Goal: Task Accomplishment & Management: Complete application form

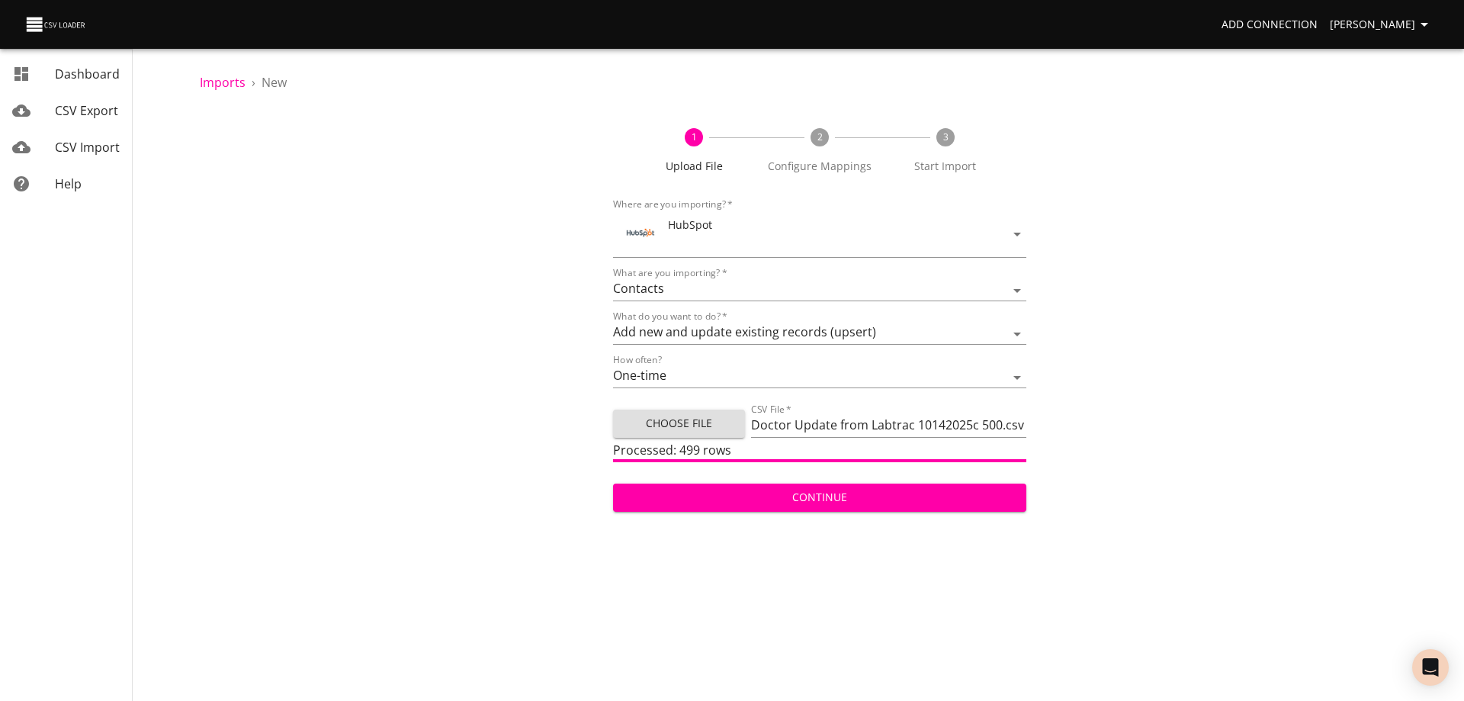
select select "contacts"
select select "upsert"
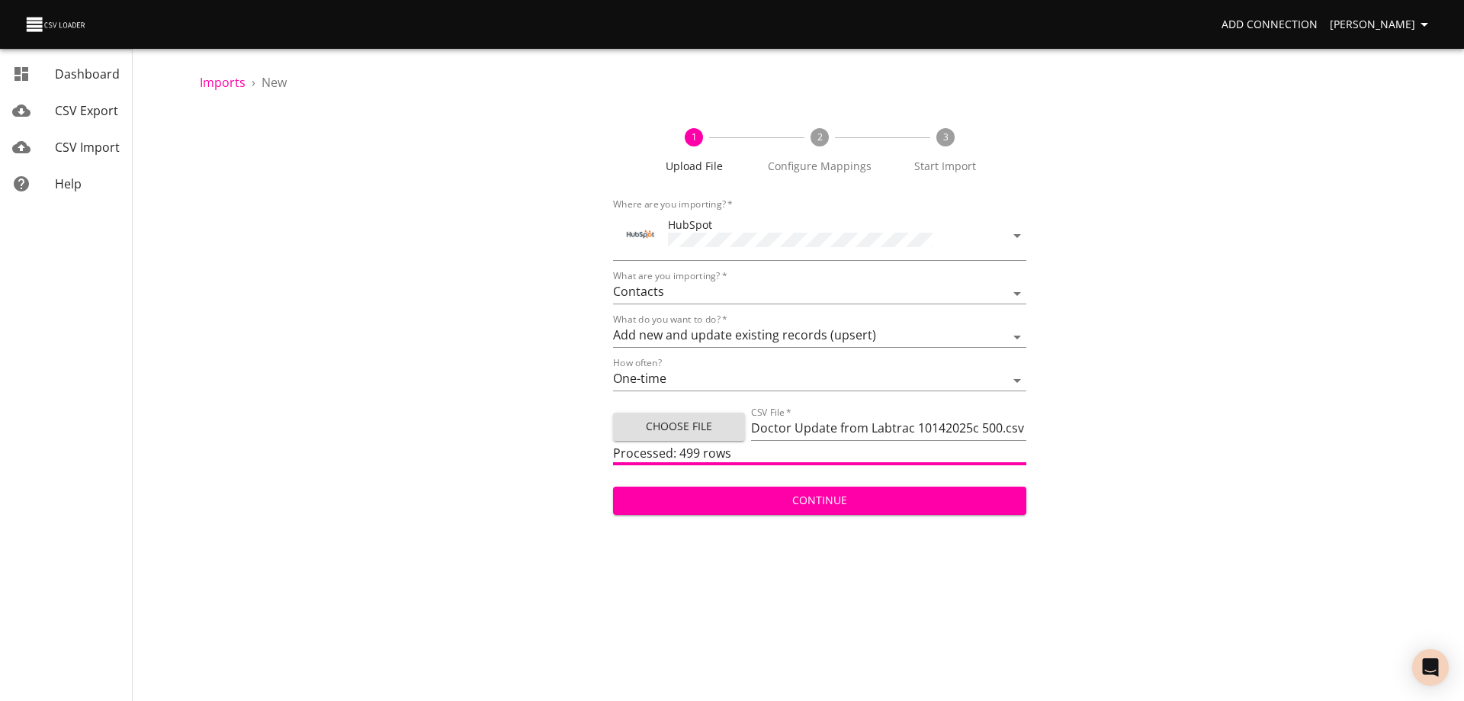
click at [884, 500] on span "Continue" at bounding box center [819, 500] width 389 height 19
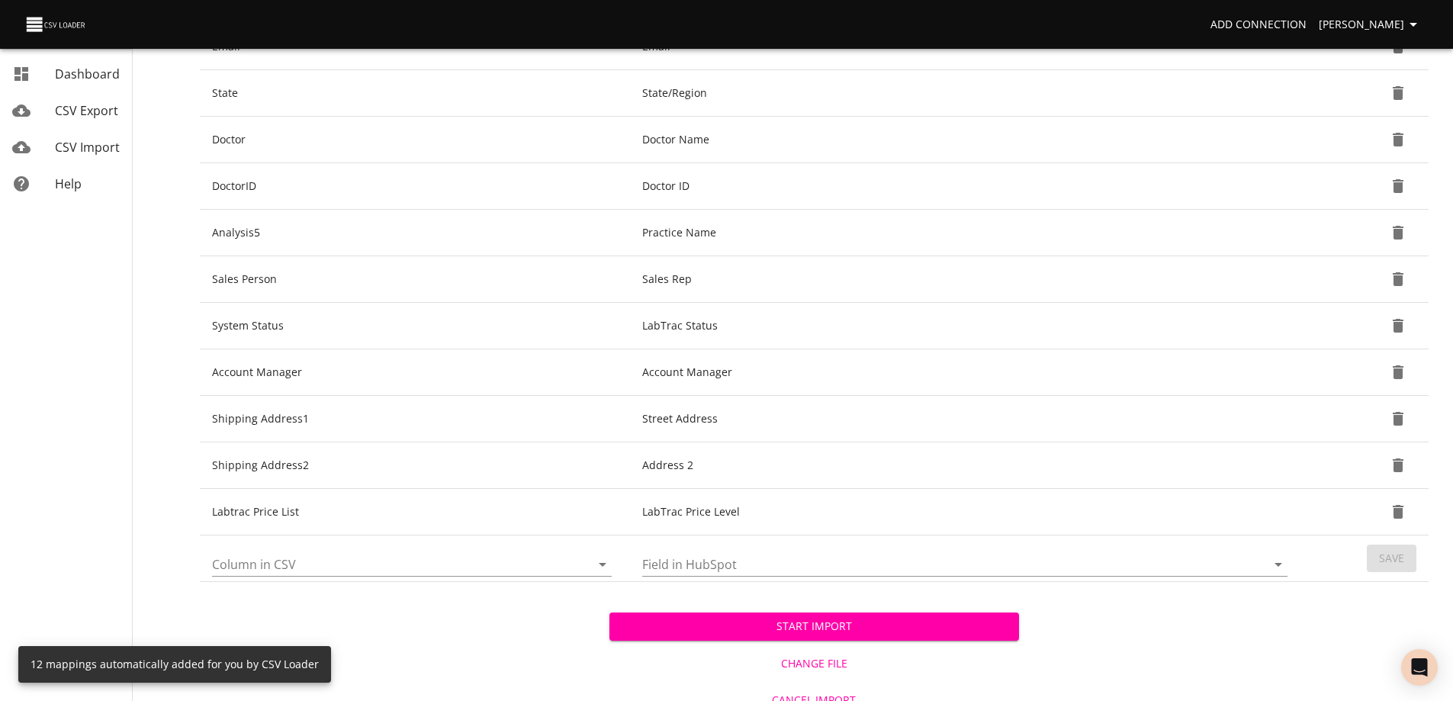
scroll to position [457, 0]
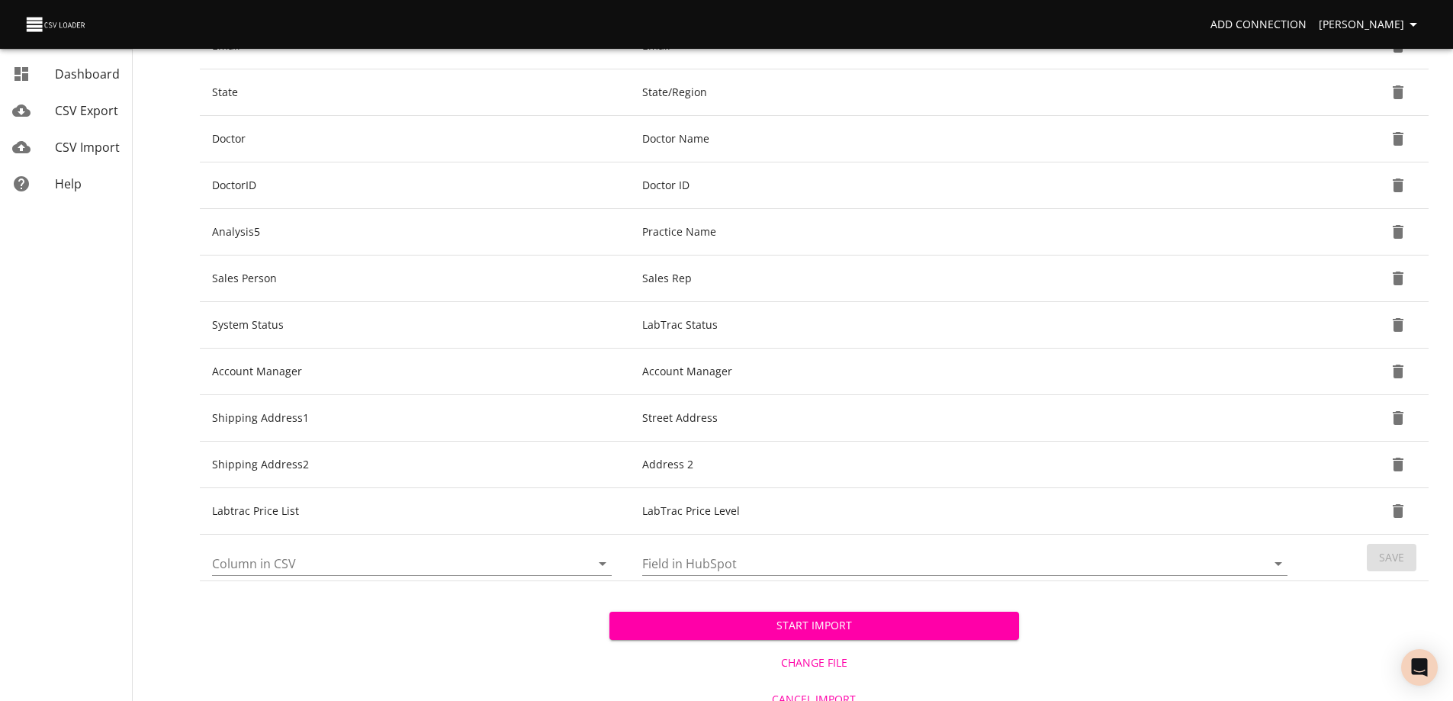
click at [603, 566] on icon "Open" at bounding box center [602, 563] width 18 height 18
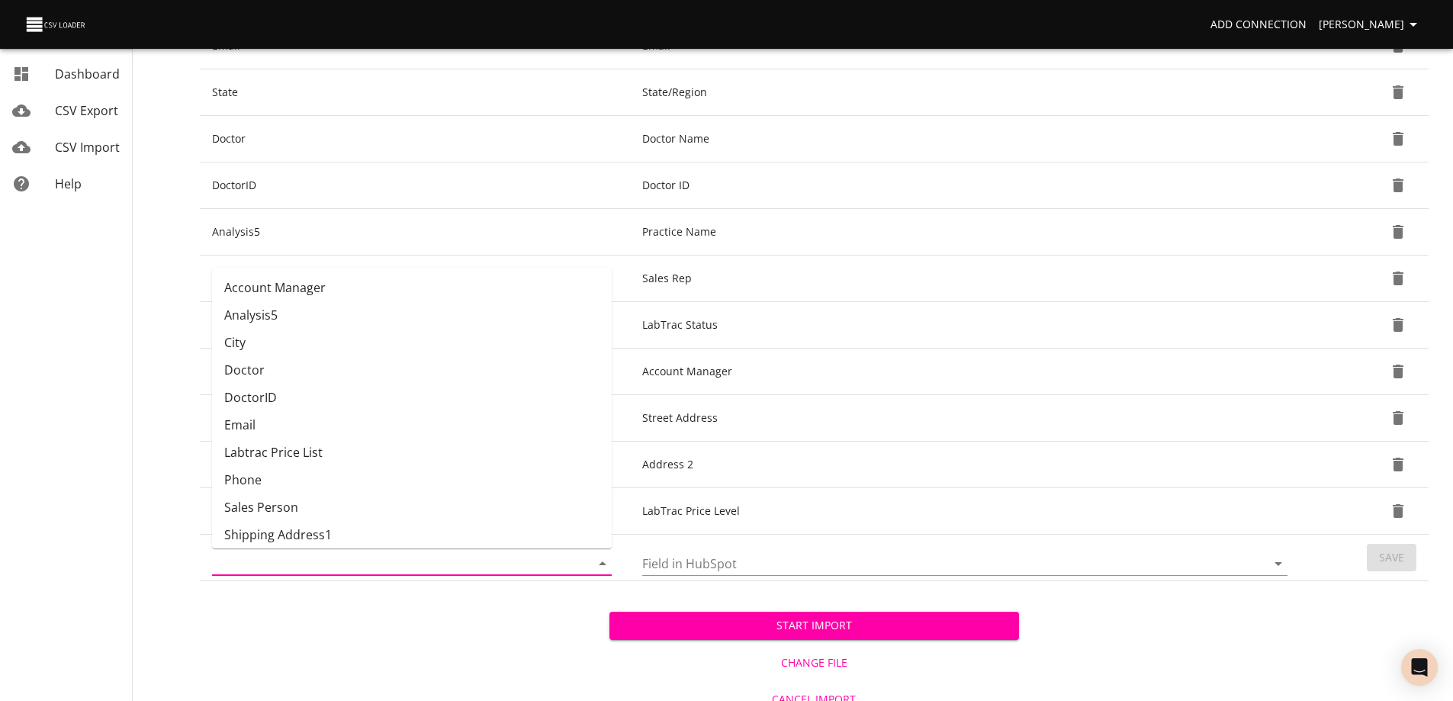
click at [603, 566] on icon "Close" at bounding box center [602, 563] width 18 height 18
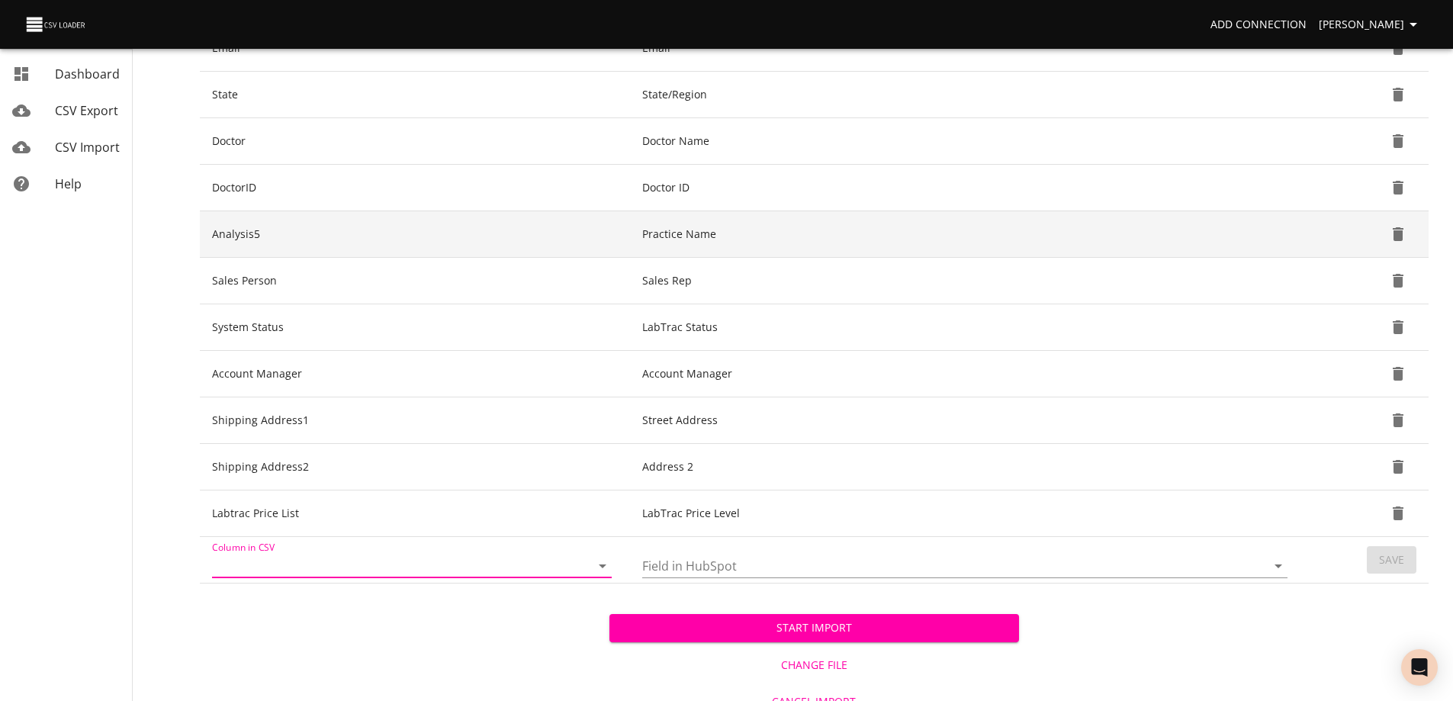
scroll to position [473, 0]
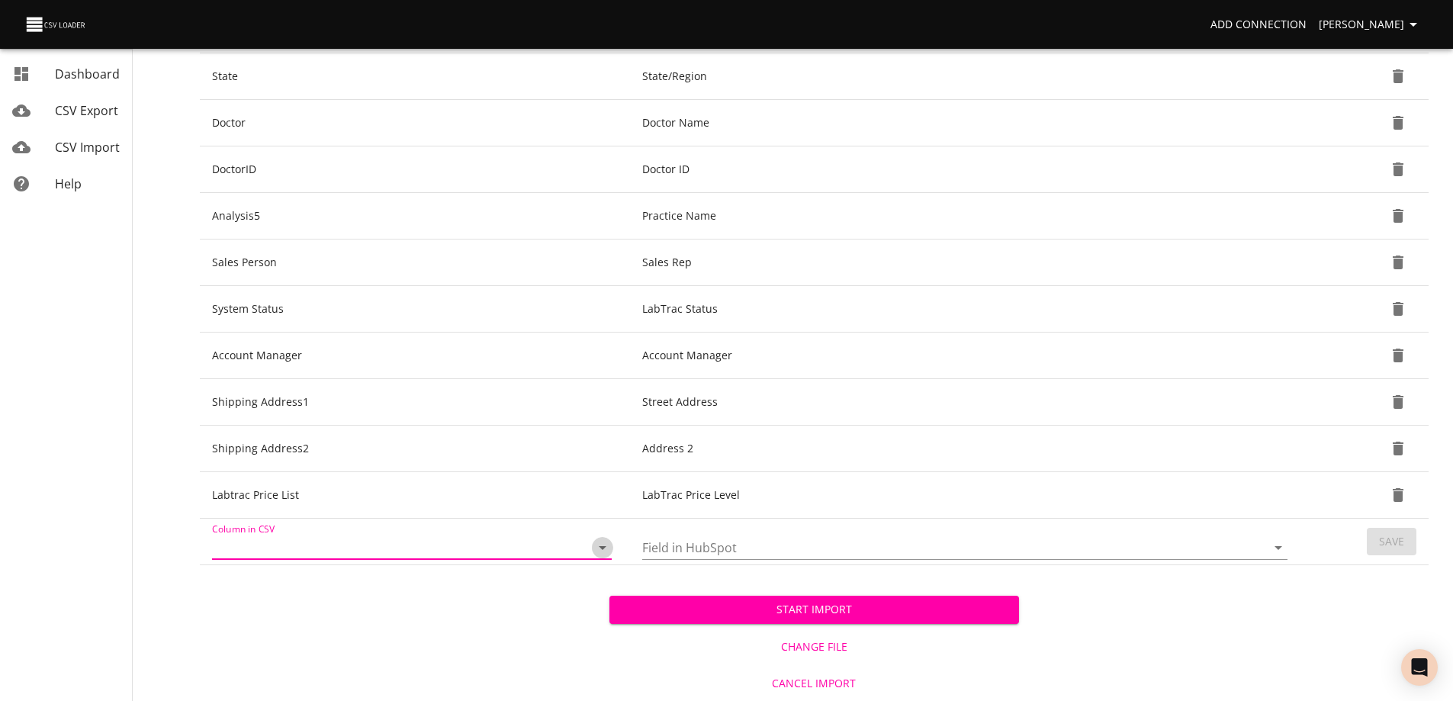
click at [605, 550] on icon "Open" at bounding box center [602, 547] width 18 height 18
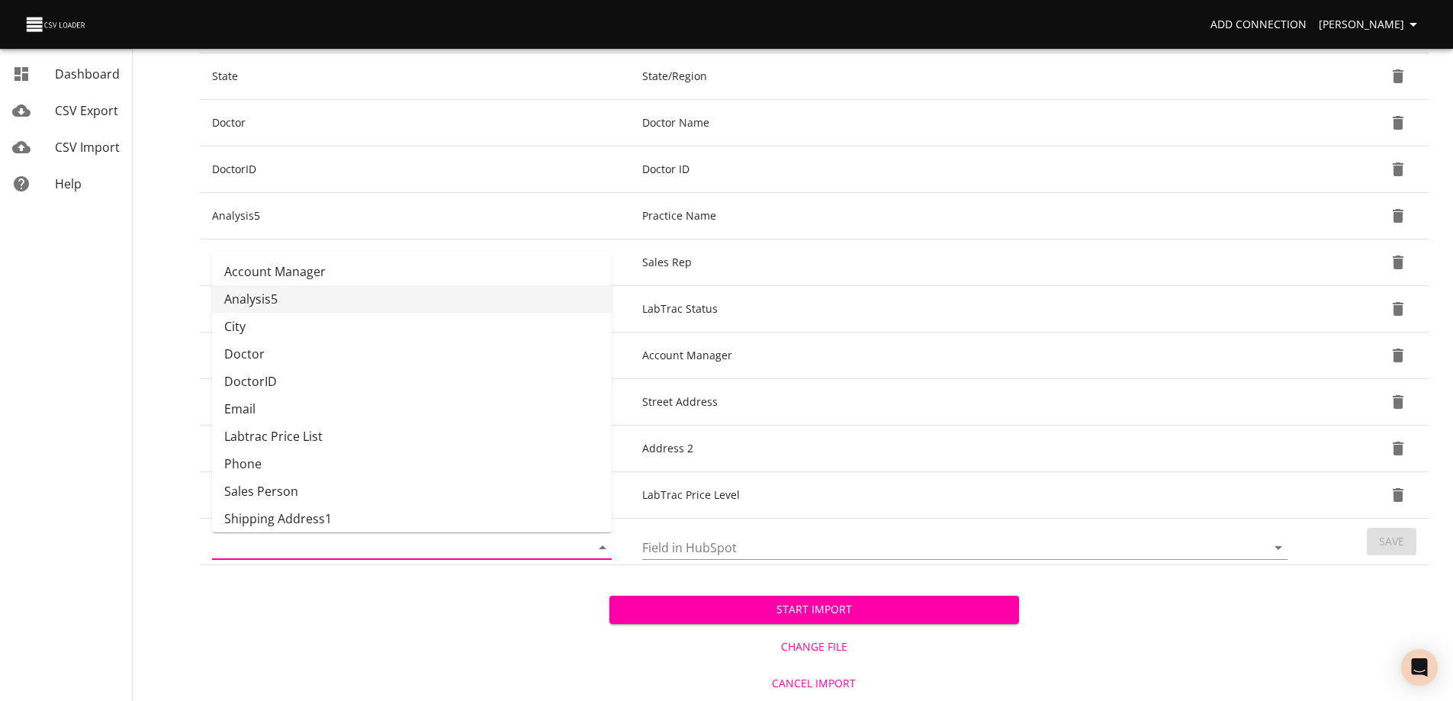
click at [313, 302] on li "Analysis5" at bounding box center [412, 298] width 400 height 27
type input "Analysis5"
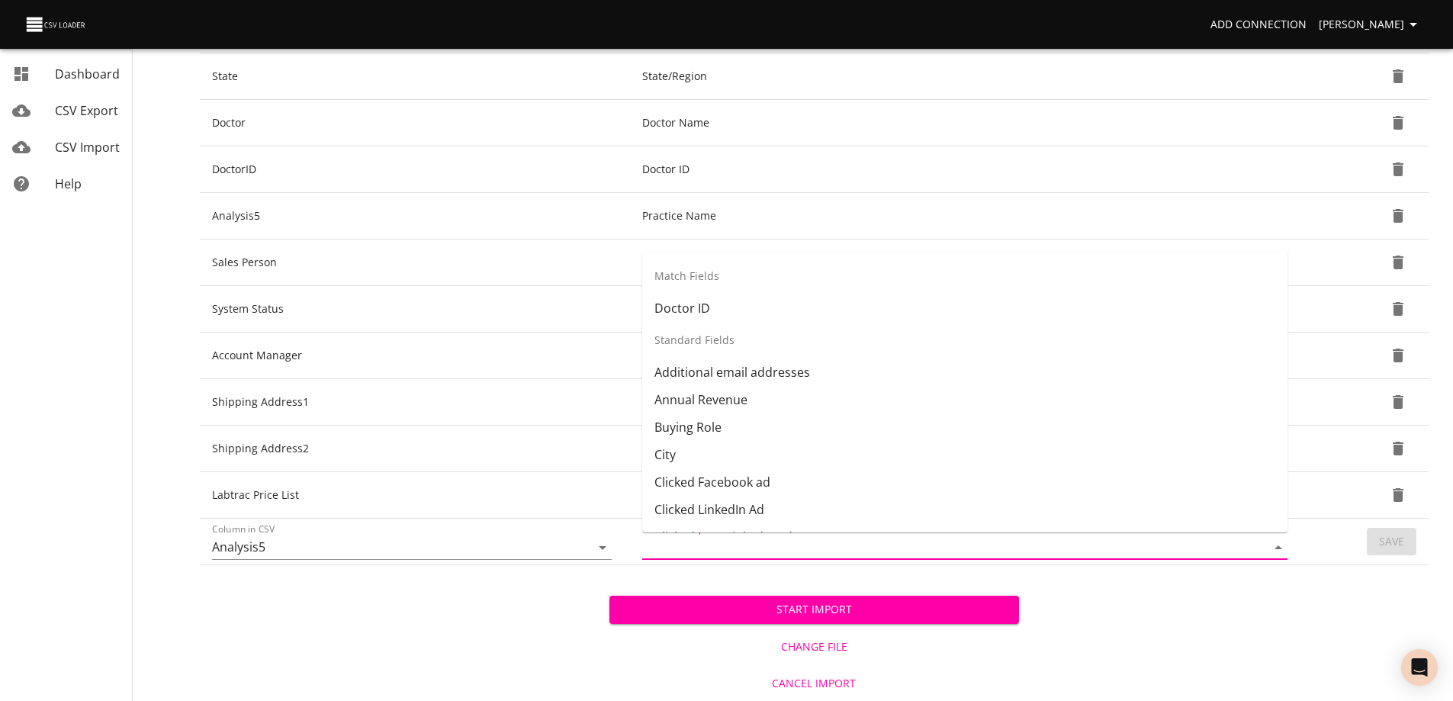
click at [799, 554] on input "Field in HubSpot" at bounding box center [941, 547] width 598 height 24
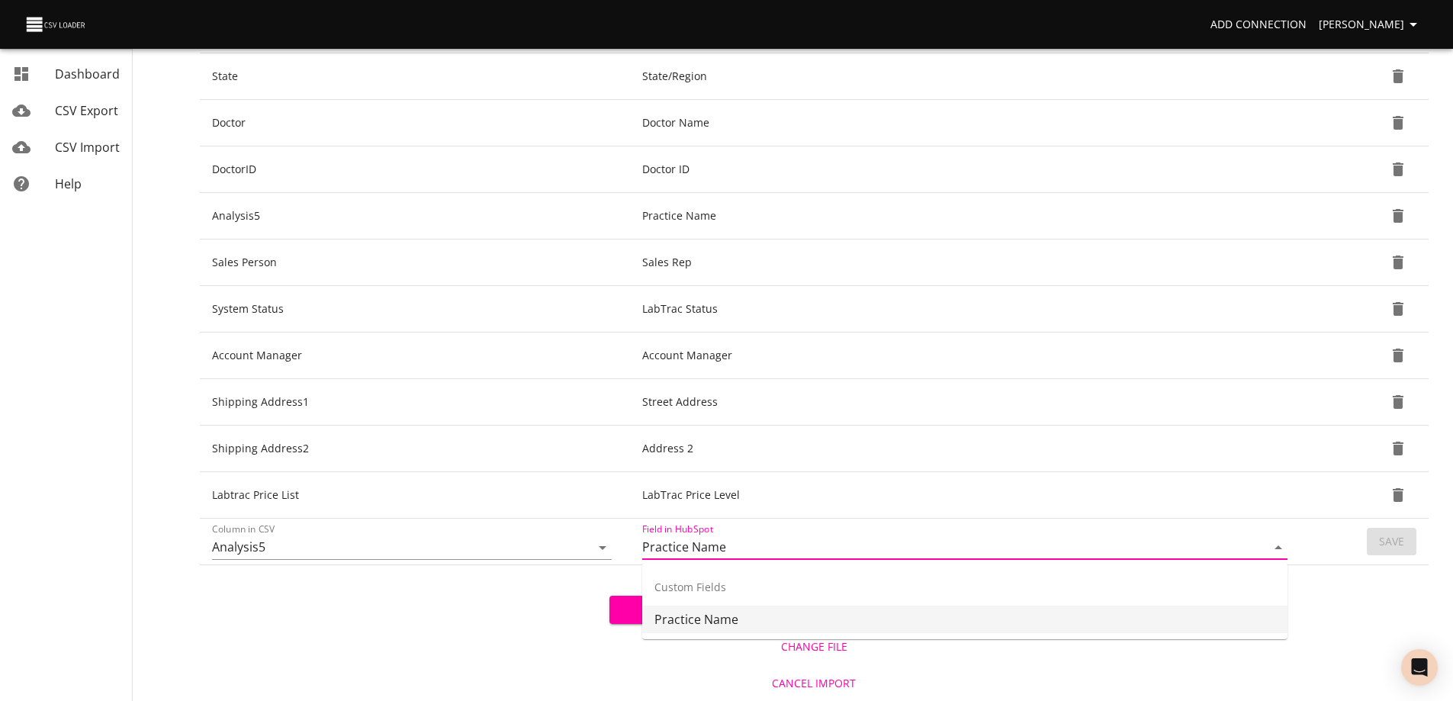
click at [776, 621] on li "Practice Name" at bounding box center [964, 618] width 645 height 27
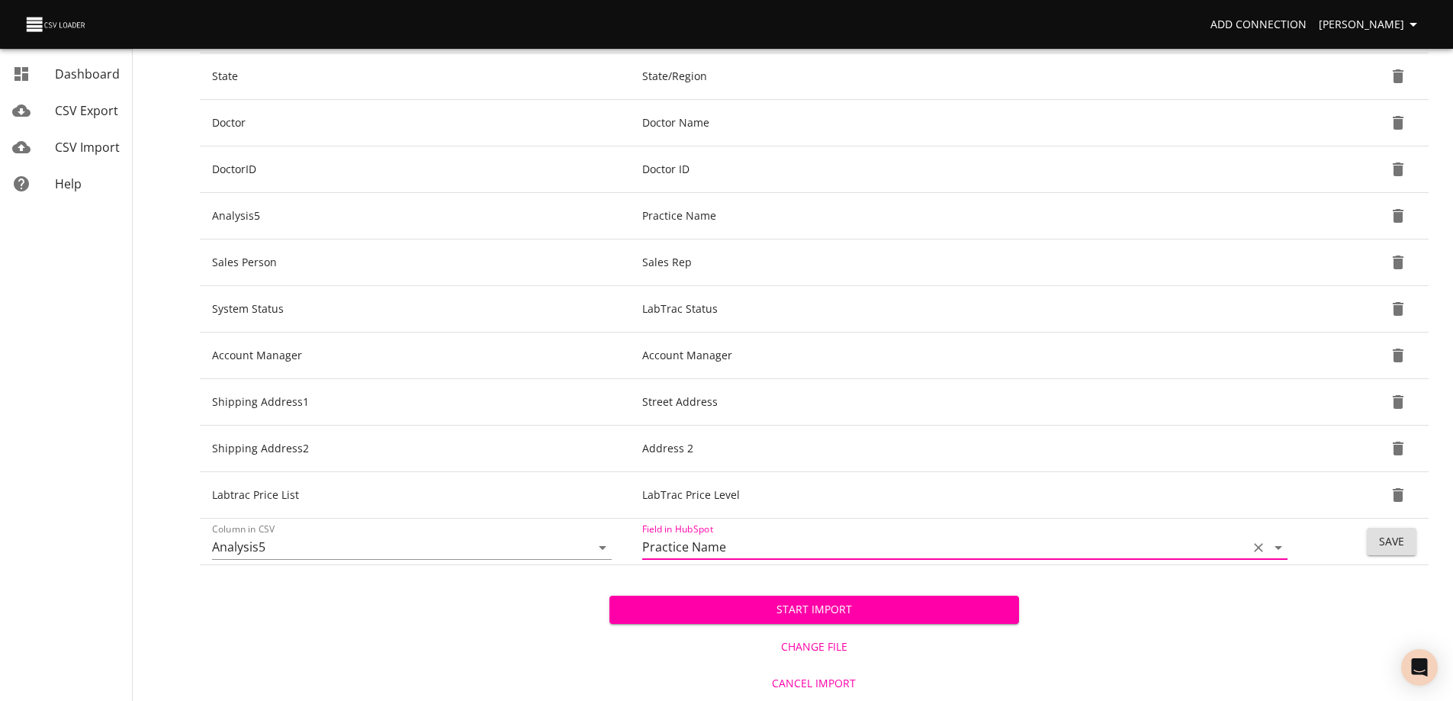
type input "Practice Name"
click at [1390, 538] on span "Save" at bounding box center [1391, 541] width 25 height 19
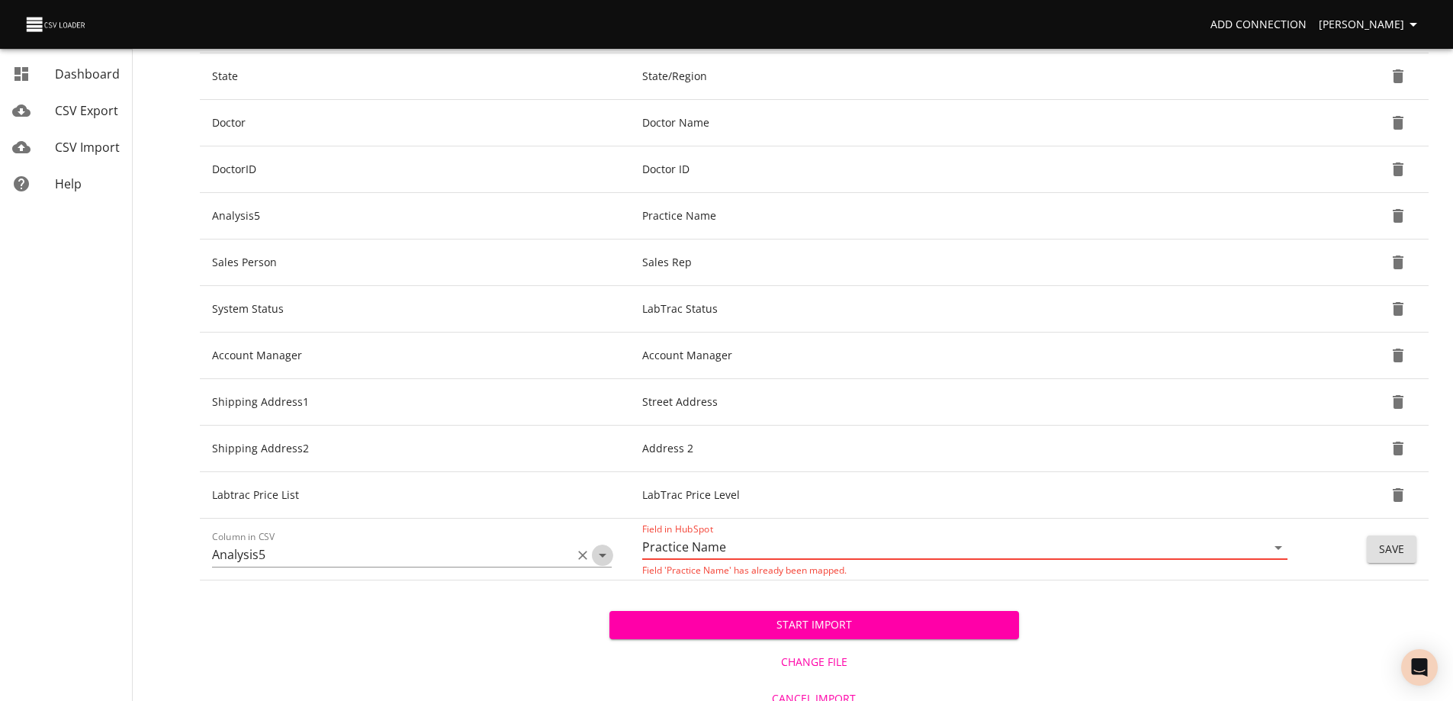
click at [604, 555] on icon "Open" at bounding box center [603, 556] width 8 height 4
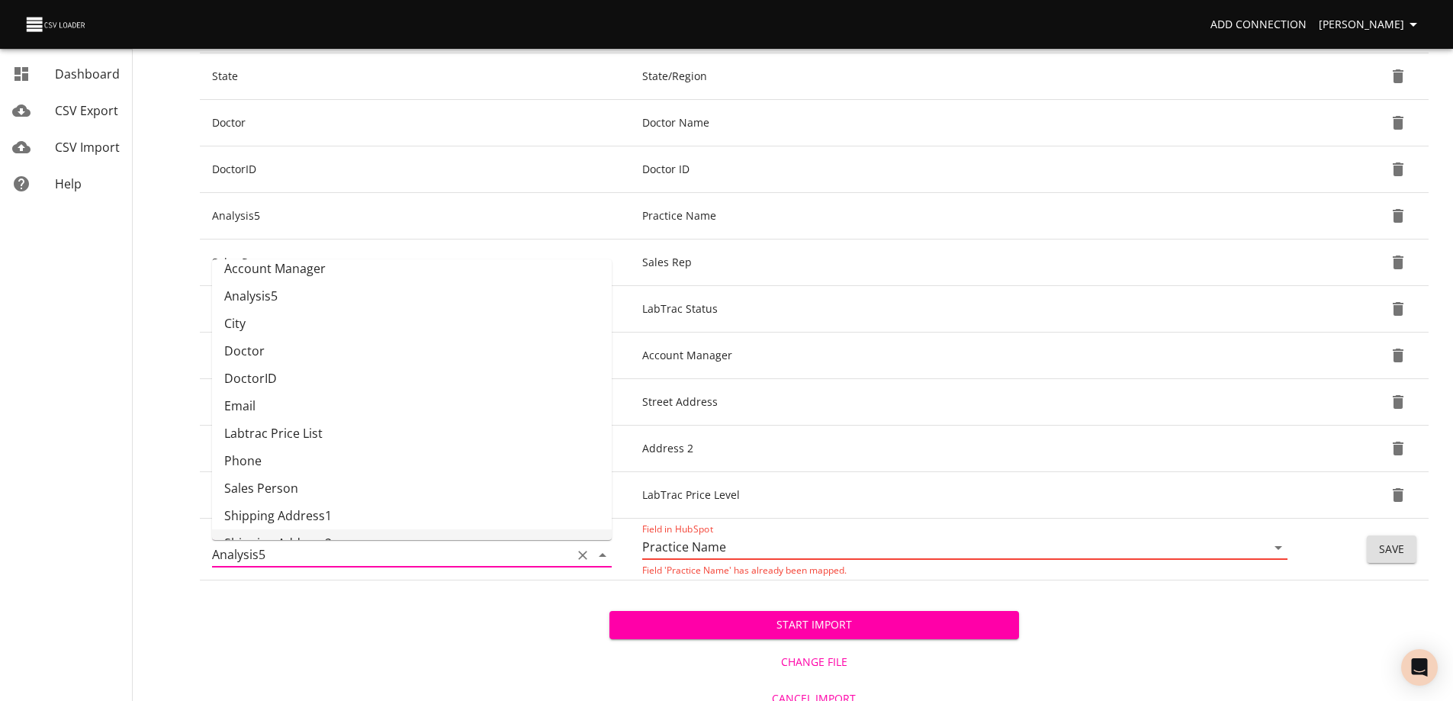
scroll to position [0, 0]
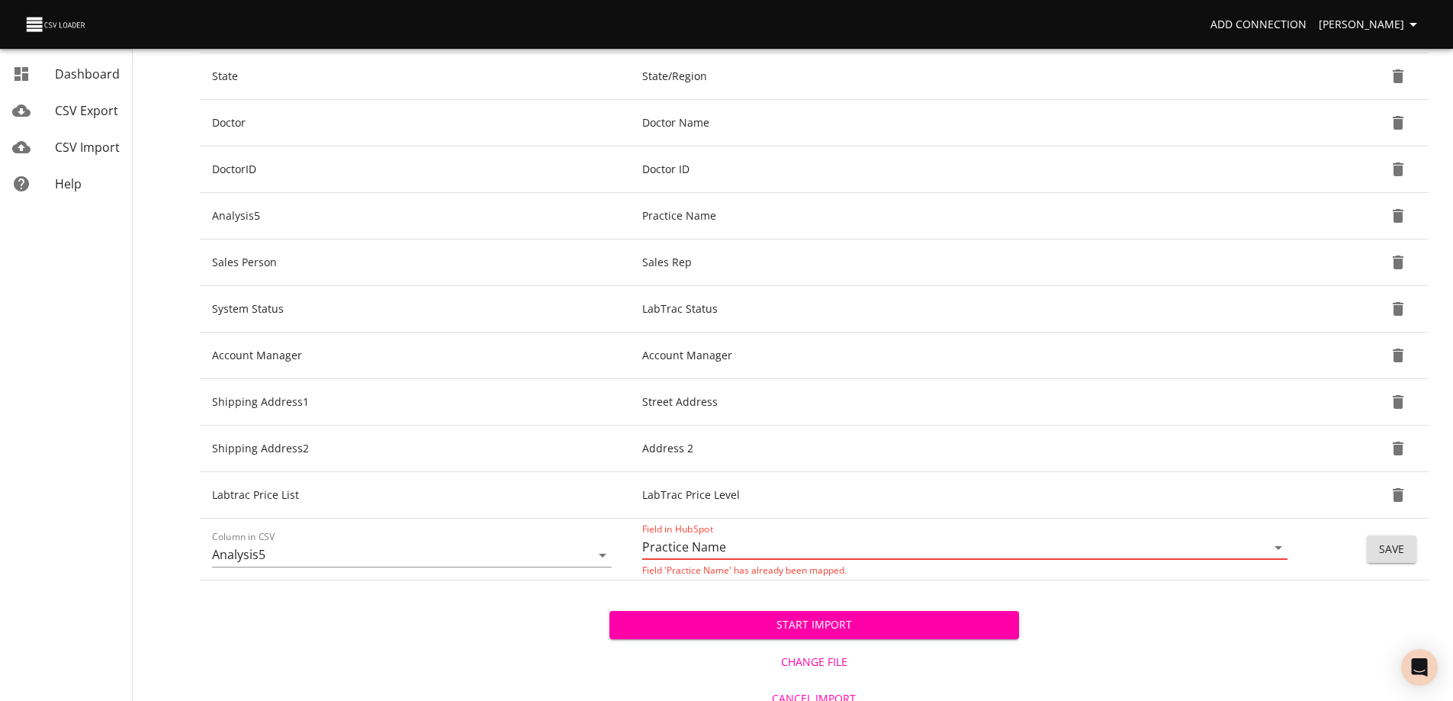
click at [480, 644] on div "Start Import Change File Cancel Import" at bounding box center [814, 648] width 1228 height 136
drag, startPoint x: 1257, startPoint y: 547, endPoint x: 1251, endPoint y: 555, distance: 9.3
click at [1257, 547] on icon "Clear" at bounding box center [1258, 547] width 15 height 15
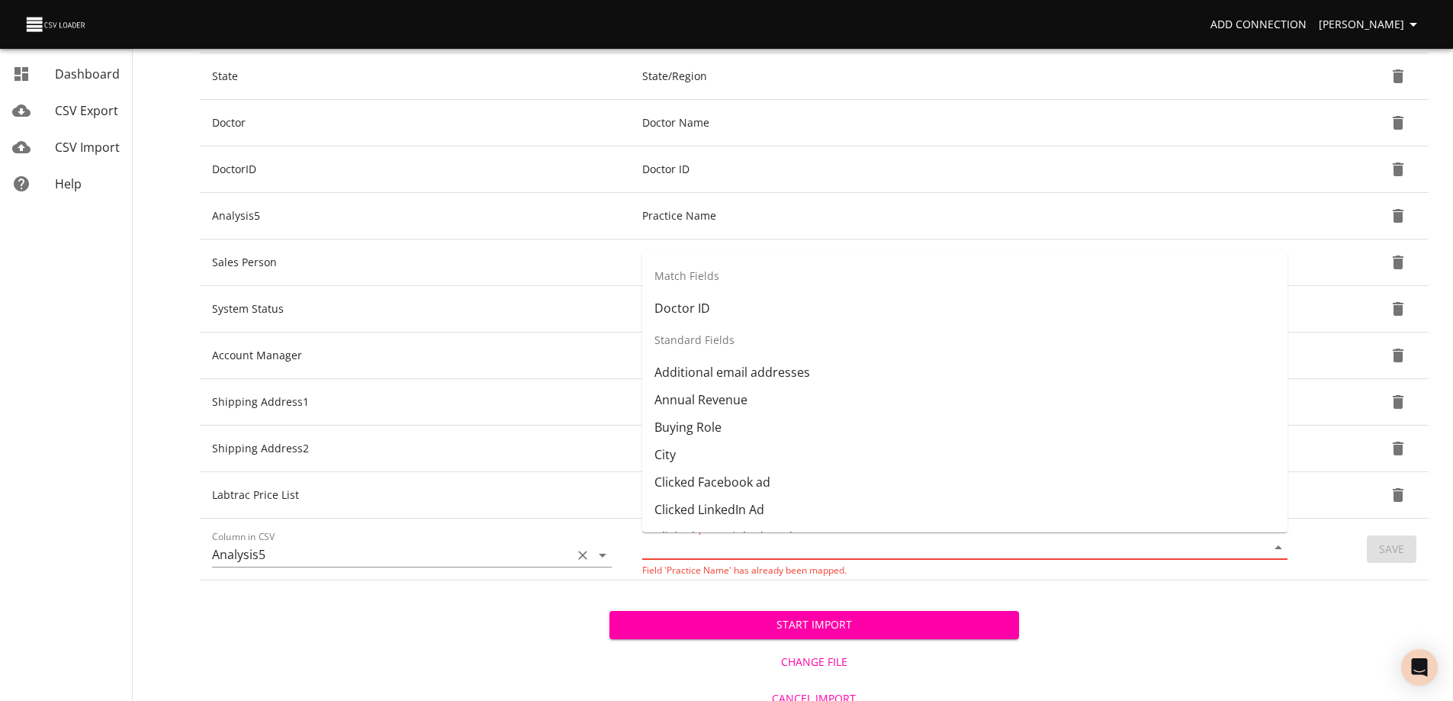
click at [580, 556] on icon "Clear" at bounding box center [582, 554] width 15 height 15
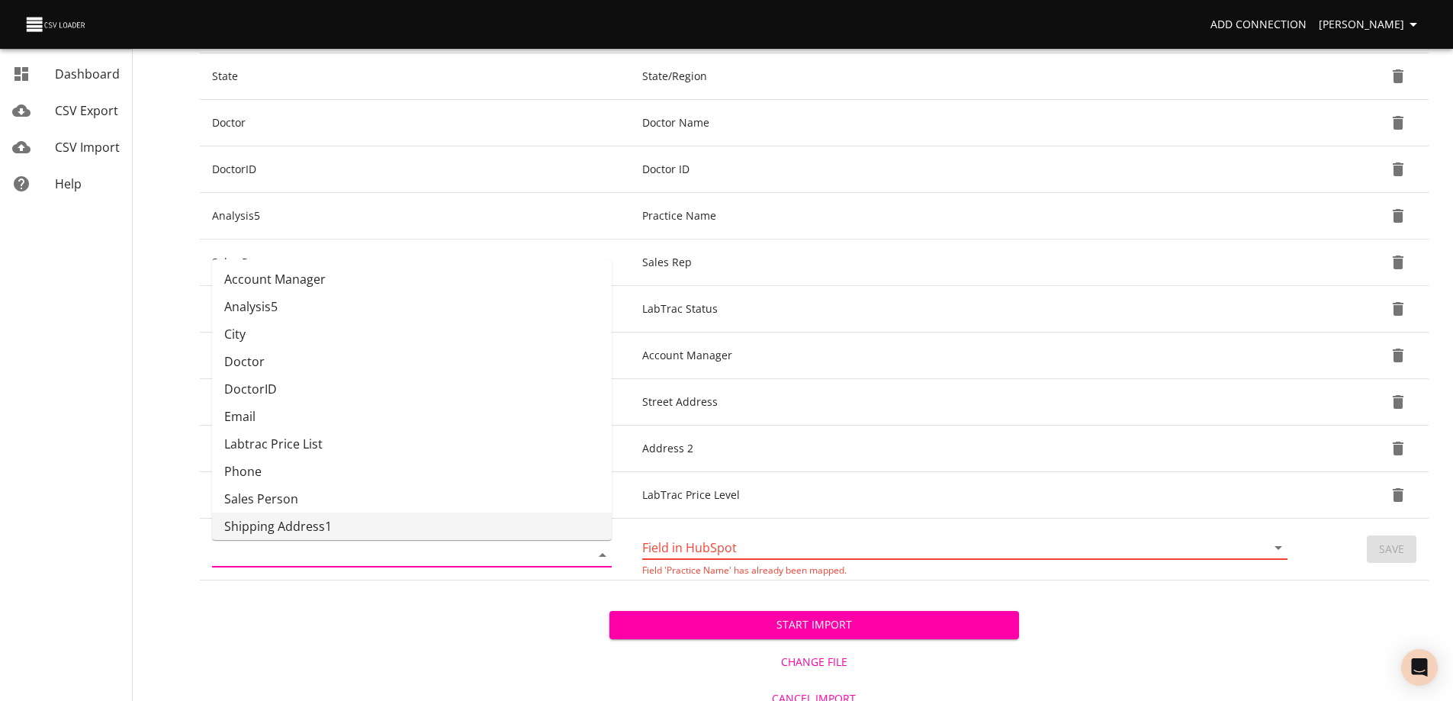
click at [406, 548] on input "Column in CSV" at bounding box center [388, 555] width 352 height 24
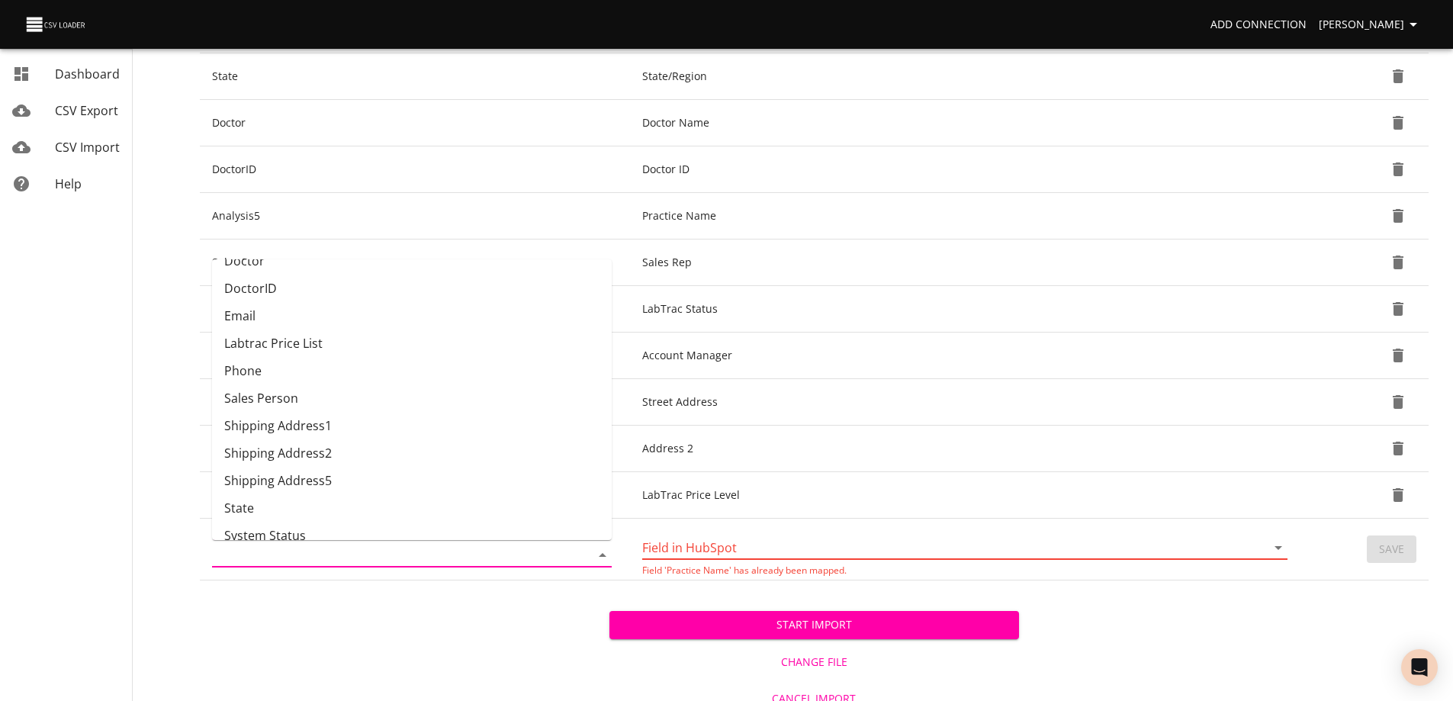
scroll to position [116, 0]
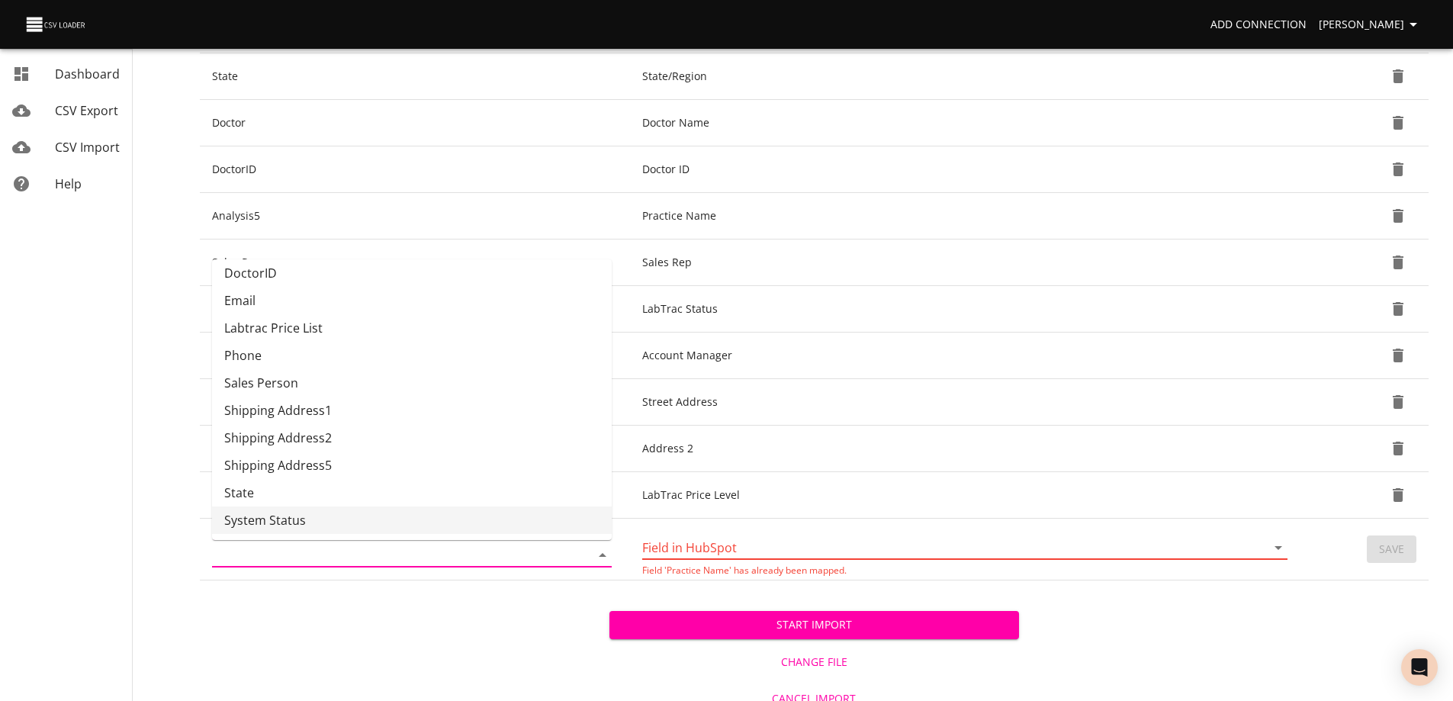
click at [475, 629] on div "Start Import Change File Cancel Import" at bounding box center [814, 648] width 1228 height 136
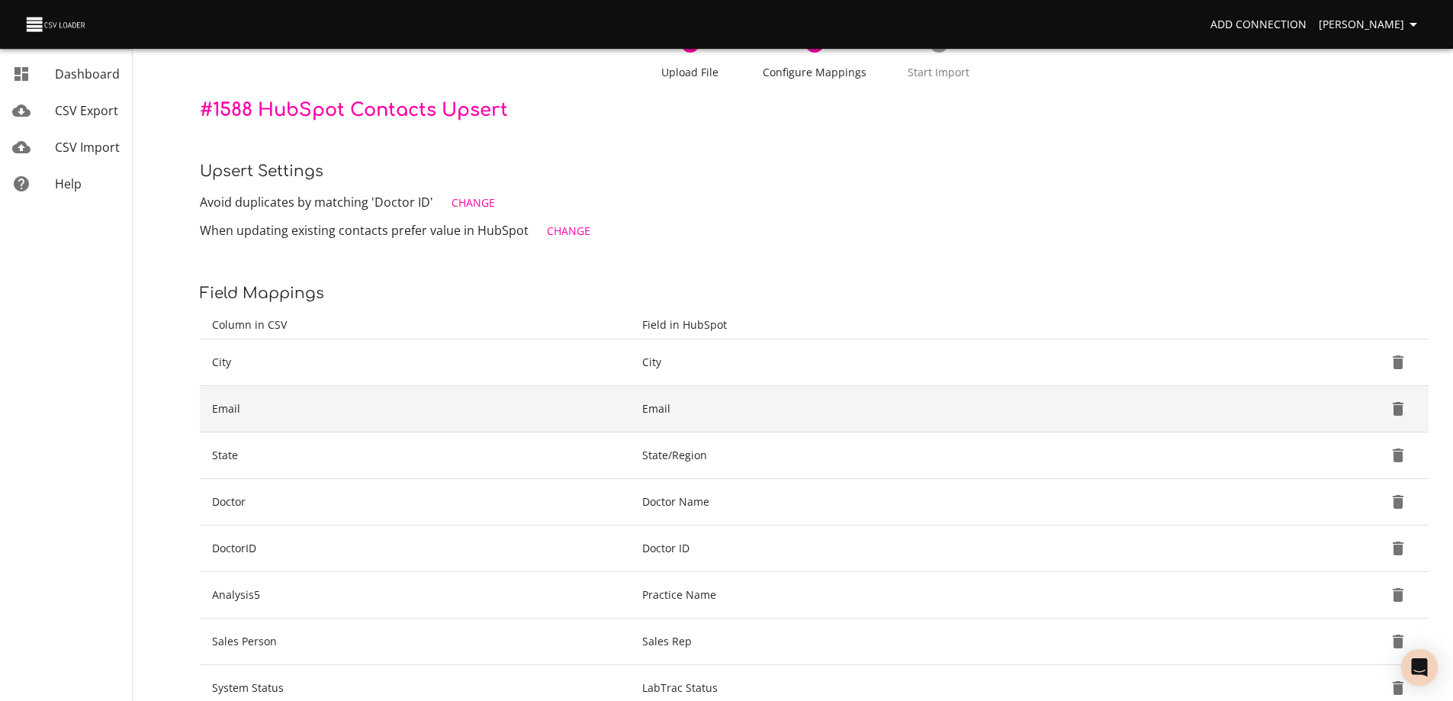
scroll to position [93, 0]
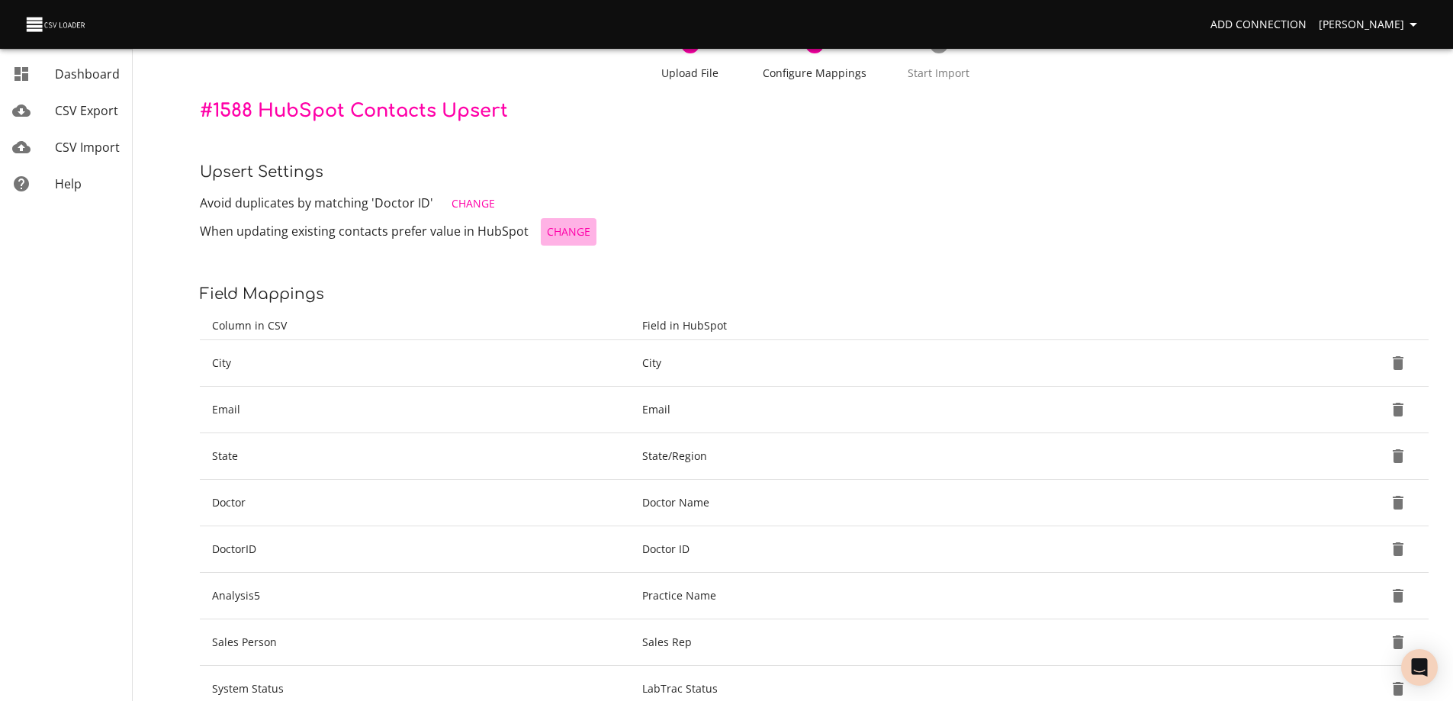
click at [567, 232] on span "Change" at bounding box center [568, 232] width 43 height 19
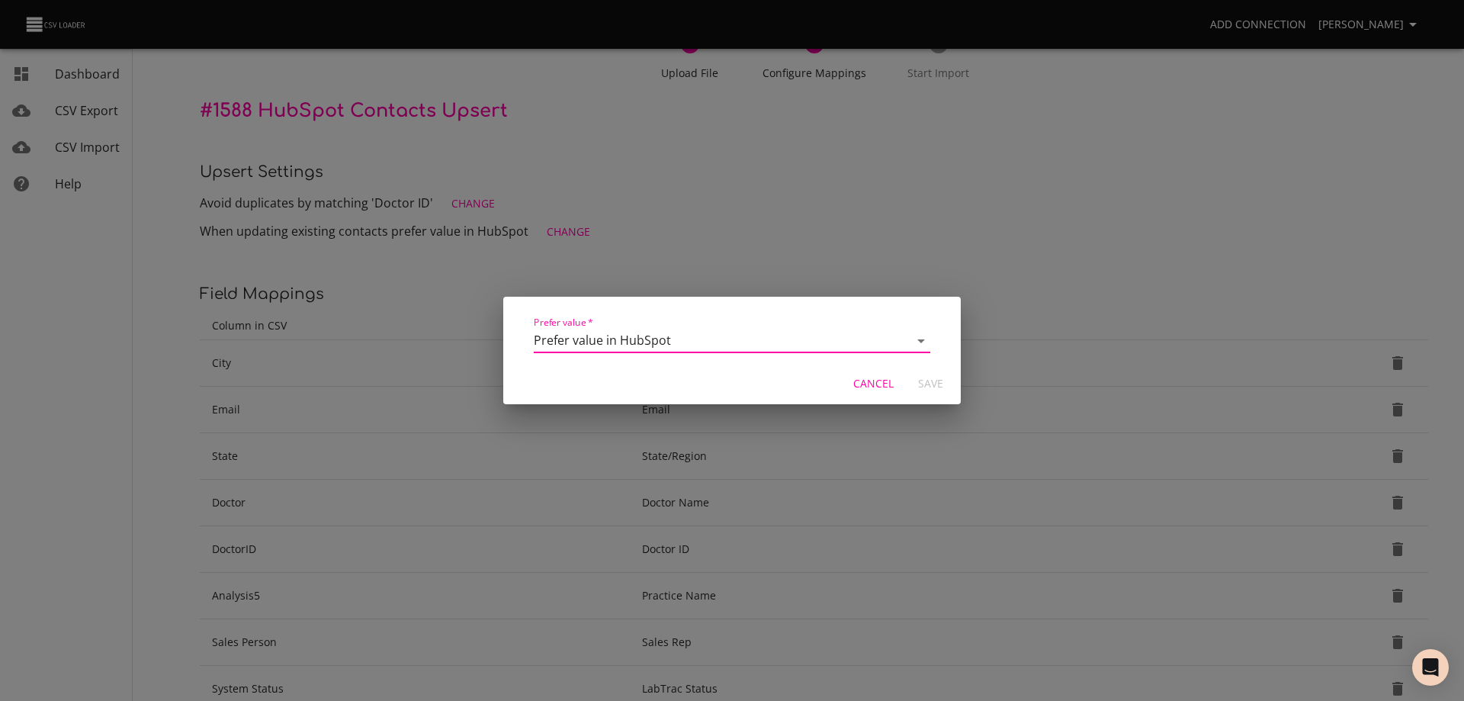
click at [690, 345] on select "Overwrite value in HubSpot Prefer value in HubSpot" at bounding box center [732, 341] width 397 height 24
select select "update_by_non_blank"
click at [534, 329] on select "Overwrite value in HubSpot Prefer value in HubSpot" at bounding box center [732, 341] width 397 height 24
click at [927, 381] on span "Save" at bounding box center [930, 383] width 37 height 19
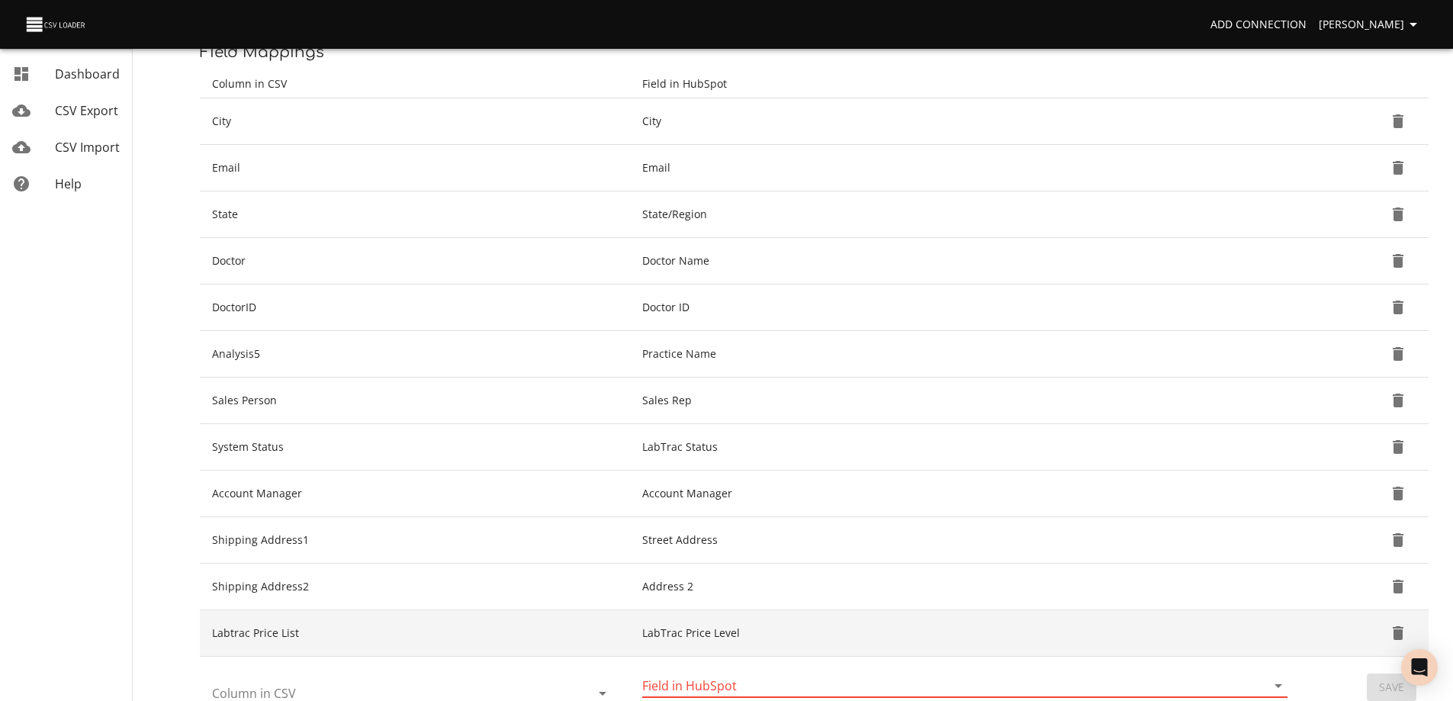
scroll to position [336, 0]
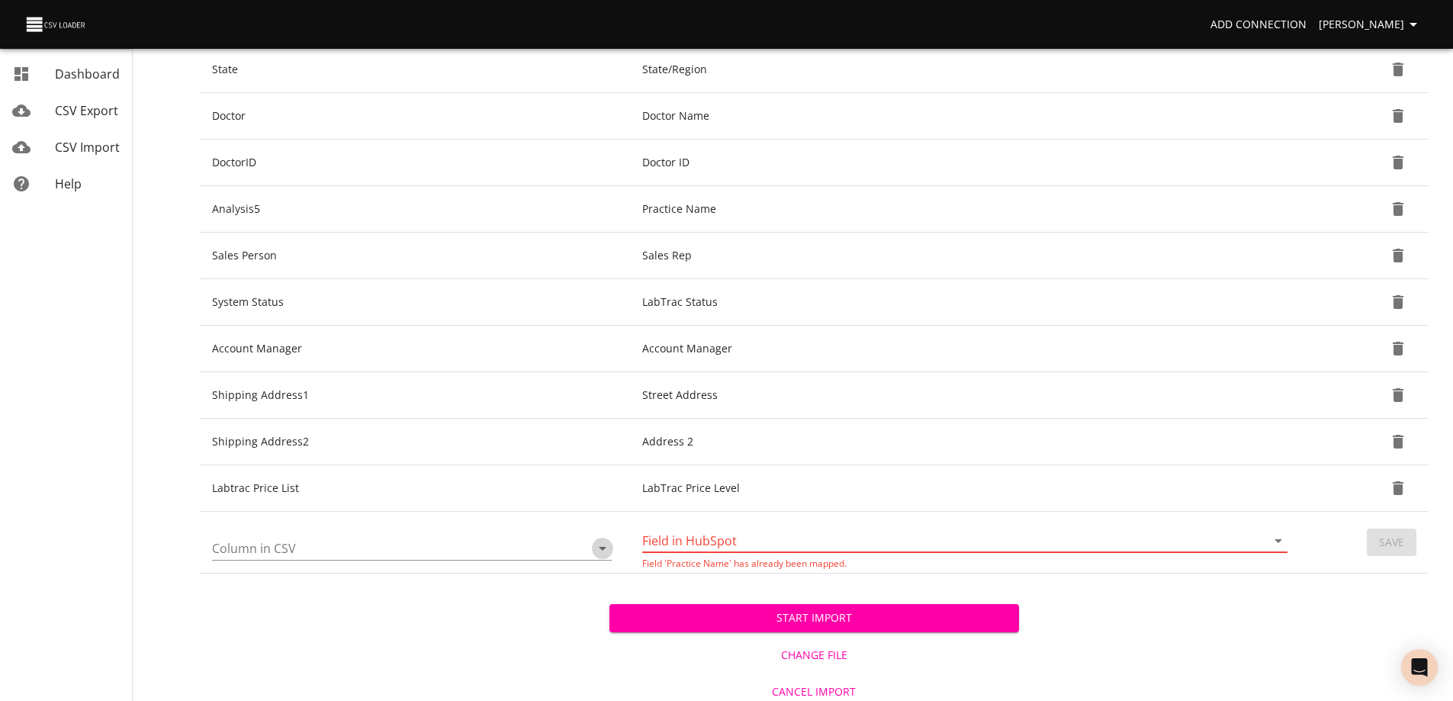
click at [596, 549] on icon "Open" at bounding box center [602, 548] width 18 height 18
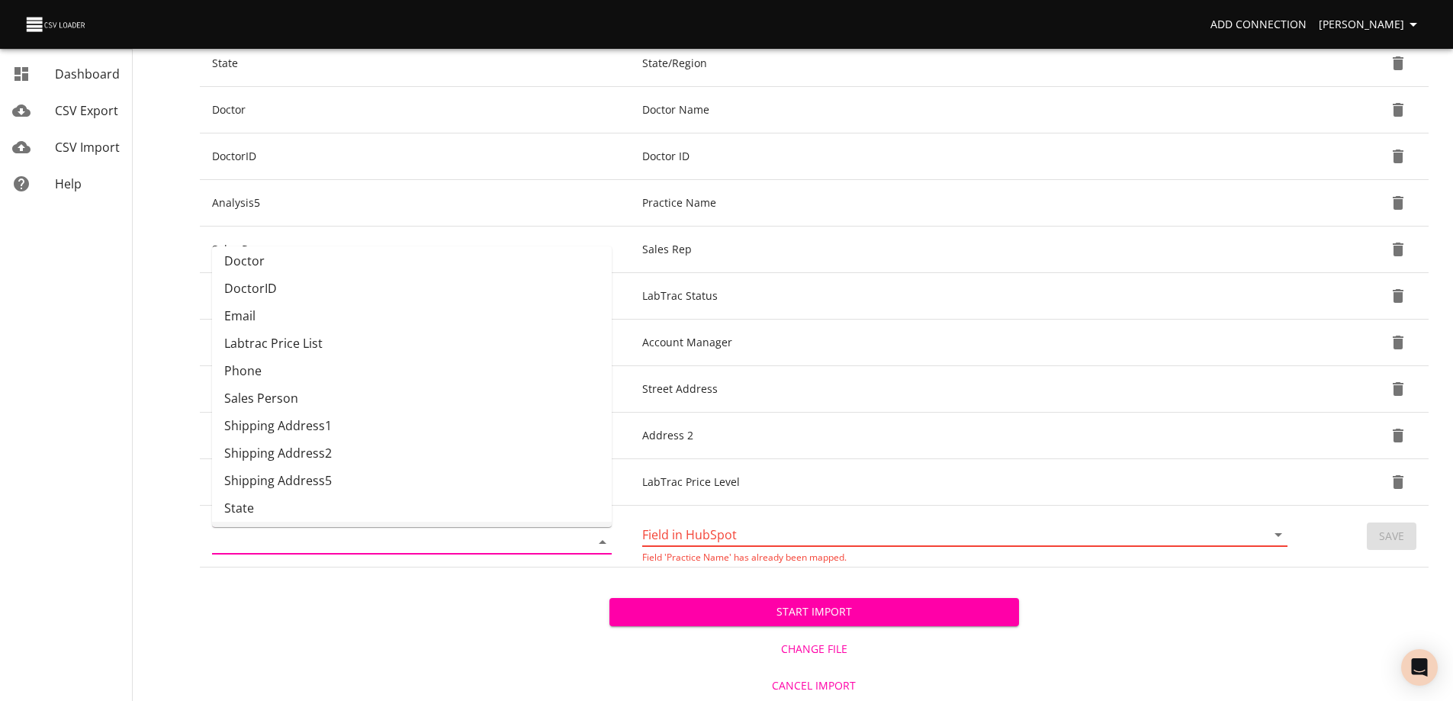
scroll to position [86, 0]
click at [255, 371] on li "Phone" at bounding box center [412, 371] width 400 height 27
type input "Phone"
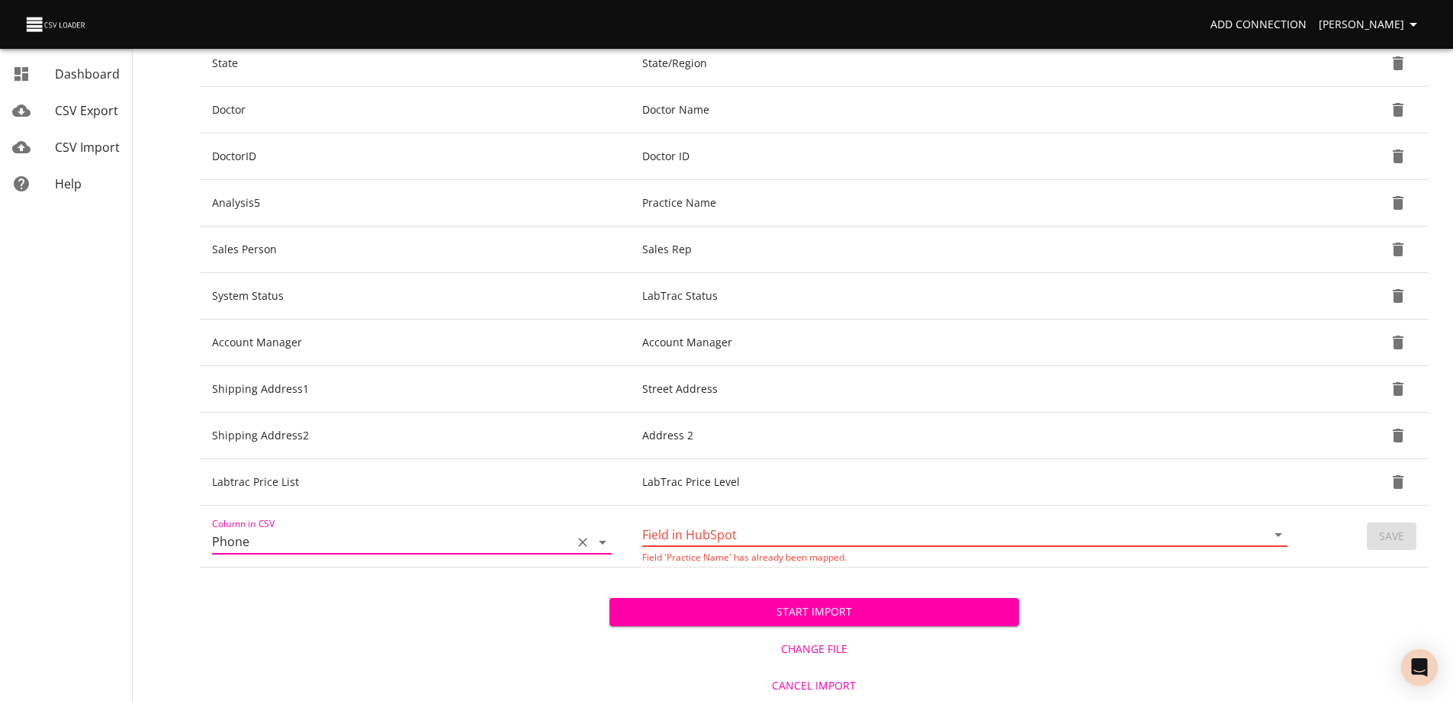
click at [885, 536] on input "Field in HubSpot" at bounding box center [941, 534] width 598 height 24
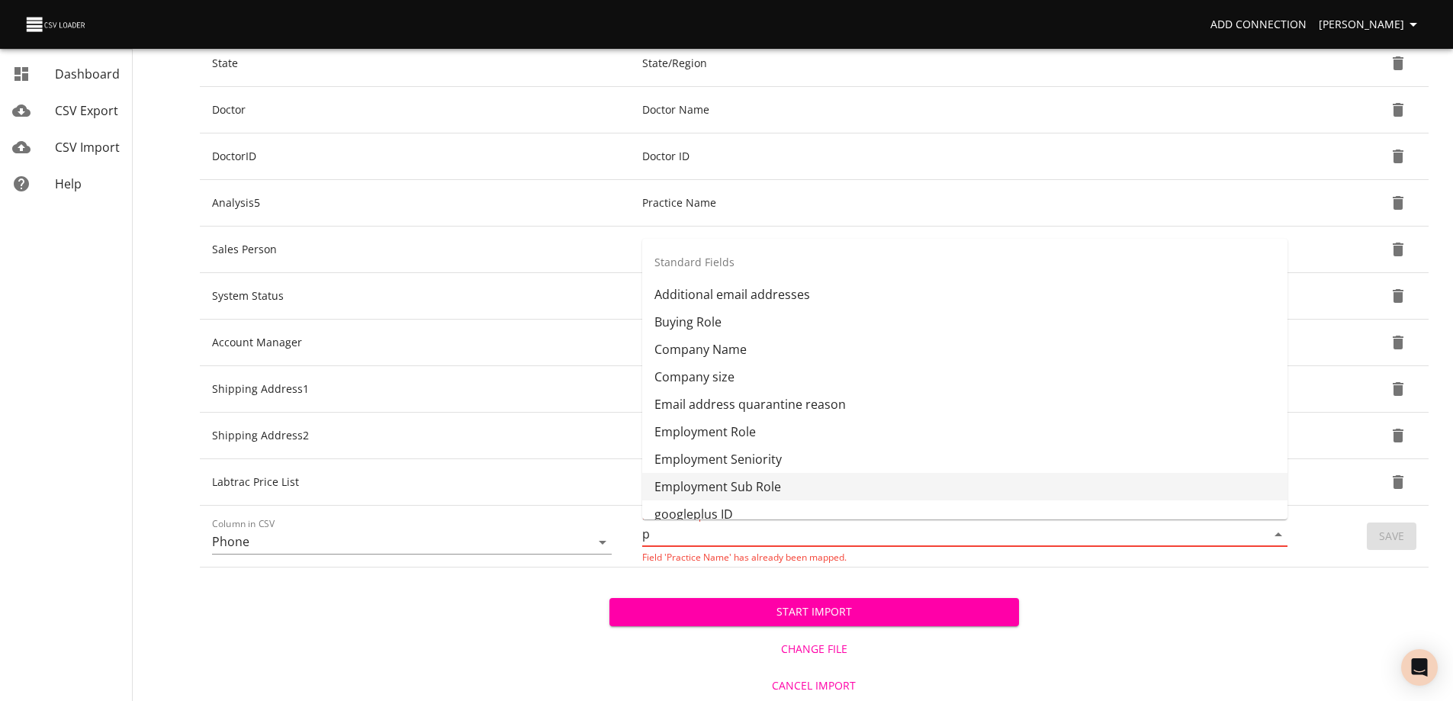
scroll to position [0, 0]
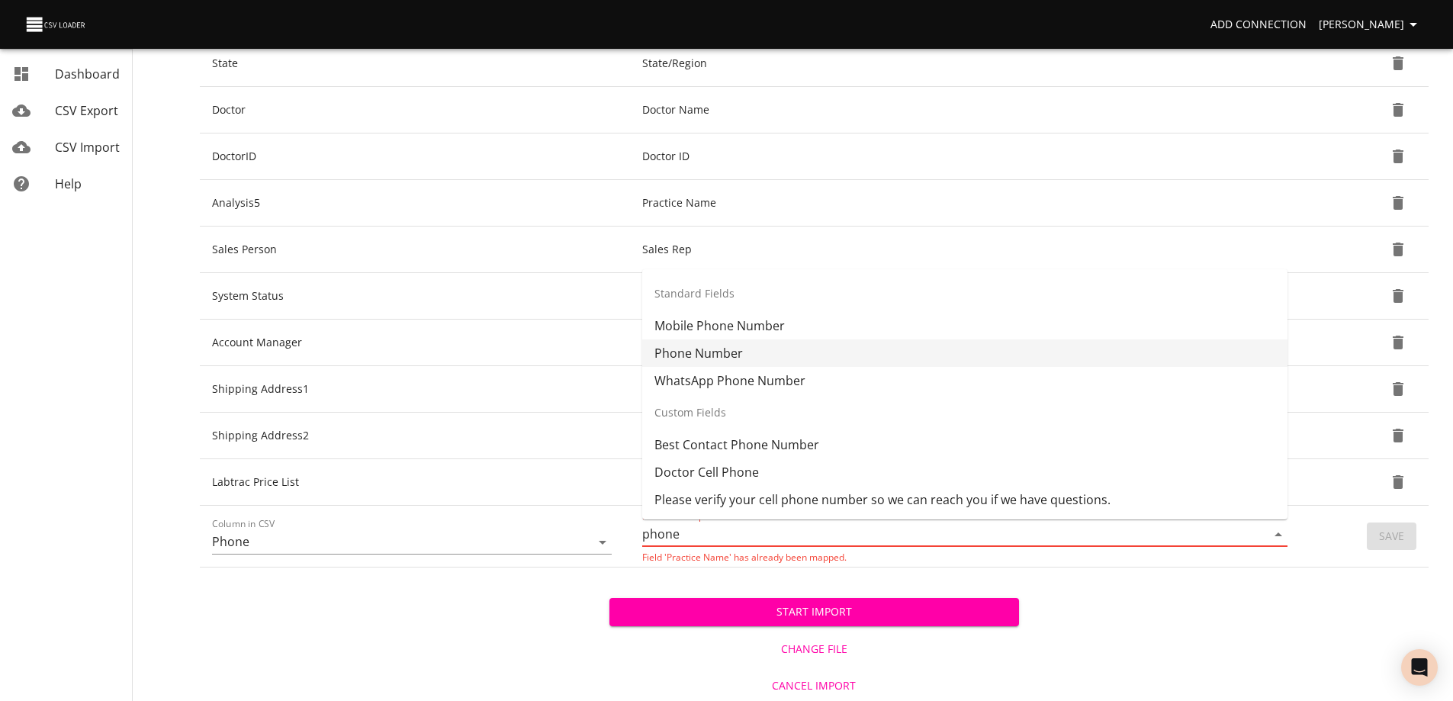
click at [731, 351] on li "Phone Number" at bounding box center [964, 352] width 645 height 27
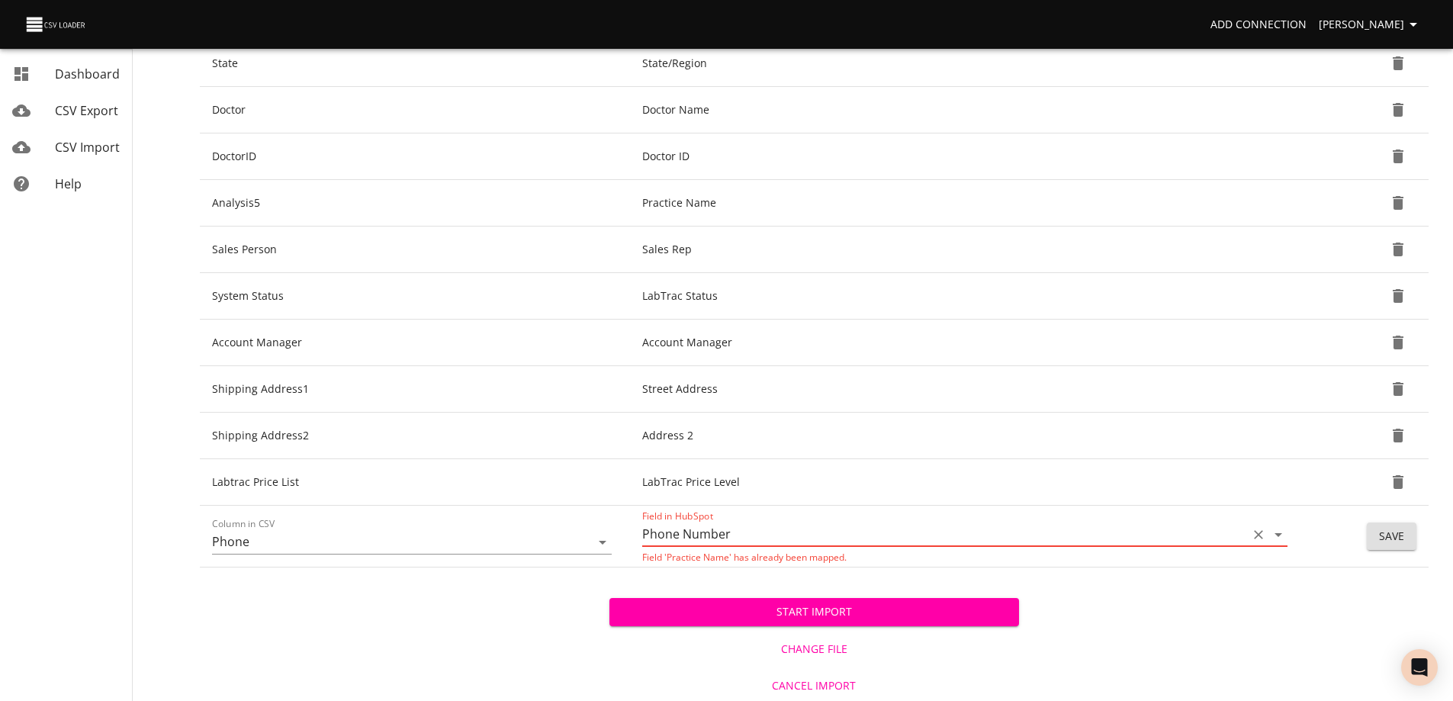
type input "Phone Number"
click at [1389, 535] on span "Save" at bounding box center [1391, 536] width 25 height 19
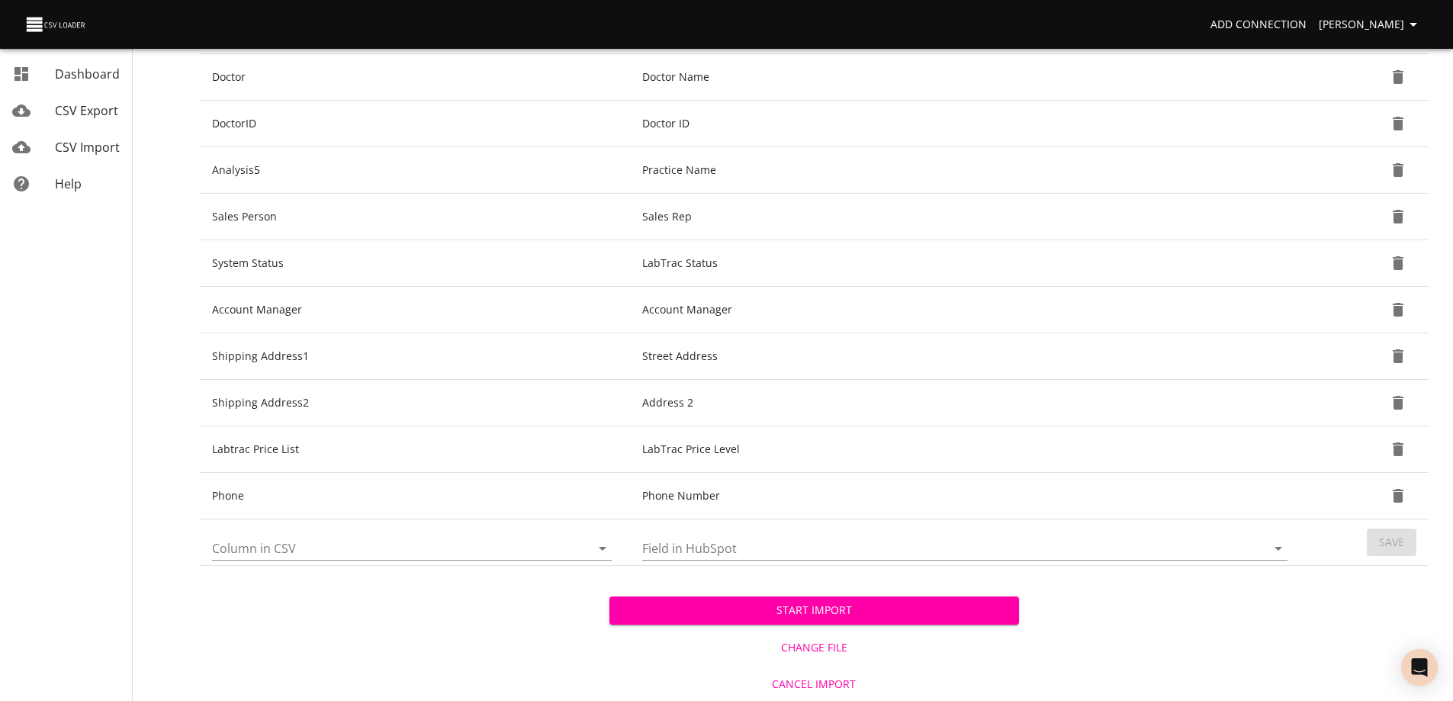
scroll to position [519, 0]
click at [374, 546] on input "Column in CSV" at bounding box center [388, 547] width 352 height 24
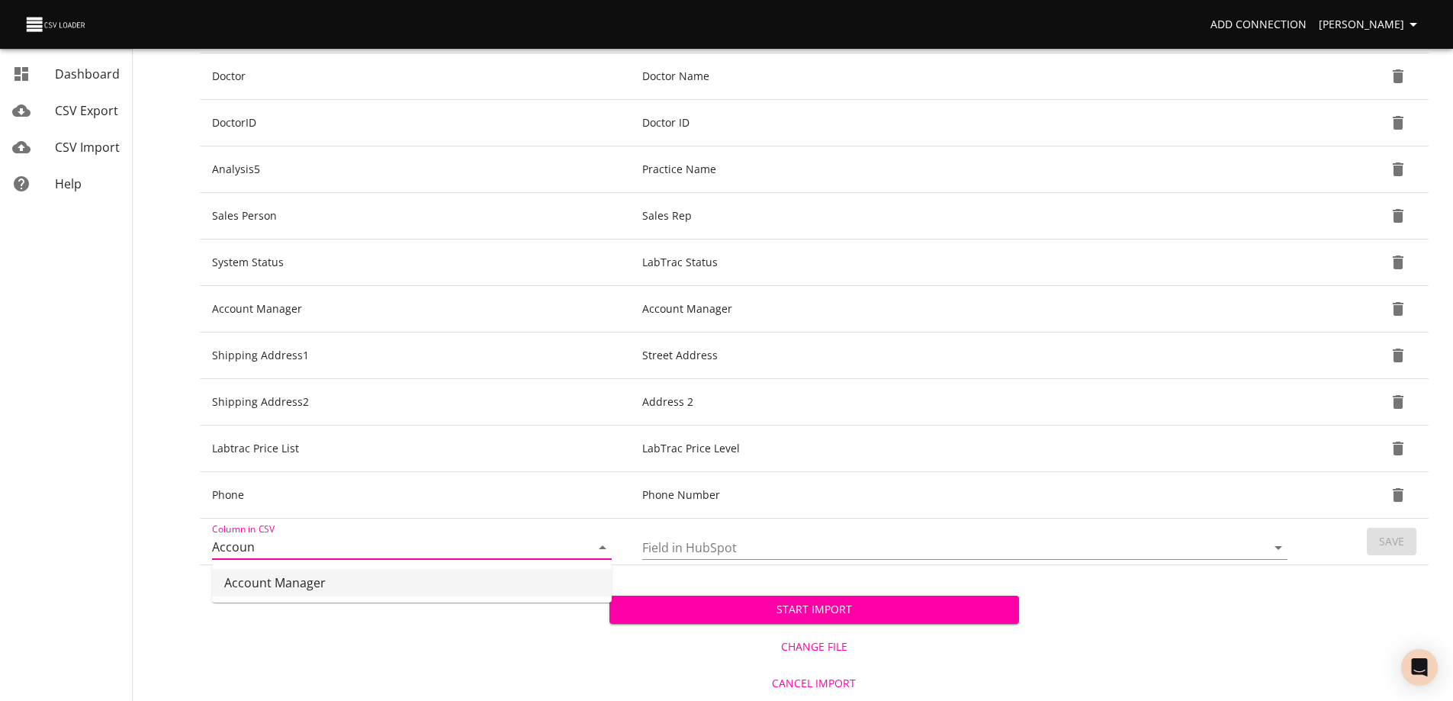
type input "Accoun"
click at [425, 625] on div "Start Import Change File Cancel Import" at bounding box center [814, 633] width 1228 height 136
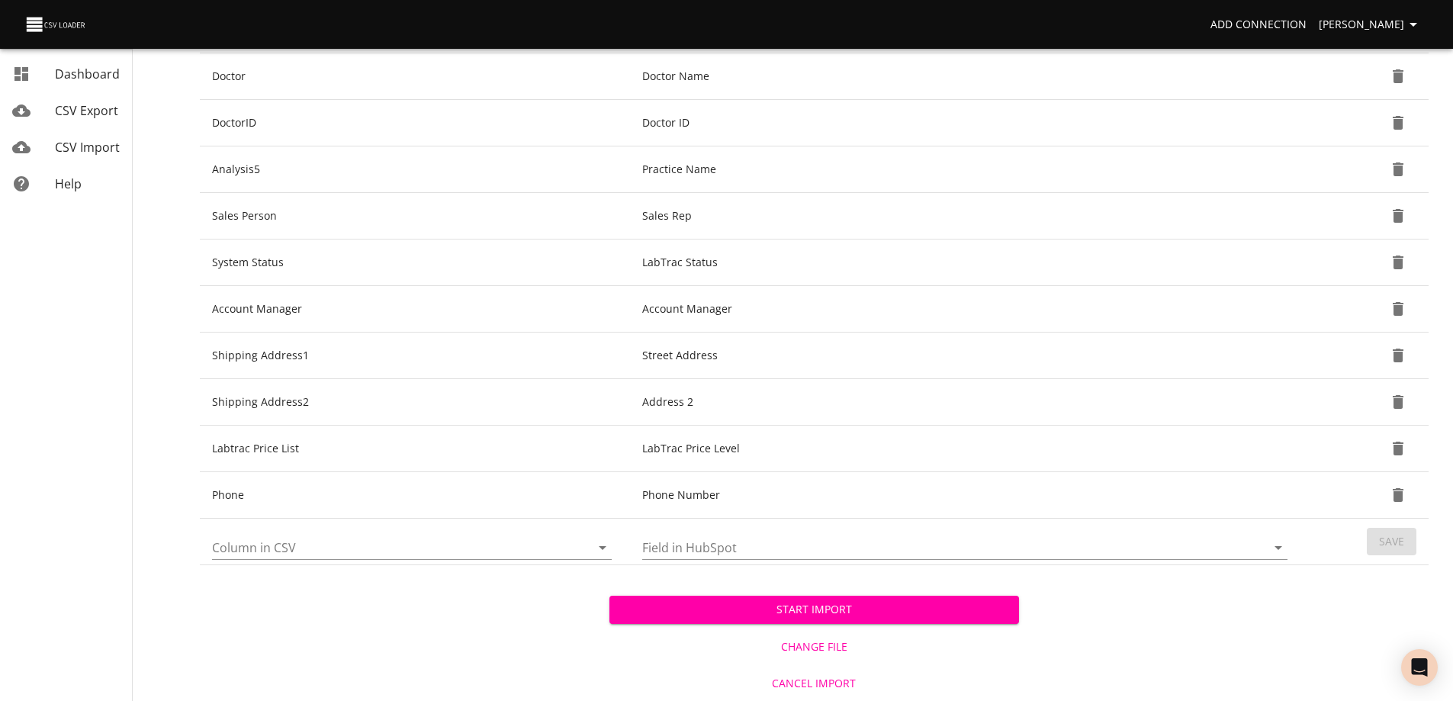
click at [347, 547] on input "Column in CSV" at bounding box center [388, 547] width 352 height 24
drag, startPoint x: 266, startPoint y: 541, endPoint x: 178, endPoint y: 542, distance: 88.5
click at [178, 542] on div "Imports › New Upload File 2 Configure Mappings 3 Start Import # 1588 HubSpot Co…" at bounding box center [813, 91] width 1277 height 1220
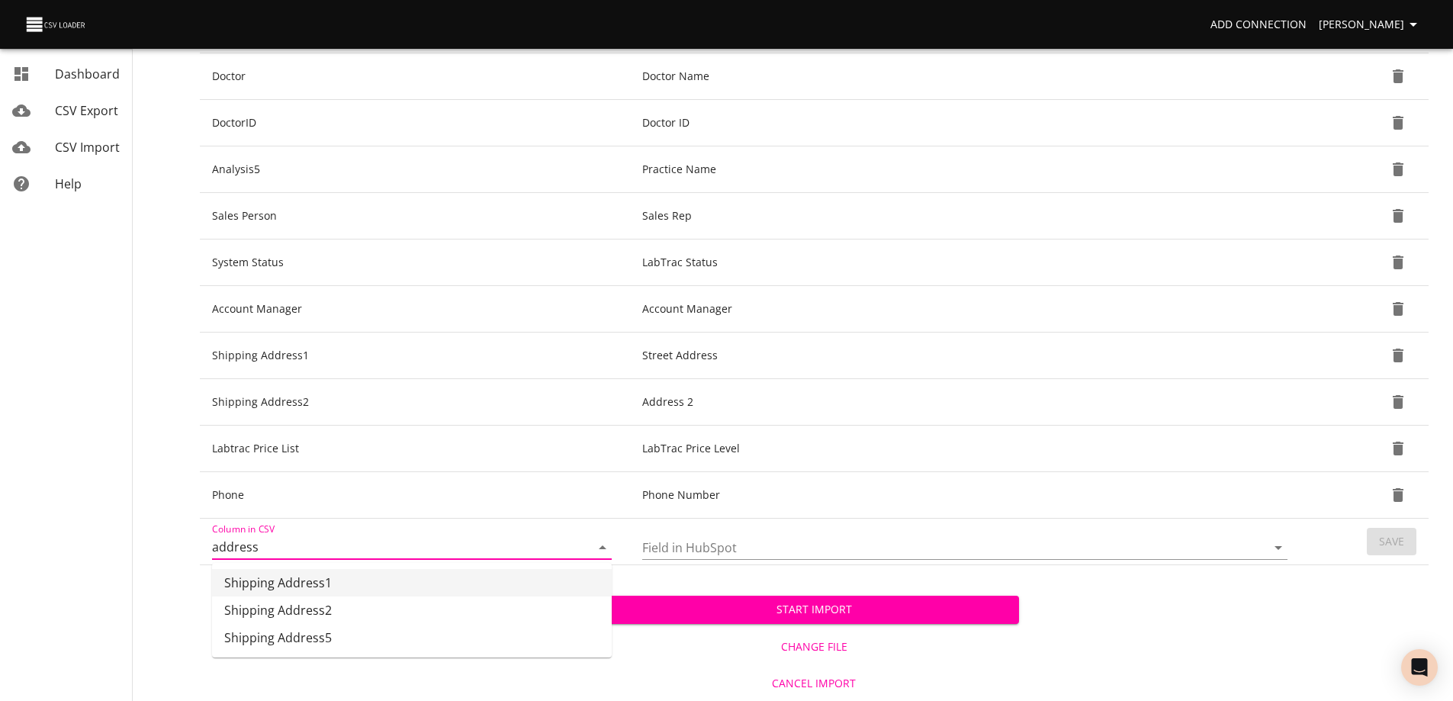
click at [289, 580] on li "Shipping Address1" at bounding box center [412, 582] width 400 height 27
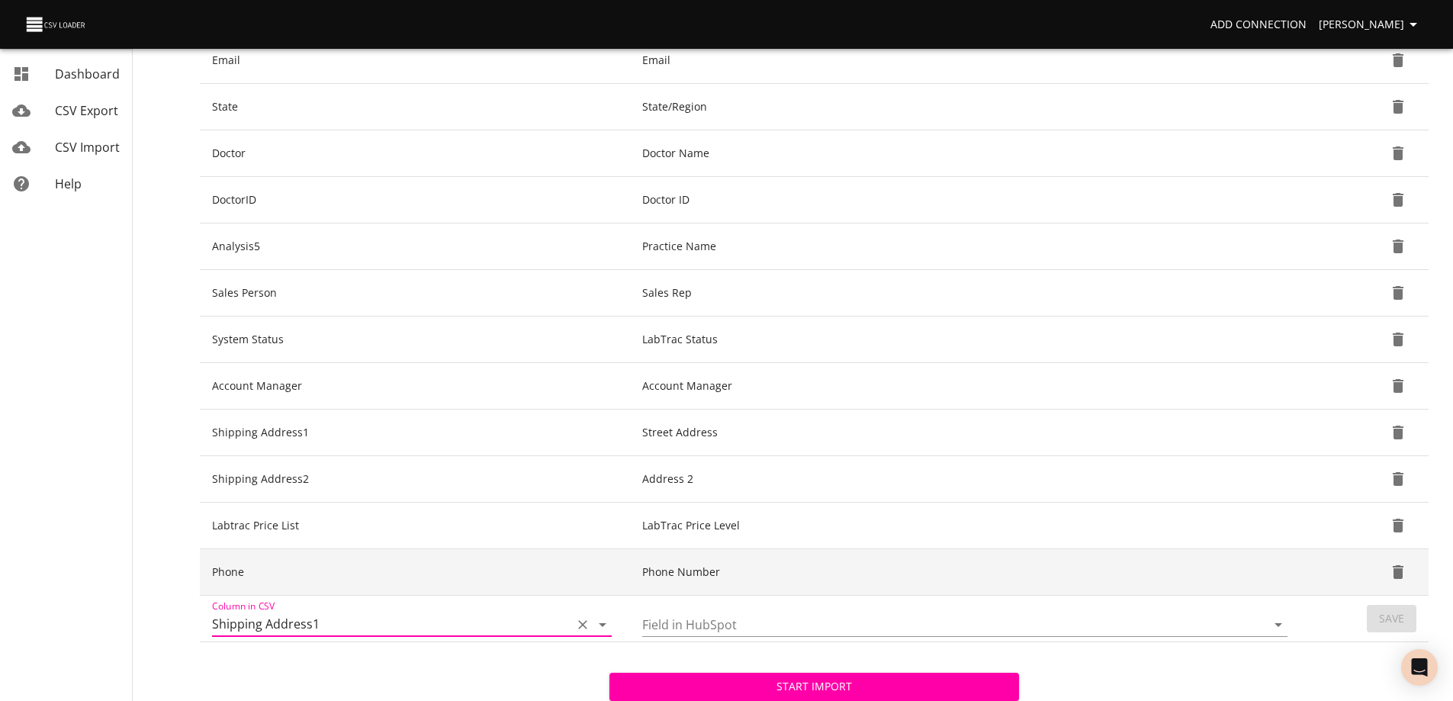
scroll to position [443, 0]
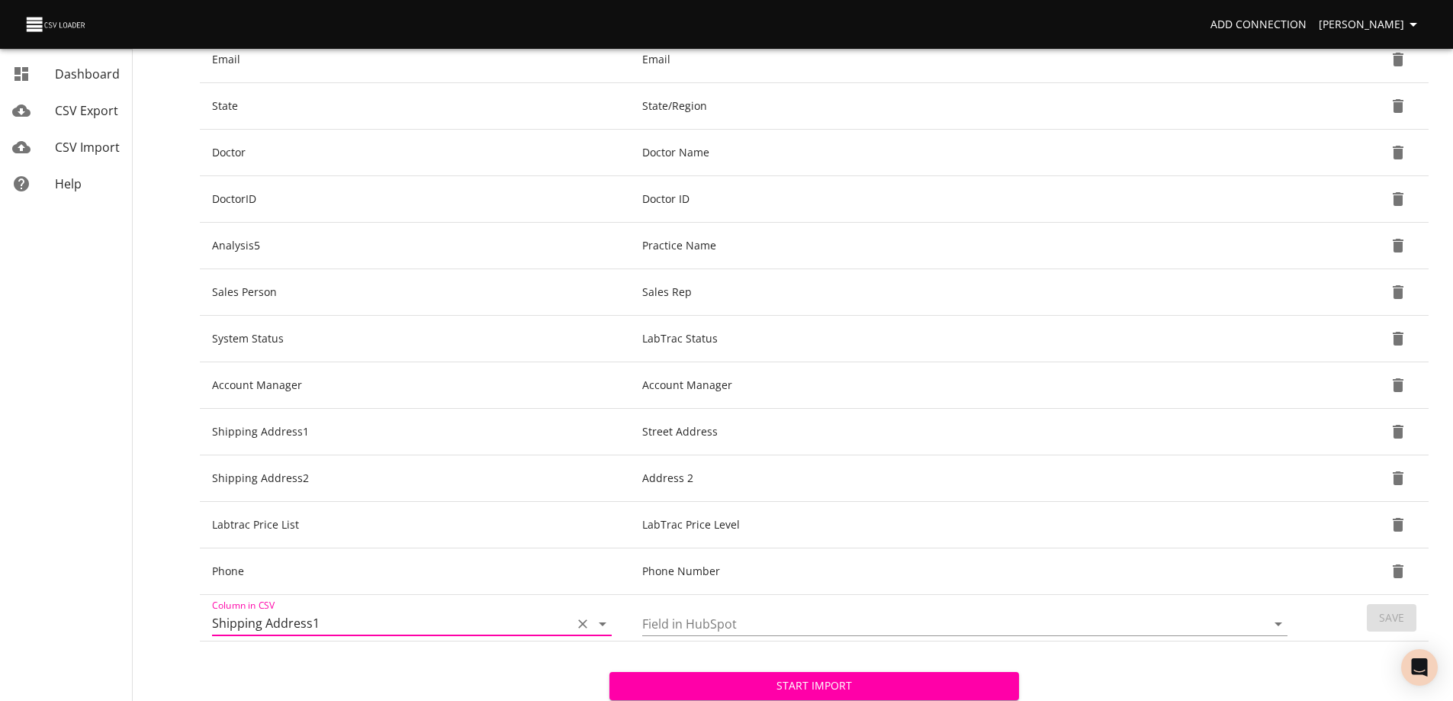
drag, startPoint x: 347, startPoint y: 615, endPoint x: 313, endPoint y: 621, distance: 34.2
click at [313, 621] on input "Shipping Address1" at bounding box center [388, 624] width 352 height 24
click at [336, 660] on li "Shipping Address2" at bounding box center [412, 658] width 400 height 27
drag, startPoint x: 324, startPoint y: 621, endPoint x: 313, endPoint y: 623, distance: 11.7
click at [313, 623] on input "Shipping Address2" at bounding box center [388, 624] width 352 height 24
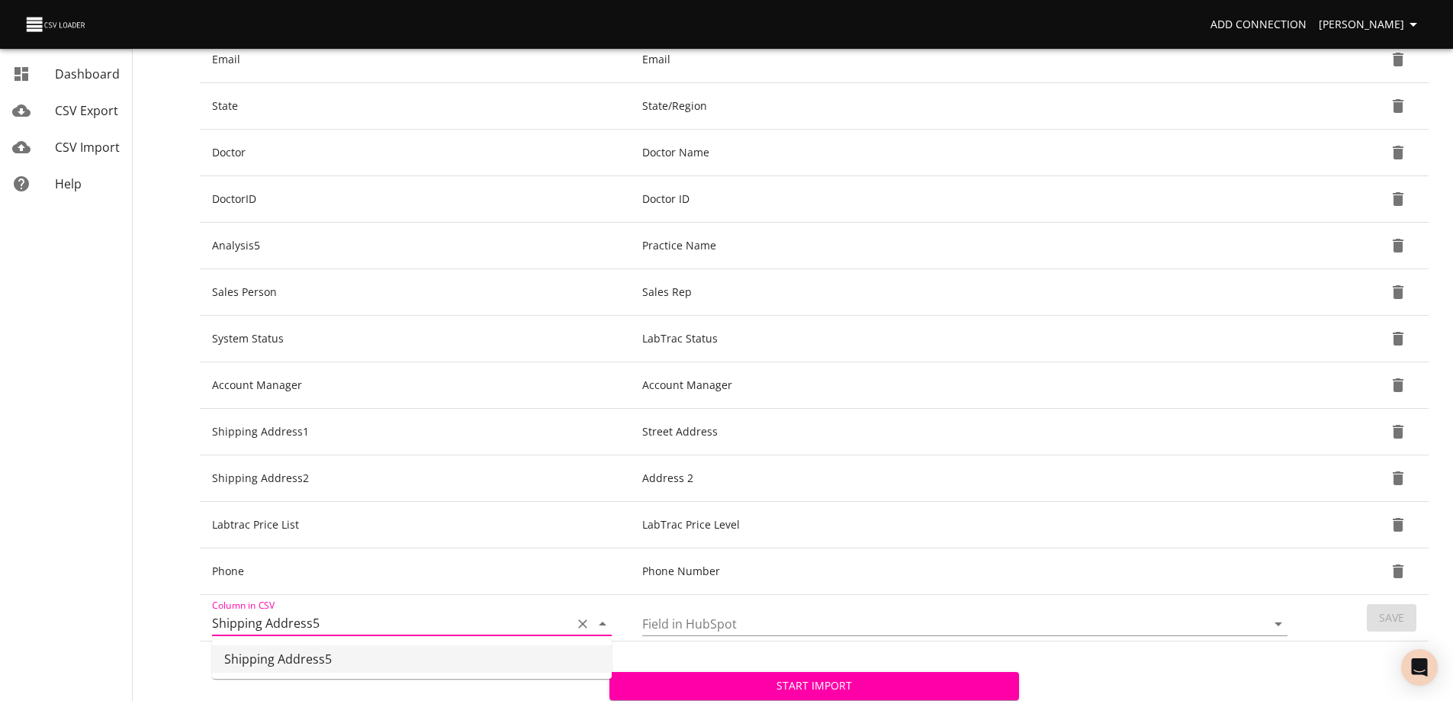
click at [315, 660] on li "Shipping Address5" at bounding box center [412, 658] width 400 height 27
type input "Shipping Address5"
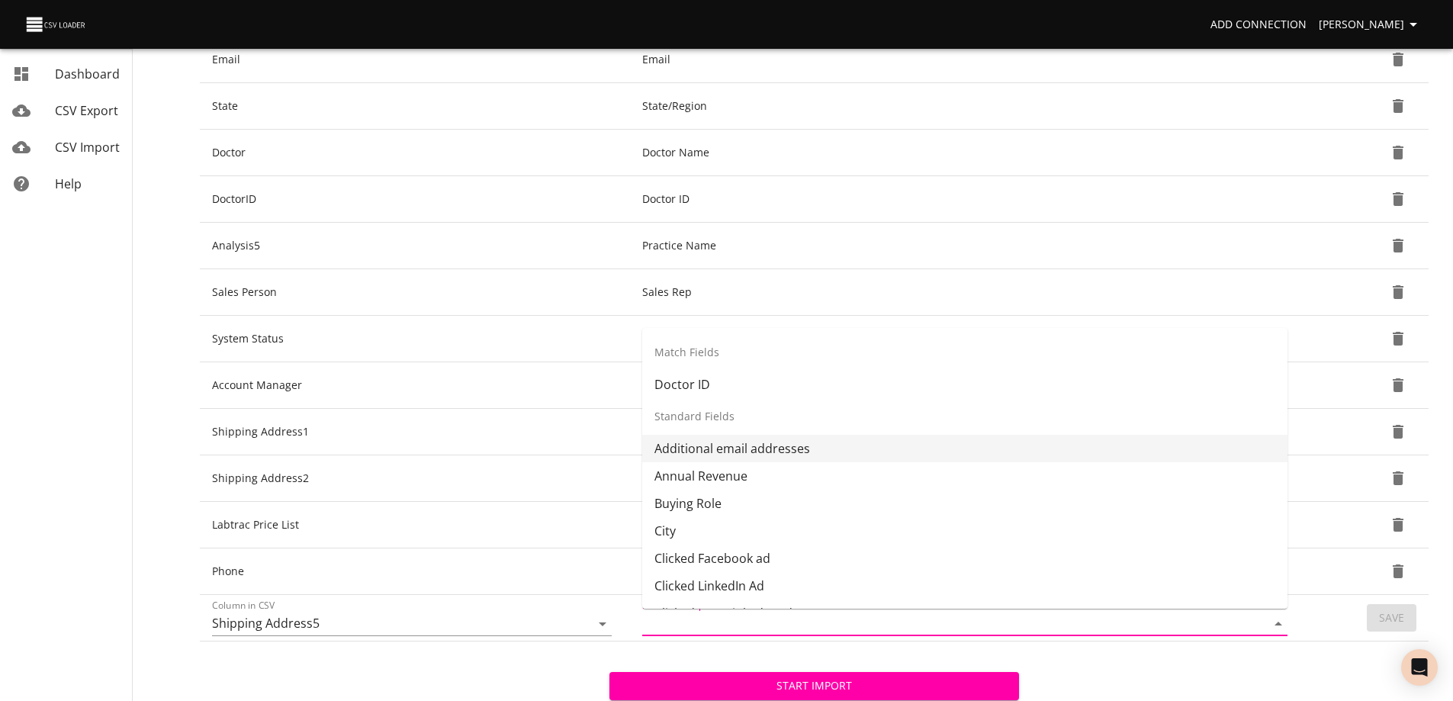
click at [698, 618] on input "Field in HubSpot" at bounding box center [941, 624] width 598 height 24
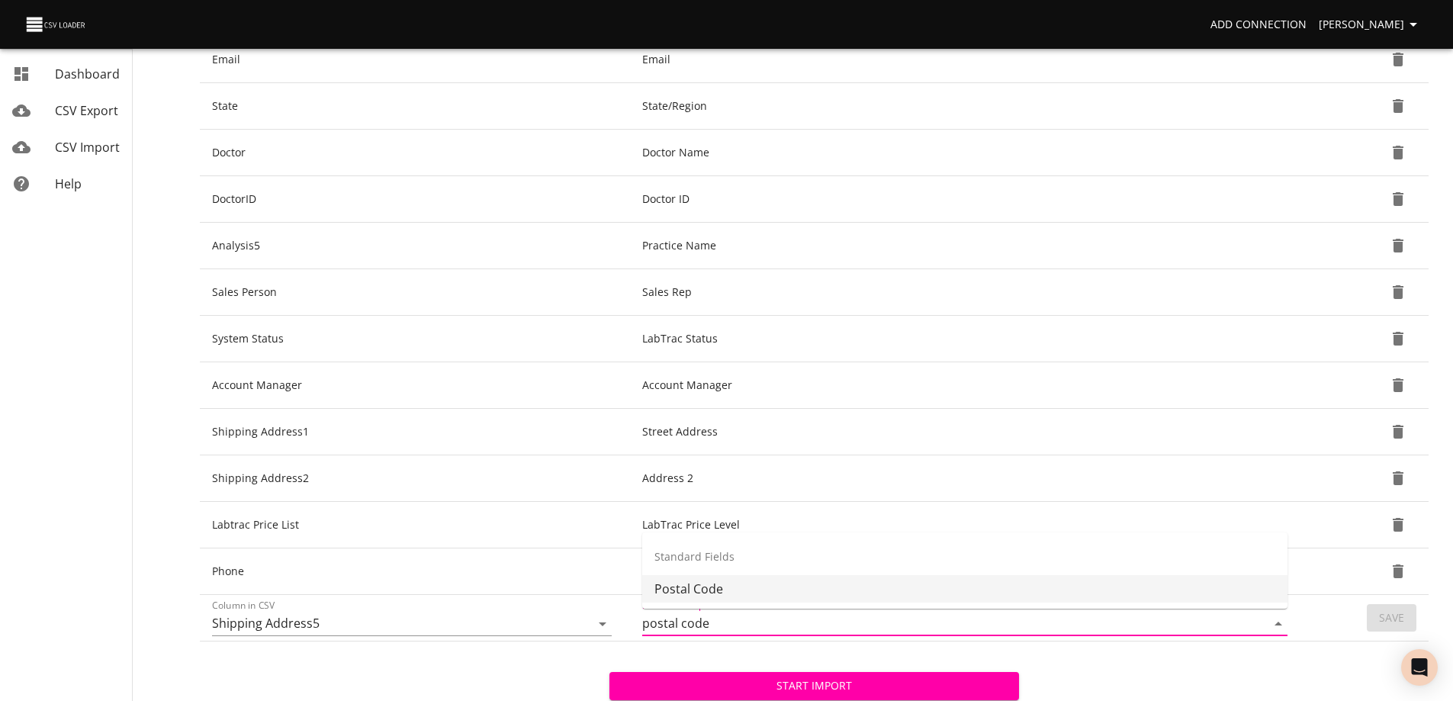
click at [702, 592] on li "Postal Code" at bounding box center [964, 588] width 645 height 27
type input "Postal Code"
click at [1391, 620] on span "Save" at bounding box center [1391, 617] width 25 height 19
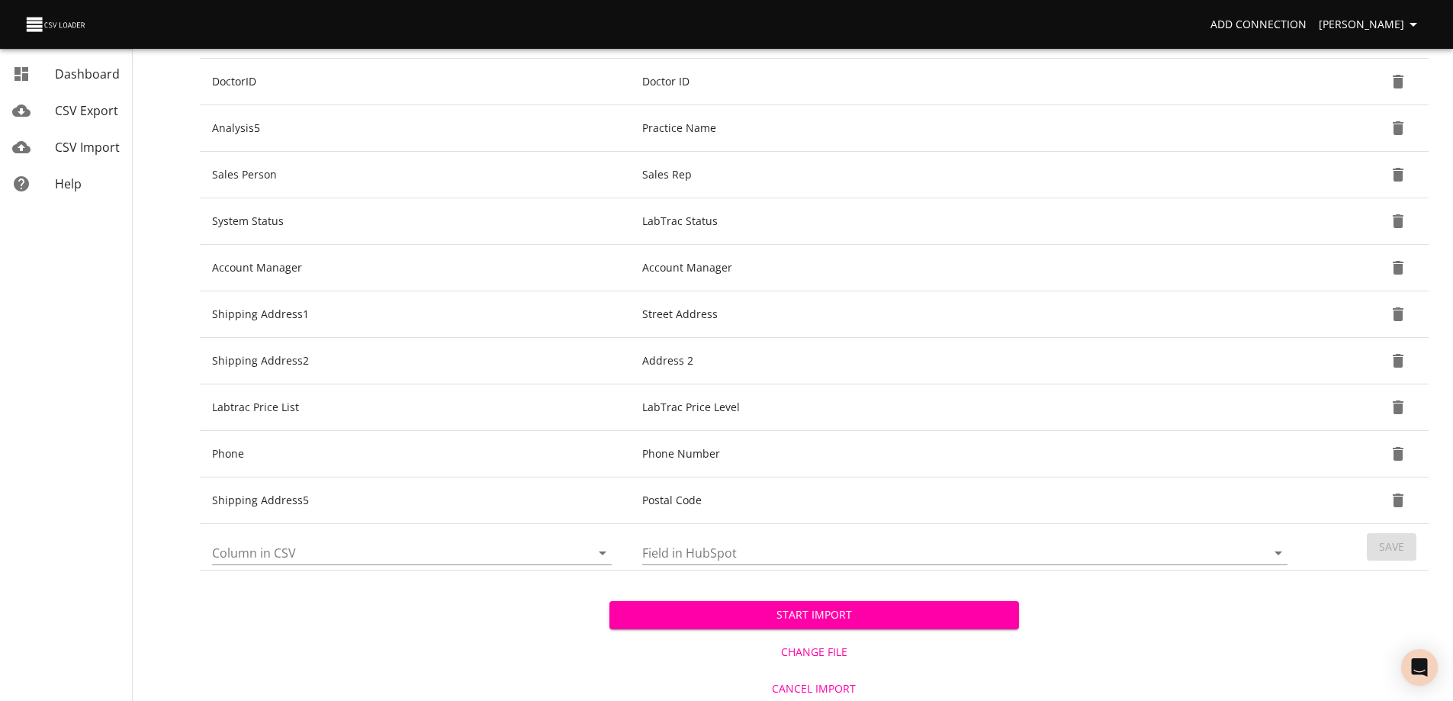
scroll to position [566, 0]
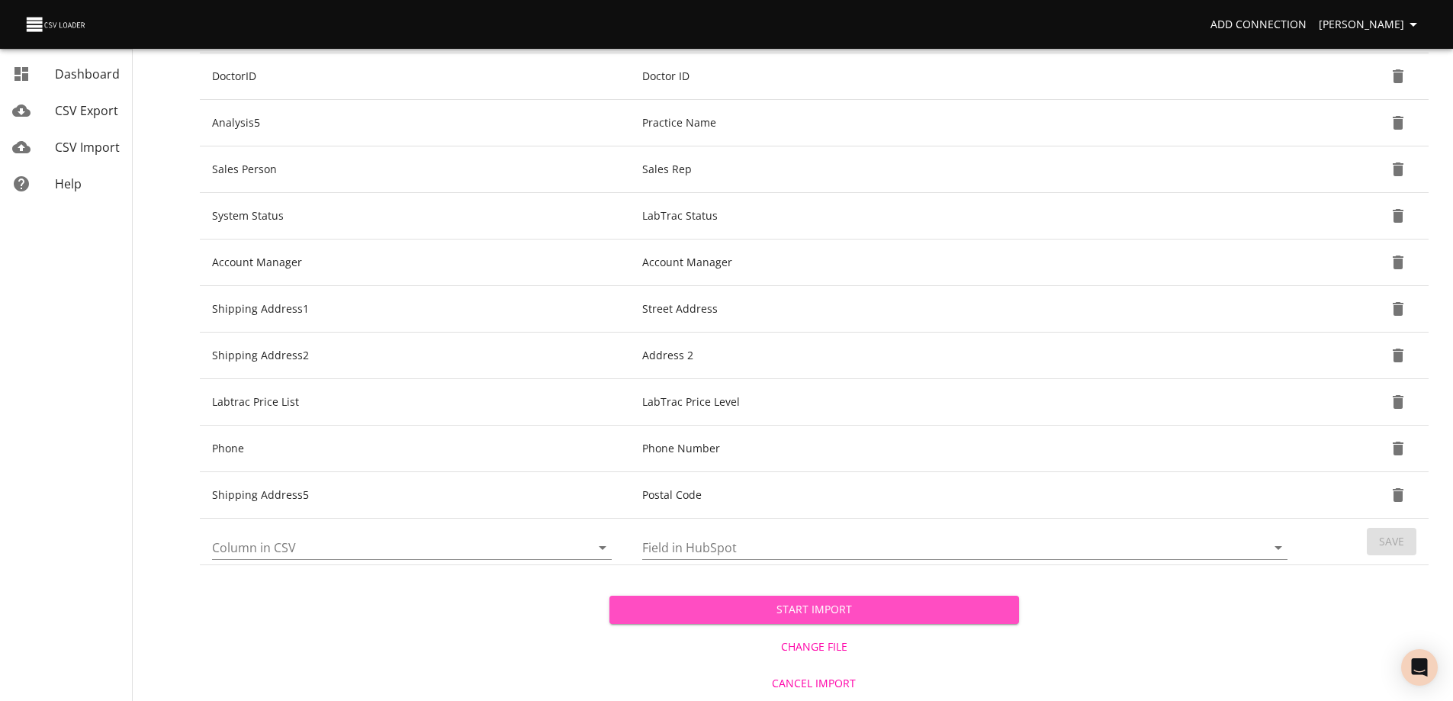
click at [821, 609] on span "Start Import" at bounding box center [813, 609] width 385 height 19
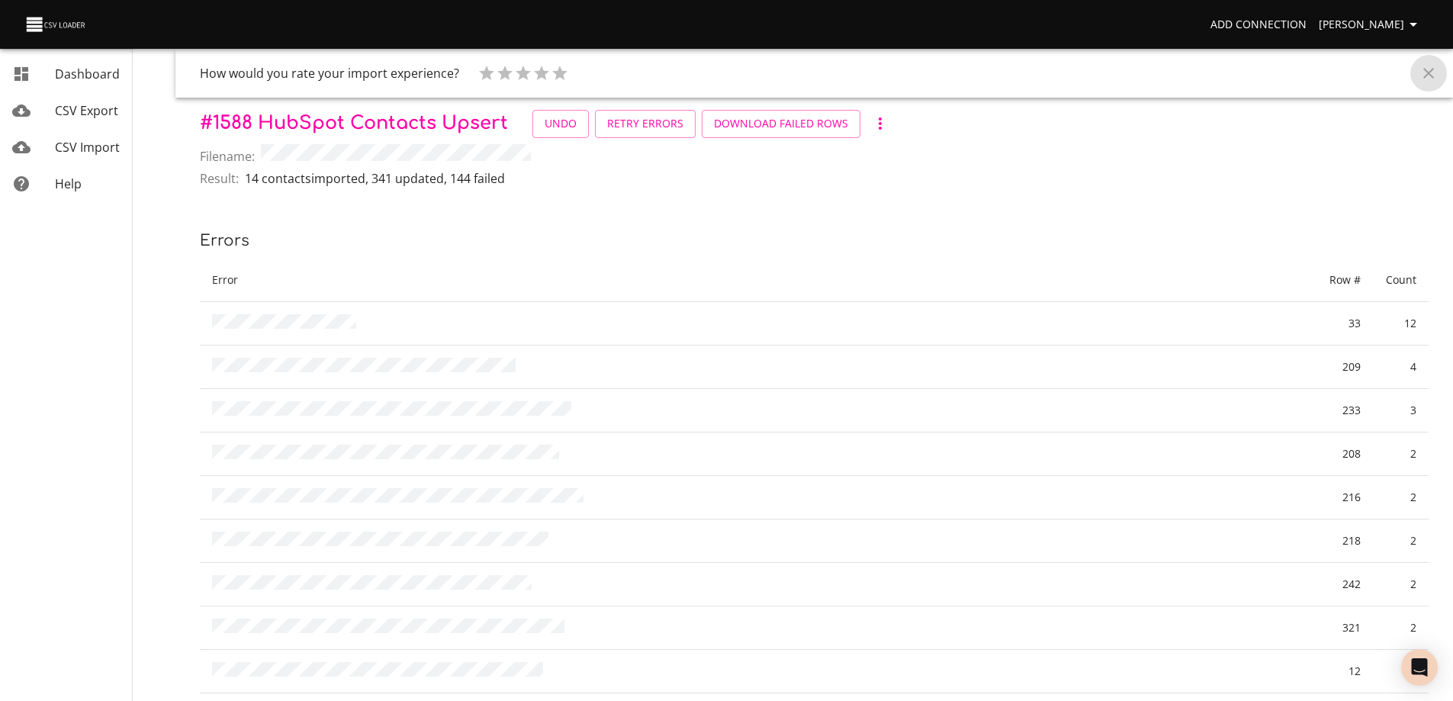
click at [1434, 75] on icon "Close" at bounding box center [1428, 73] width 18 height 18
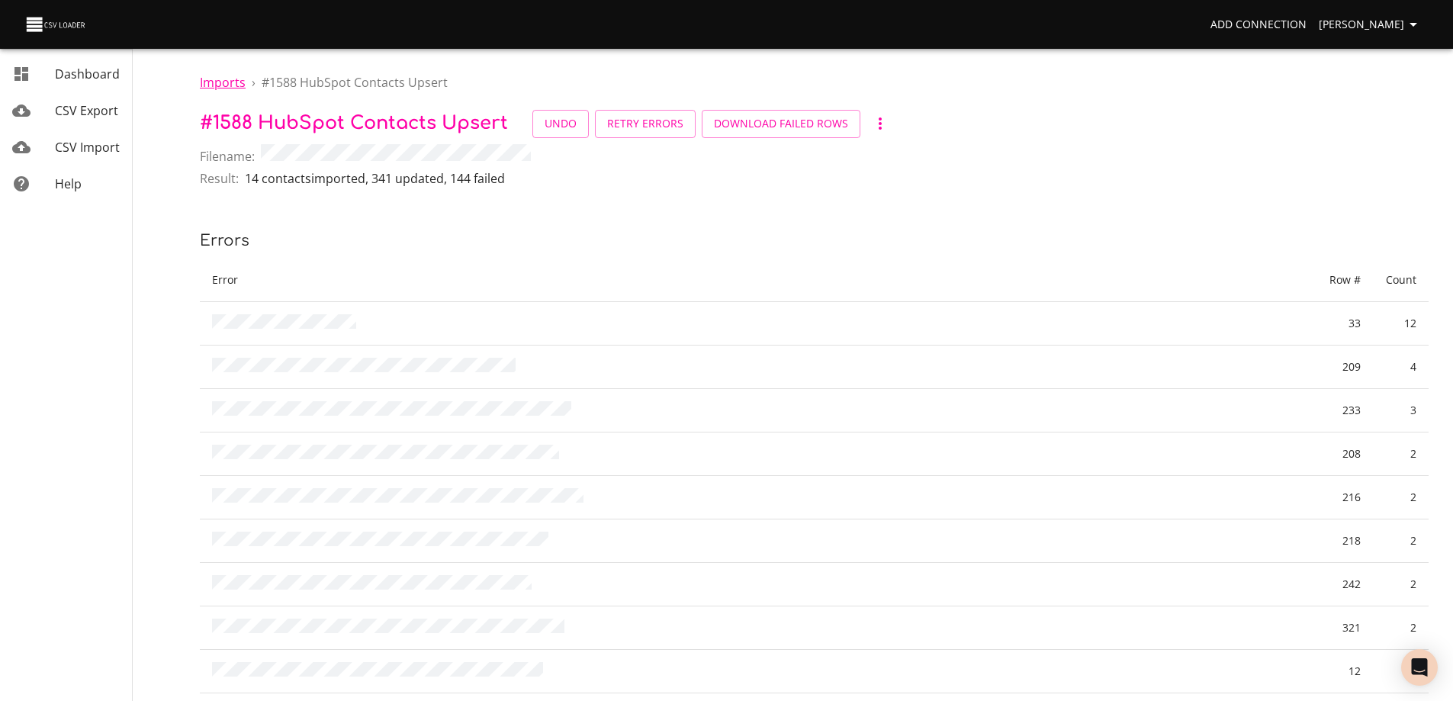
click at [220, 85] on span "Imports" at bounding box center [223, 82] width 46 height 17
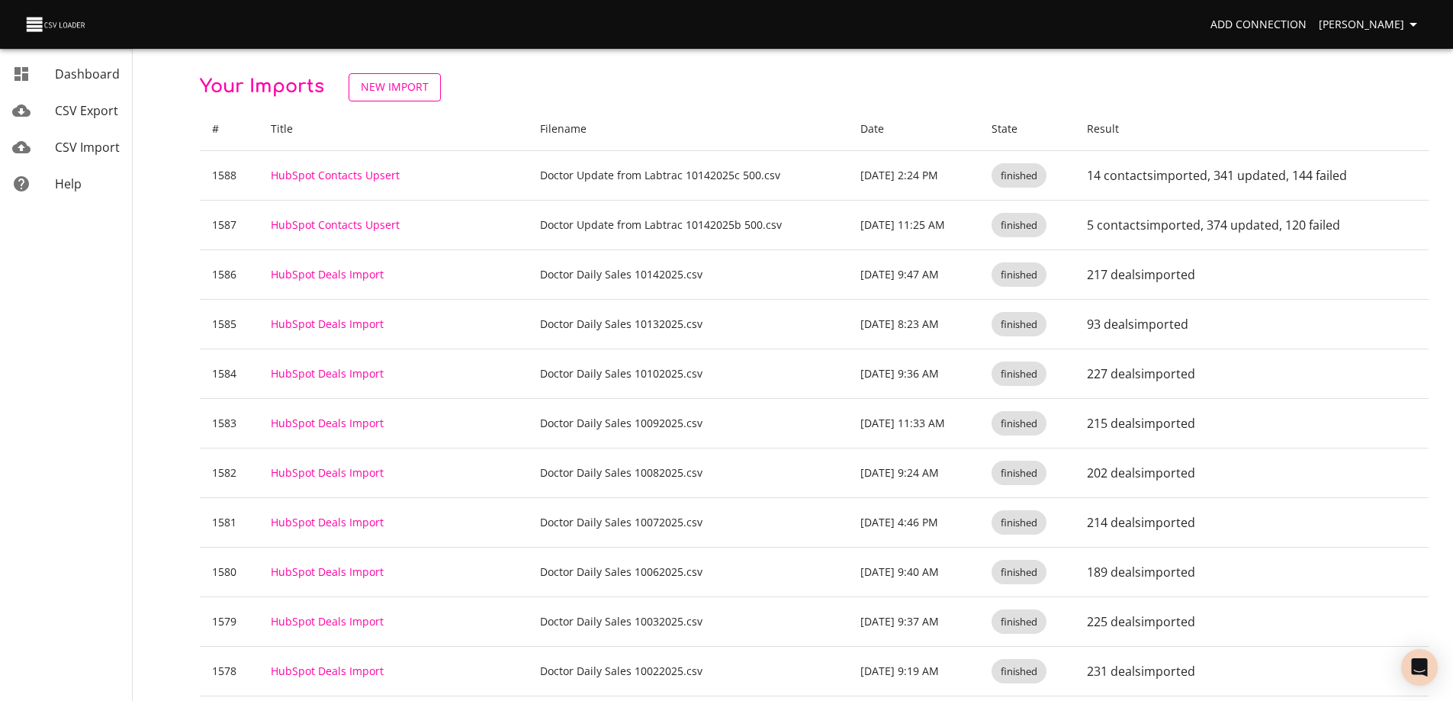
click at [387, 89] on span "New Import" at bounding box center [395, 87] width 68 height 19
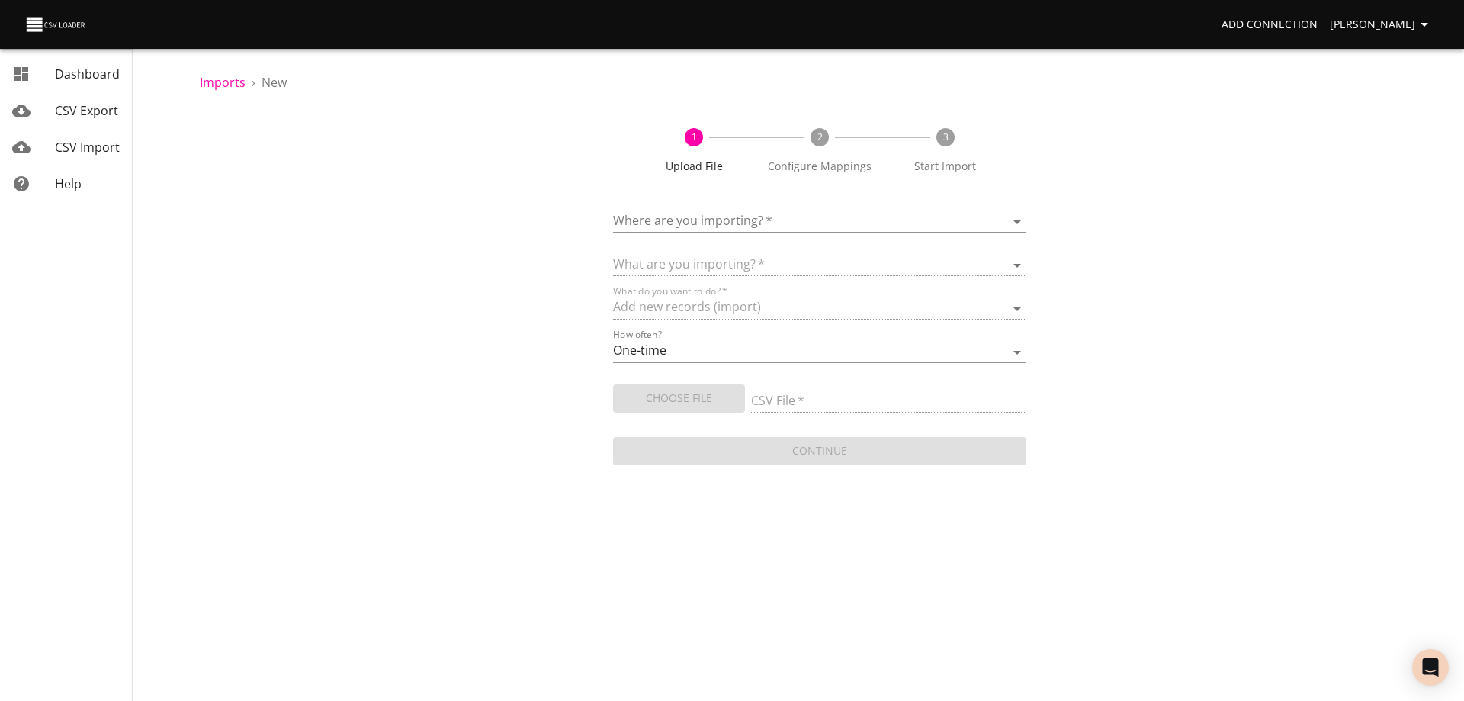
click at [805, 210] on body "Add Connection [PERSON_NAME] Dashboard CSV Export CSV Import Help Imports › New…" at bounding box center [732, 350] width 1464 height 701
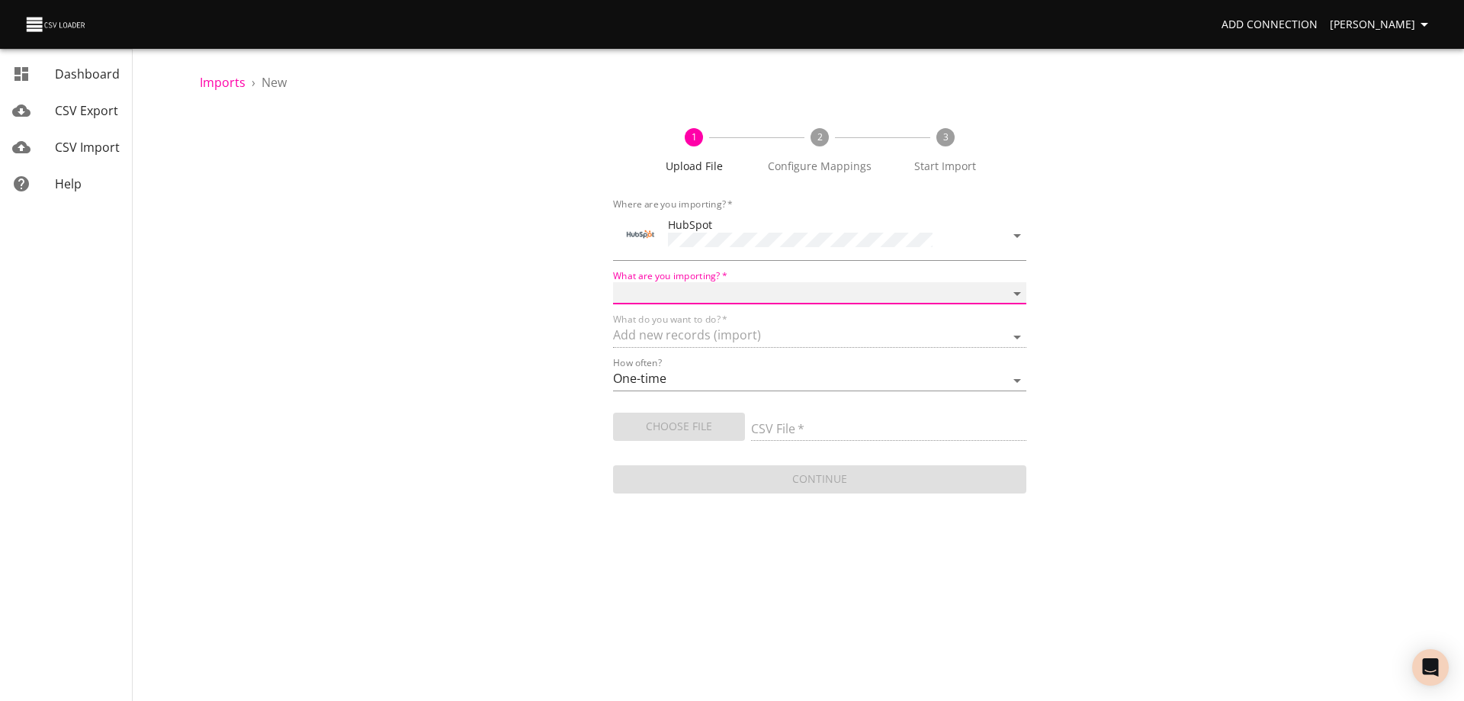
click at [788, 286] on select "Calls Companies Contacts Deals Emails Line items Meetings Notes Products Tasks …" at bounding box center [819, 293] width 413 height 22
select select "contacts"
click at [613, 282] on select "Calls Companies Contacts Deals Emails Line items Meetings Notes Products Tasks …" at bounding box center [819, 293] width 413 height 22
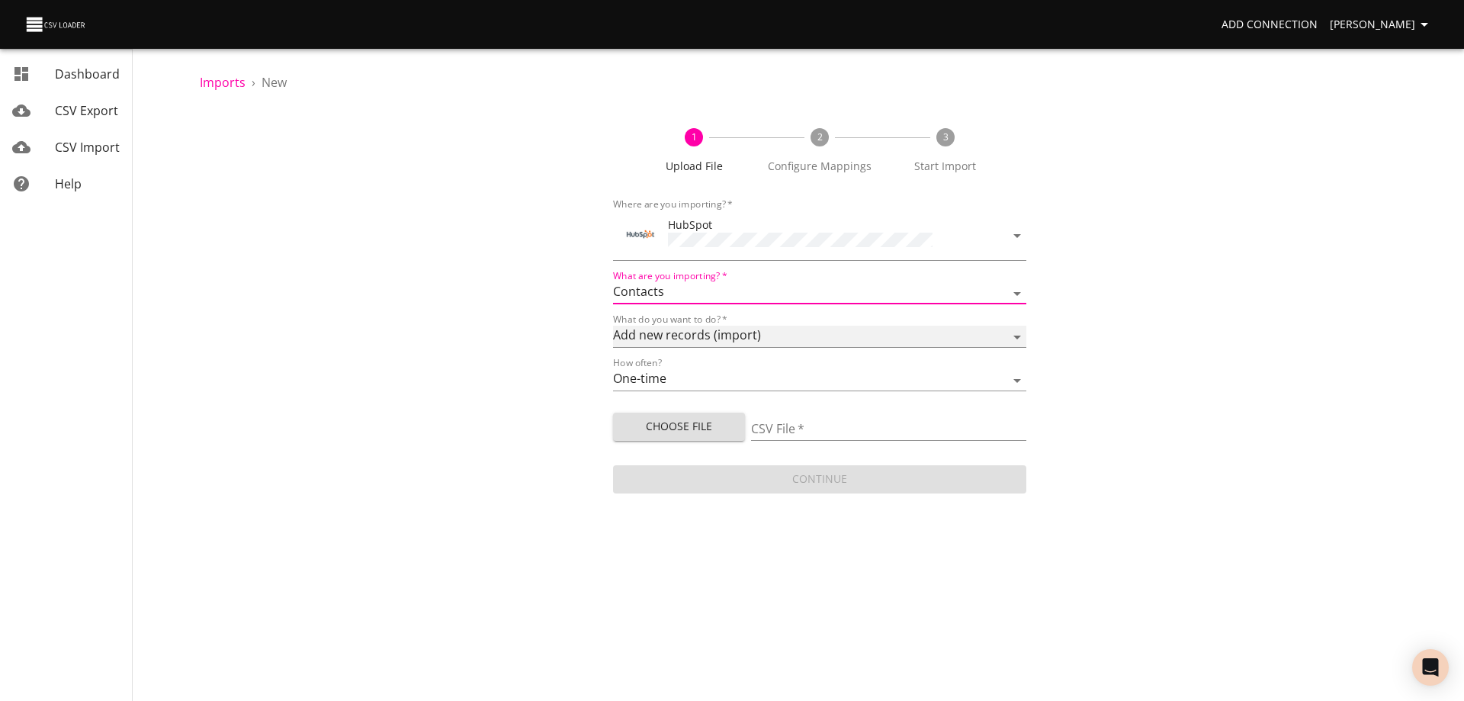
click at [802, 328] on select "Add new records (import) Update existing records (update) Add new and update ex…" at bounding box center [819, 337] width 413 height 22
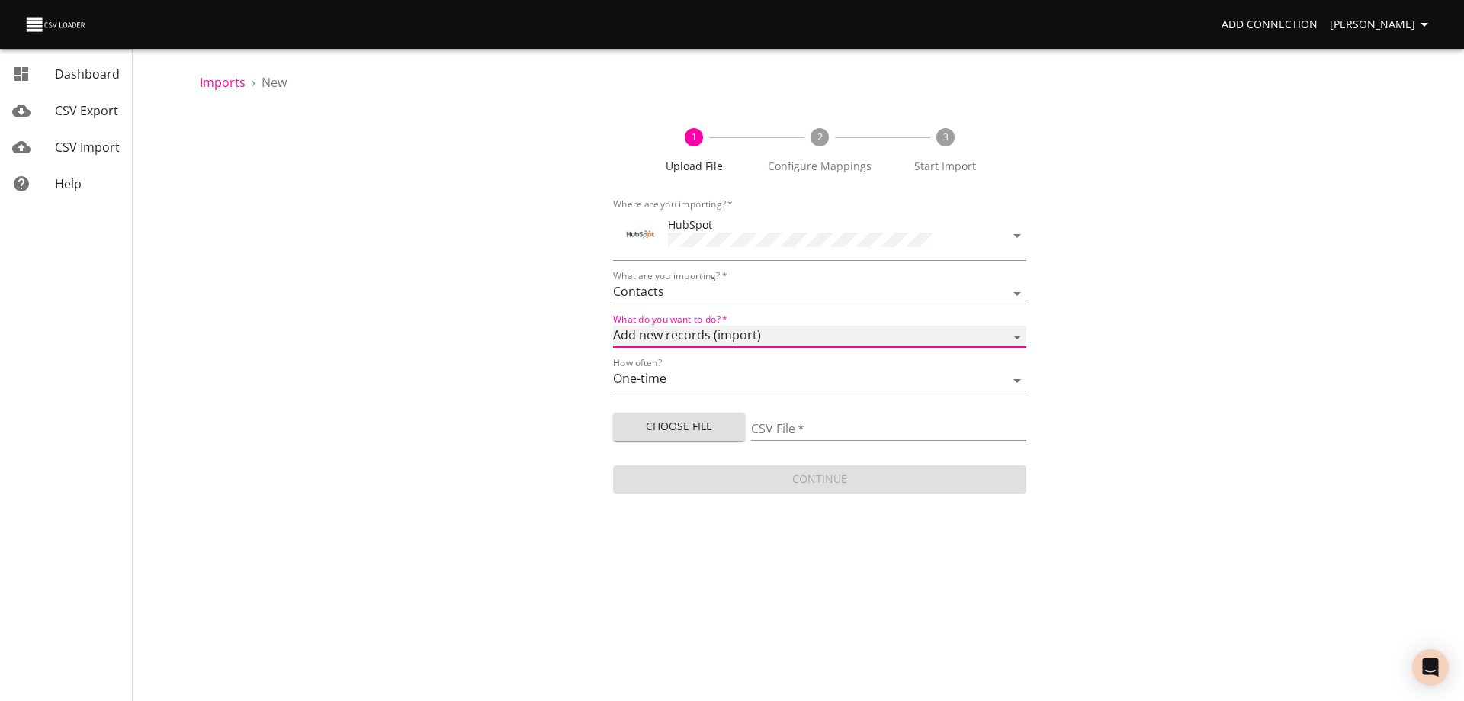
select select "upsert"
click at [613, 326] on select "Add new records (import) Update existing records (update) Add new and update ex…" at bounding box center [819, 337] width 413 height 22
click at [696, 425] on span "Choose File" at bounding box center [679, 426] width 108 height 19
type input "Doctor Update from Labtrac 10142025d 500.csv"
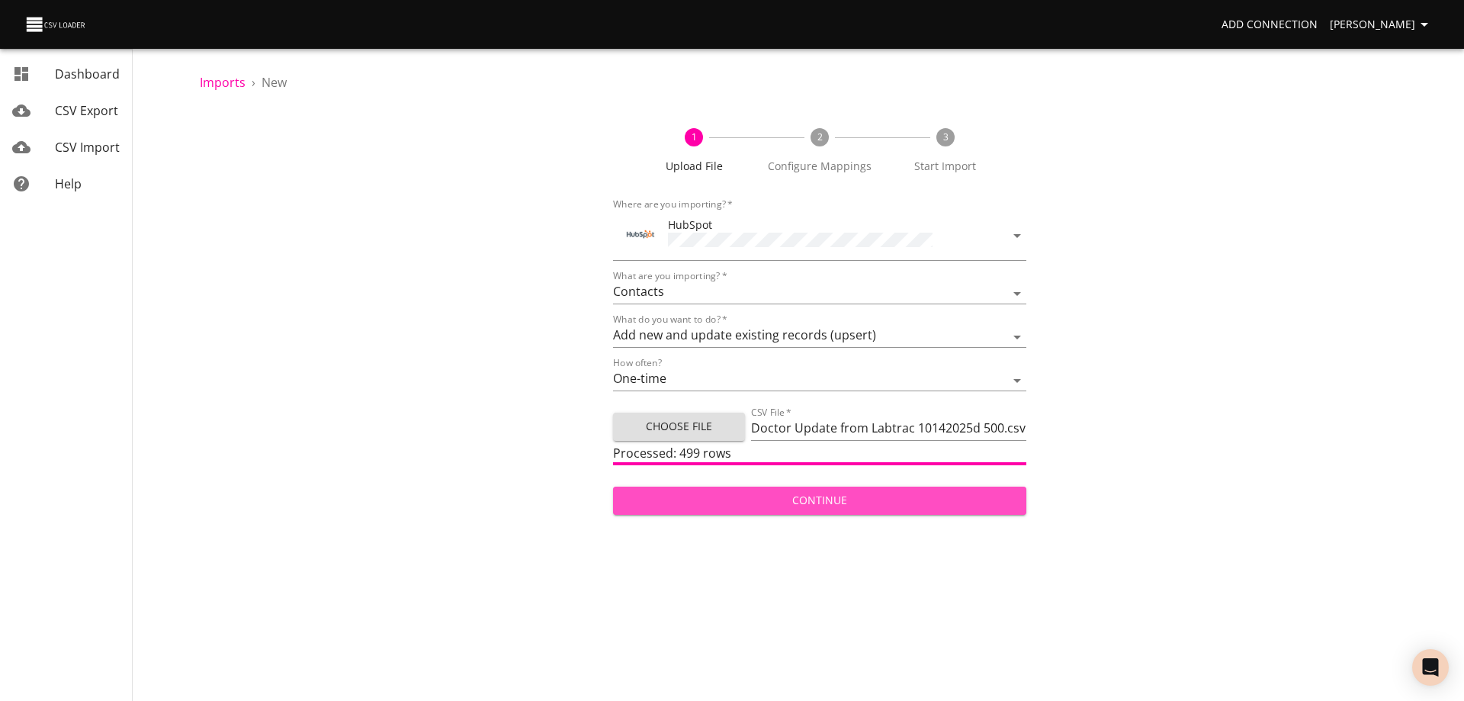
click at [875, 500] on span "Continue" at bounding box center [819, 500] width 389 height 19
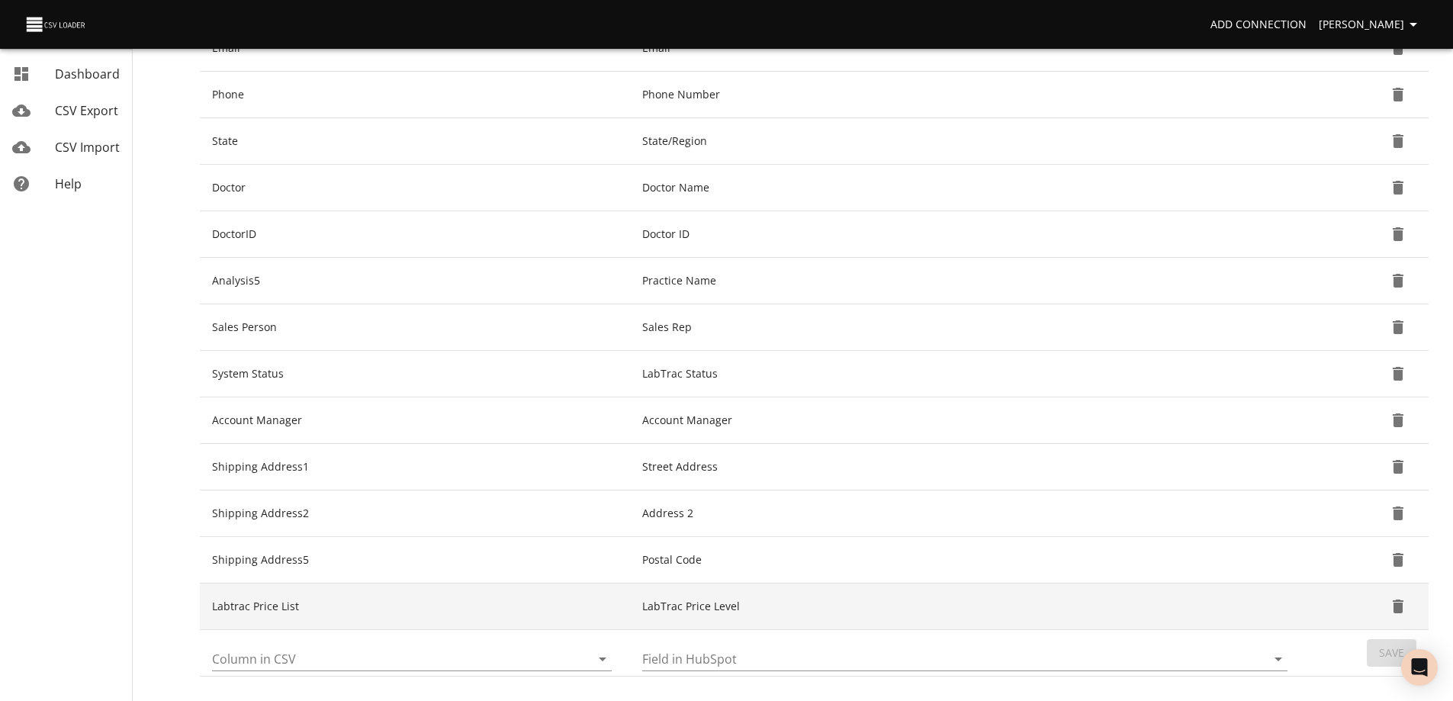
scroll to position [455, 0]
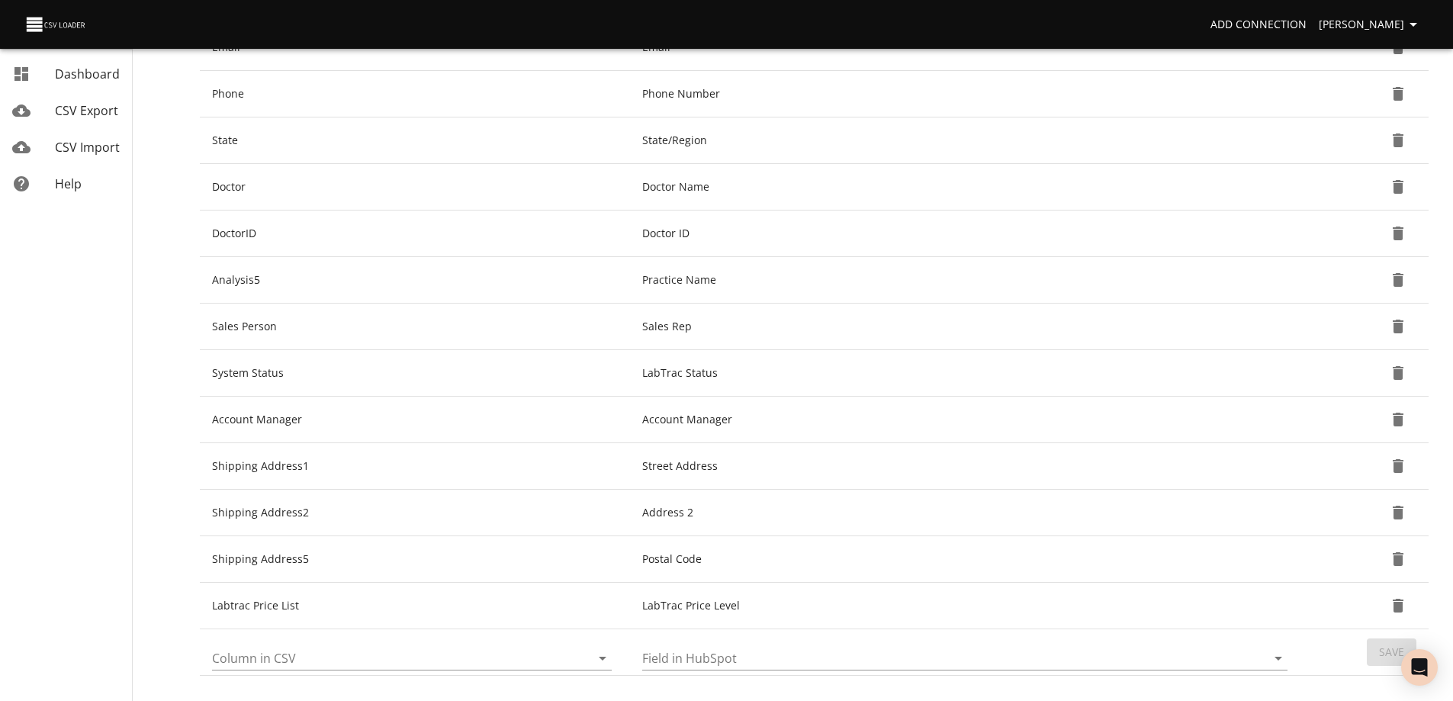
click at [599, 662] on icon "Open" at bounding box center [602, 658] width 18 height 18
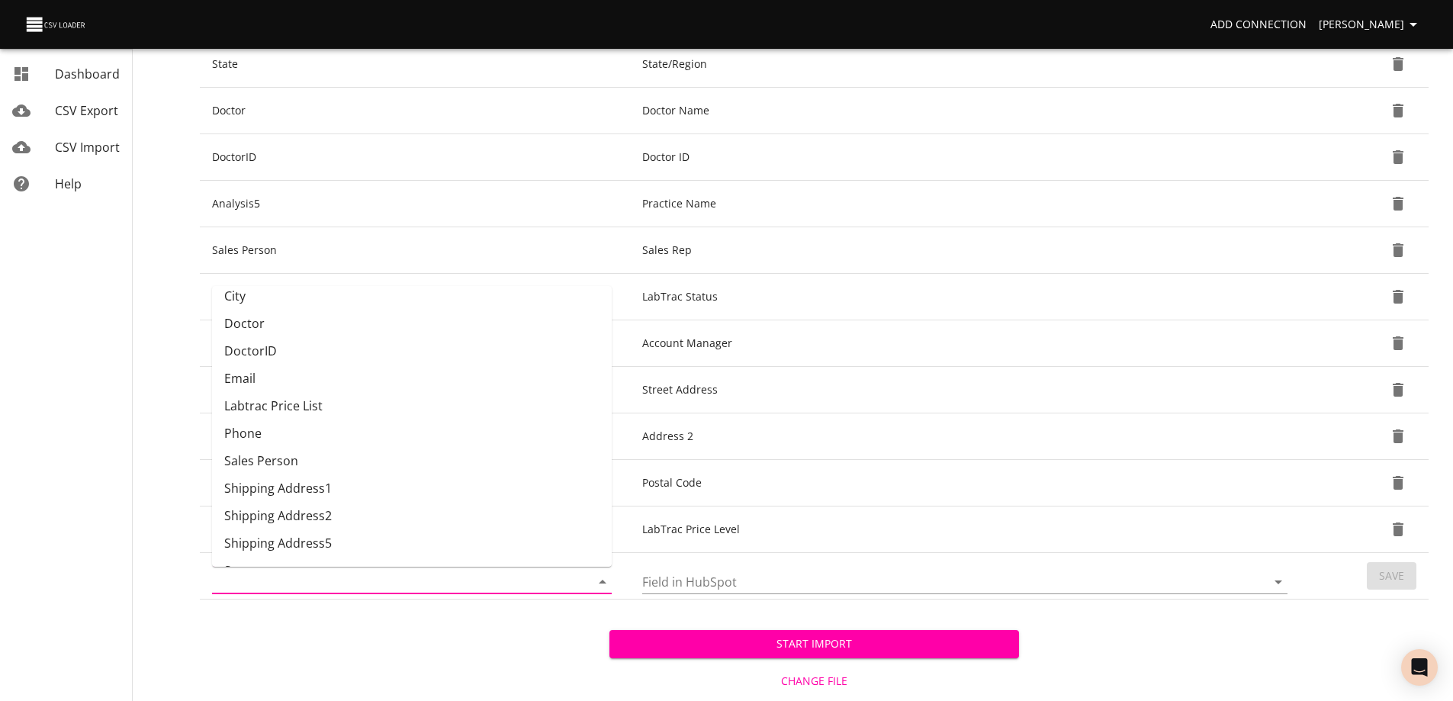
scroll to position [78, 0]
click at [432, 422] on li "Phone" at bounding box center [412, 419] width 400 height 27
type input "Phone"
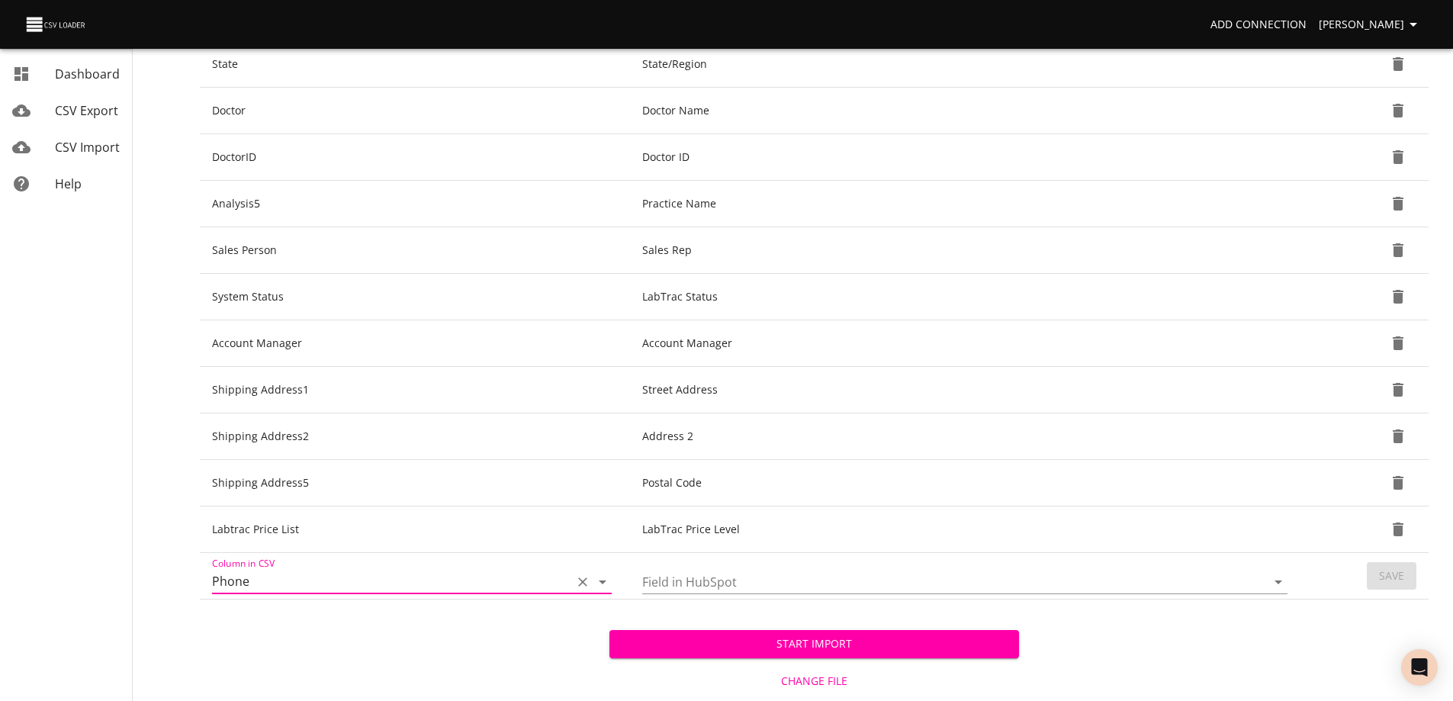
click at [827, 579] on input "Field in HubSpot" at bounding box center [941, 582] width 598 height 24
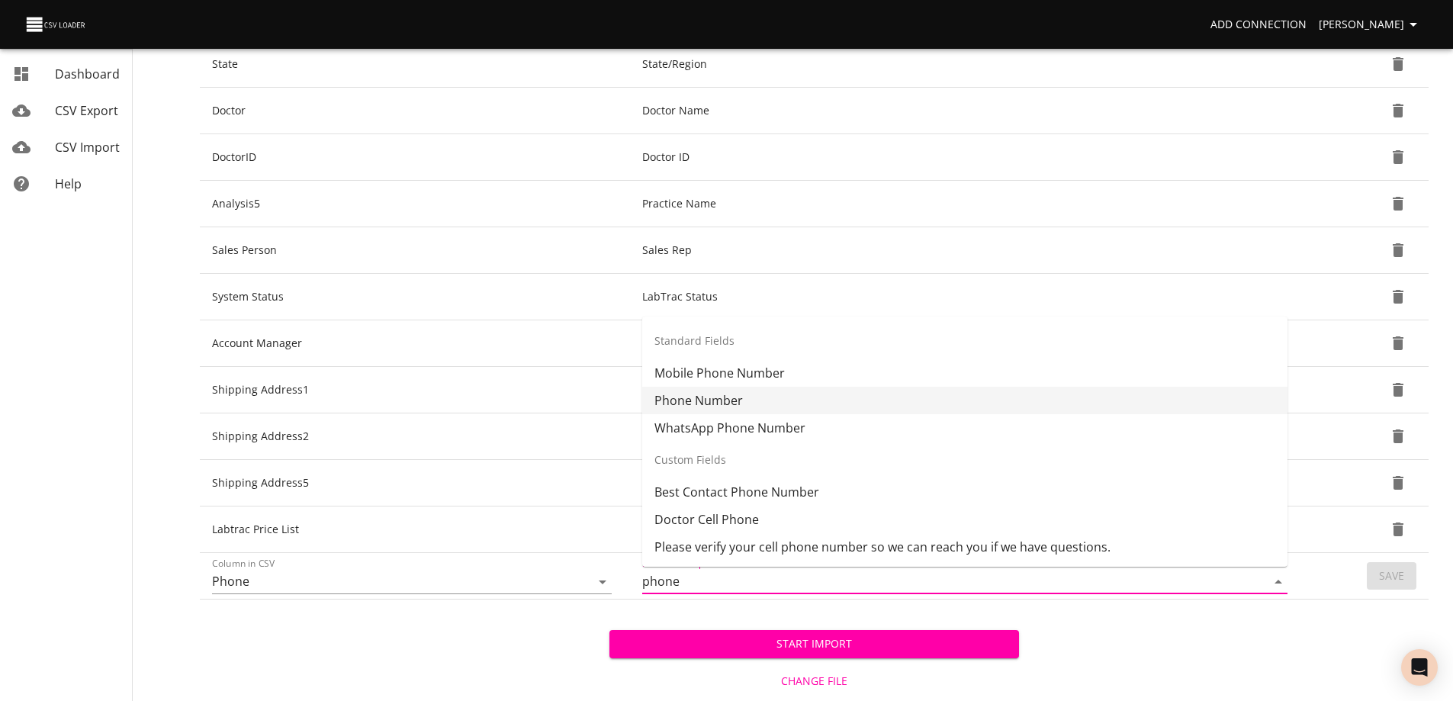
click at [729, 401] on li "Phone Number" at bounding box center [964, 400] width 645 height 27
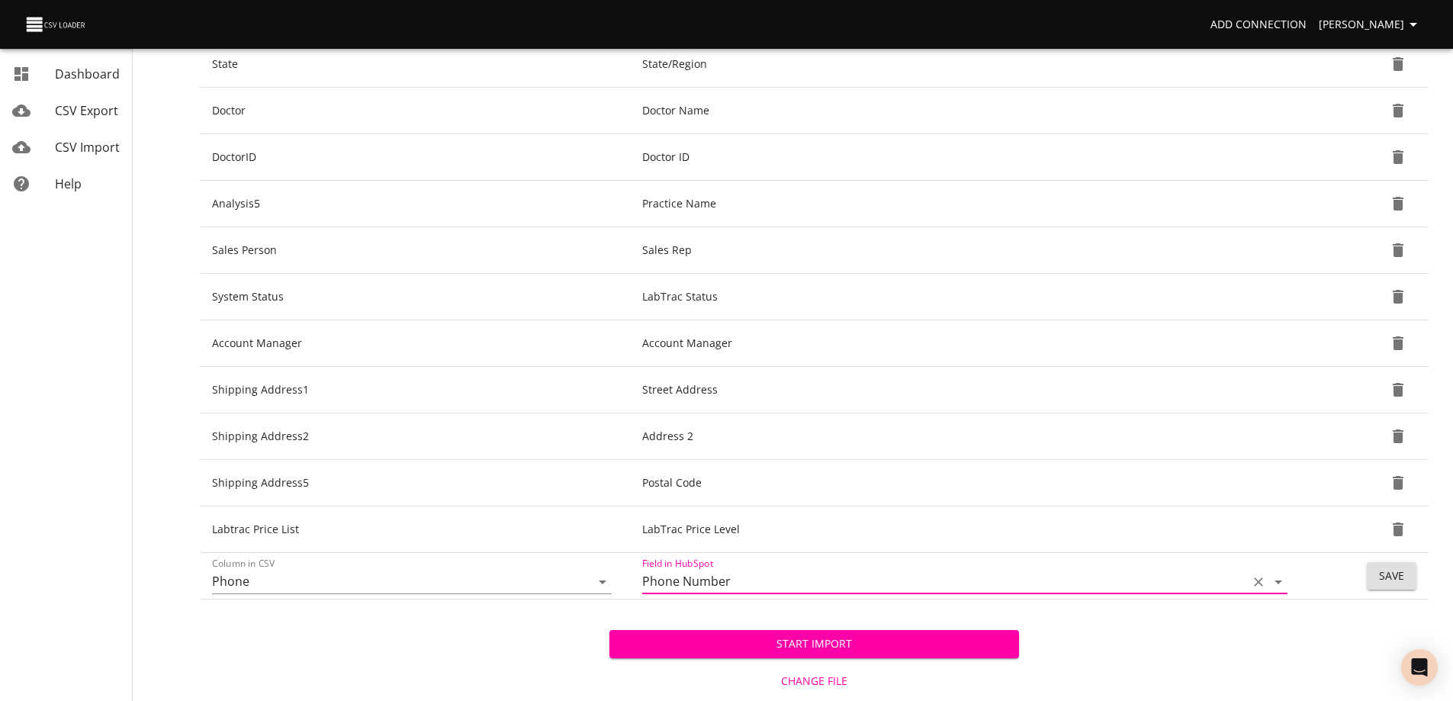
type input "Phone Number"
click at [1379, 578] on span "Save" at bounding box center [1391, 576] width 25 height 19
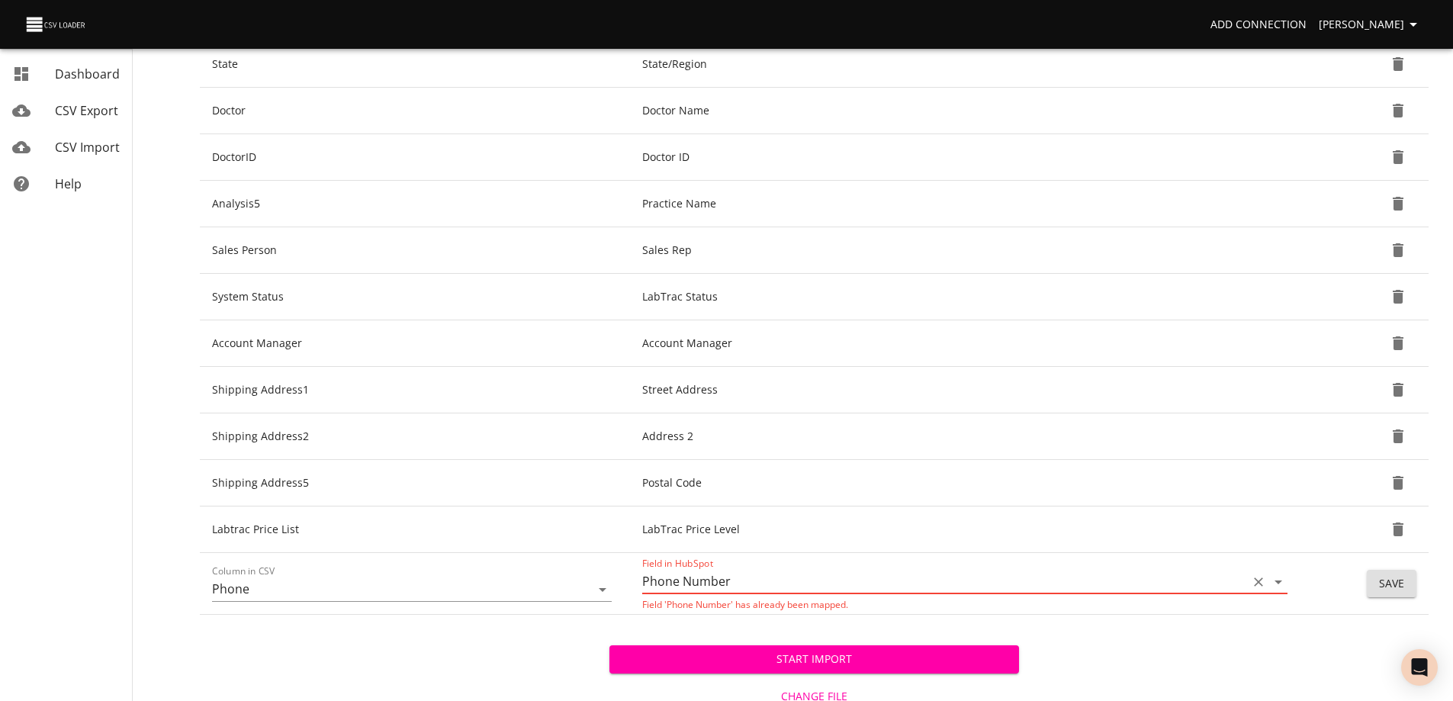
click at [1257, 581] on icon "Clear" at bounding box center [1258, 581] width 9 height 9
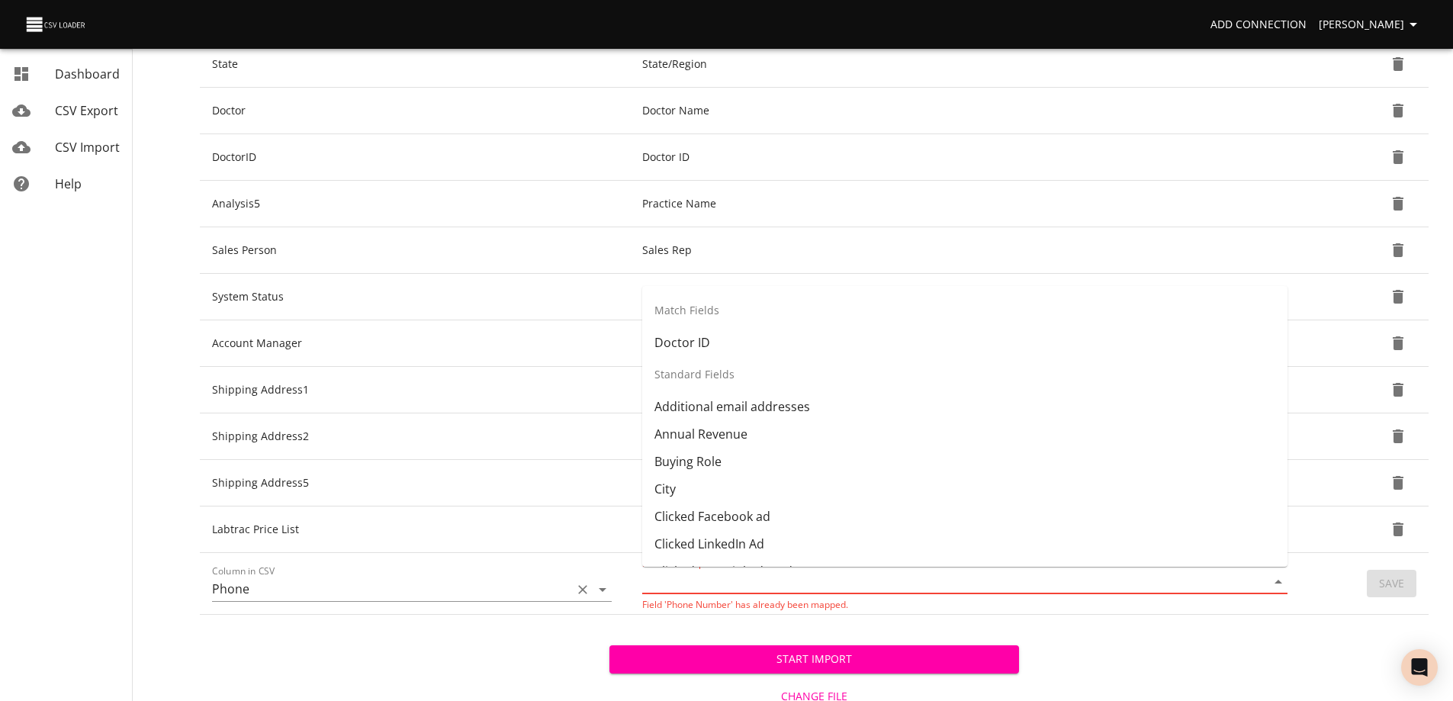
click at [583, 589] on icon "Clear" at bounding box center [582, 589] width 9 height 9
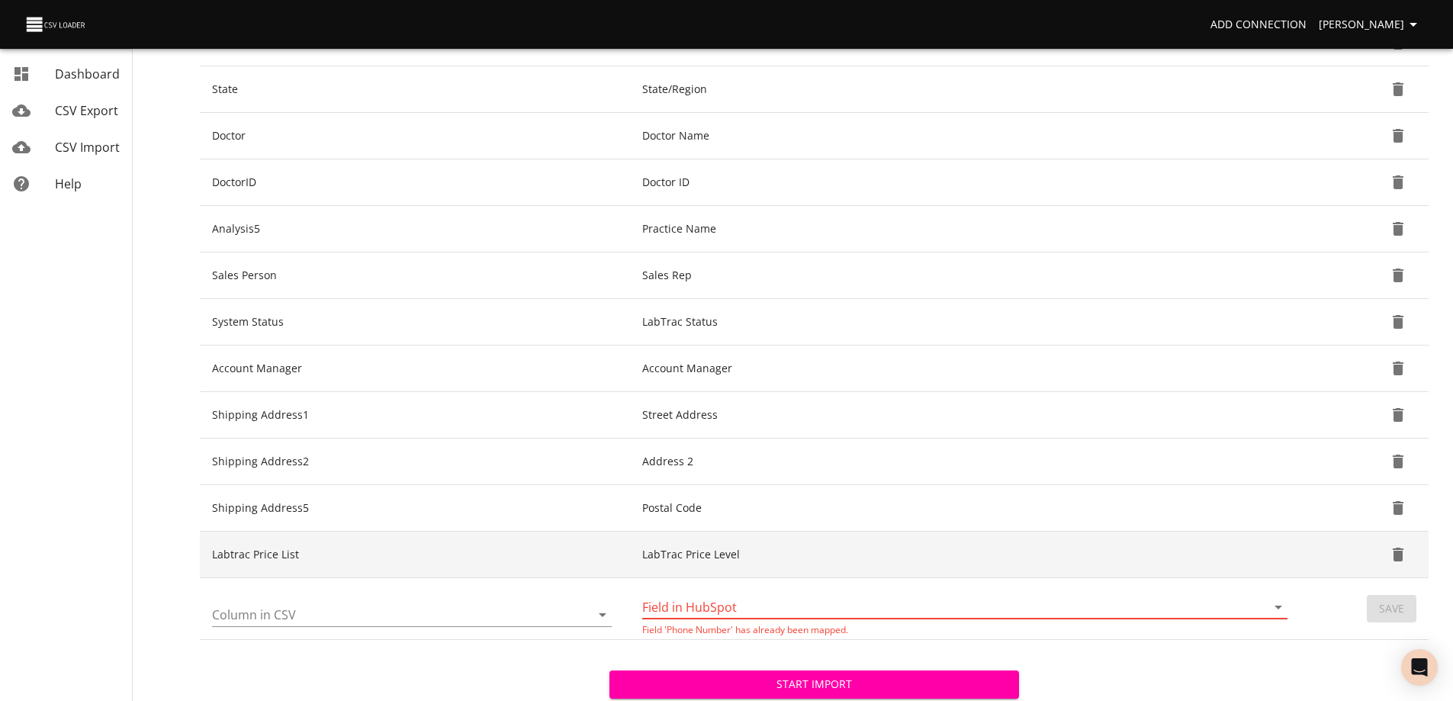
scroll to position [531, 0]
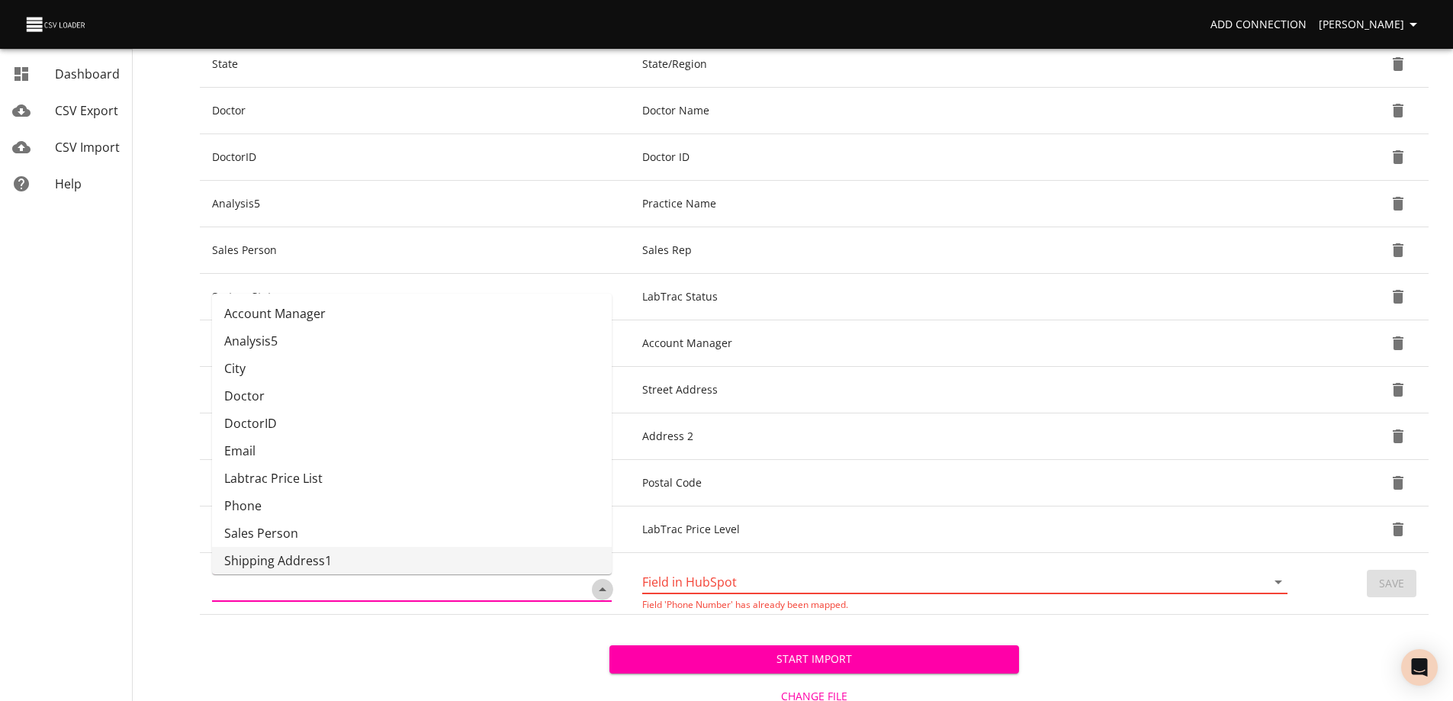
click at [603, 589] on icon "Close" at bounding box center [603, 589] width 8 height 4
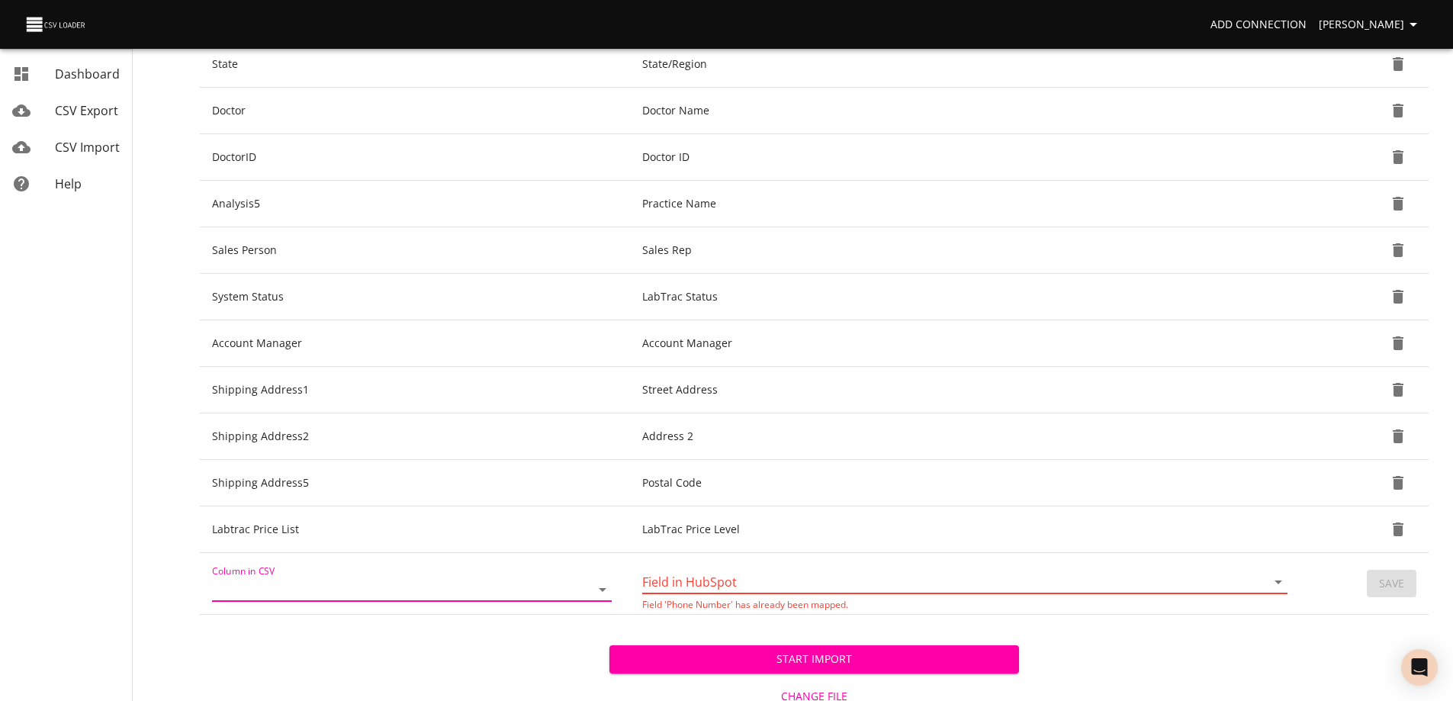
click at [603, 589] on icon "Open" at bounding box center [603, 590] width 8 height 4
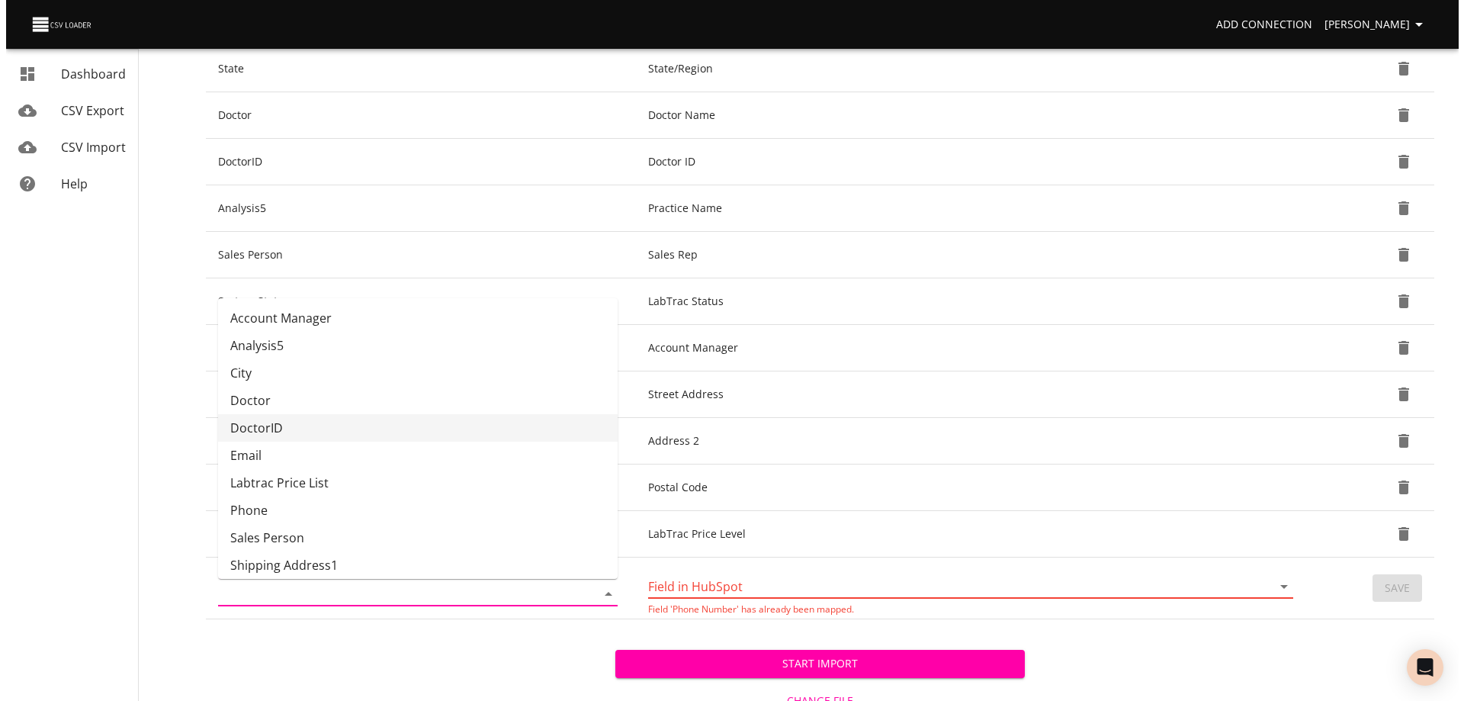
scroll to position [528, 0]
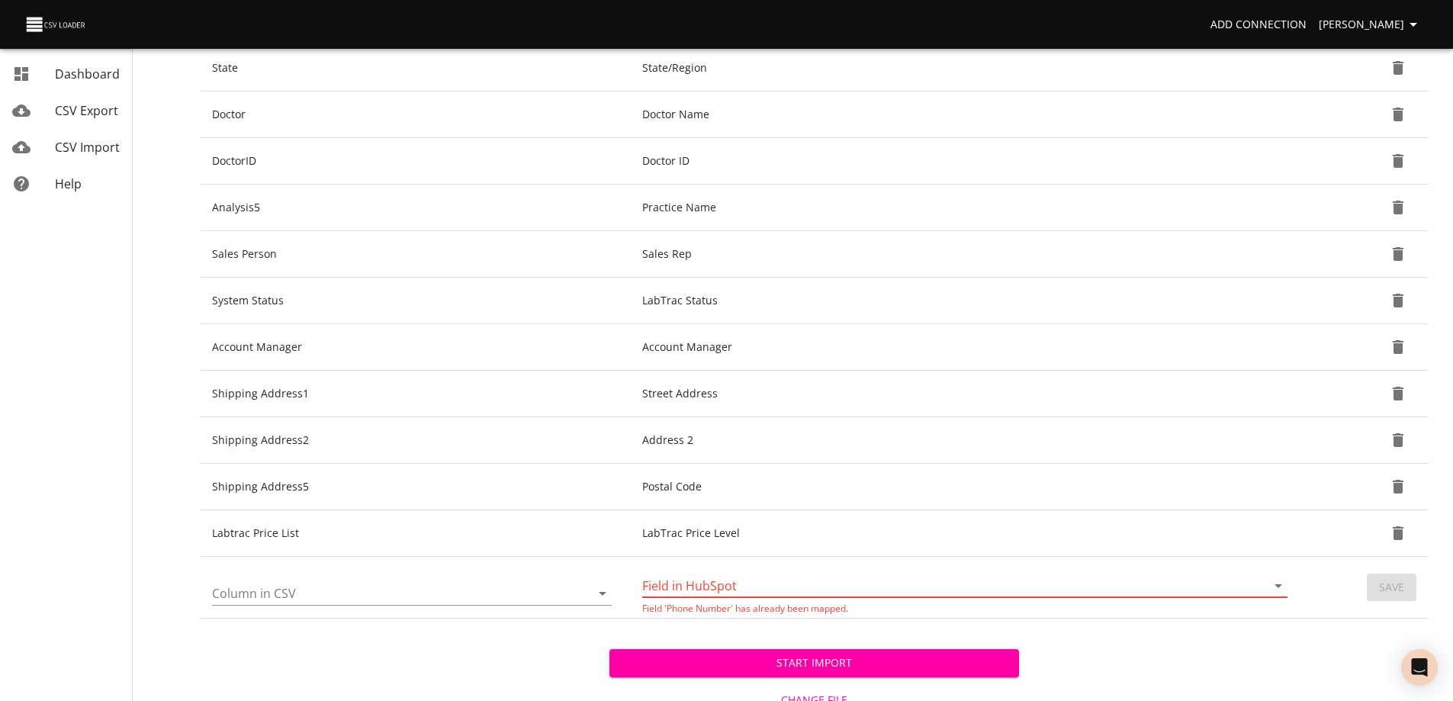
click at [1136, 650] on div "Start Import Change File Cancel Import" at bounding box center [814, 686] width 1228 height 136
click at [790, 663] on span "Start Import" at bounding box center [813, 662] width 385 height 19
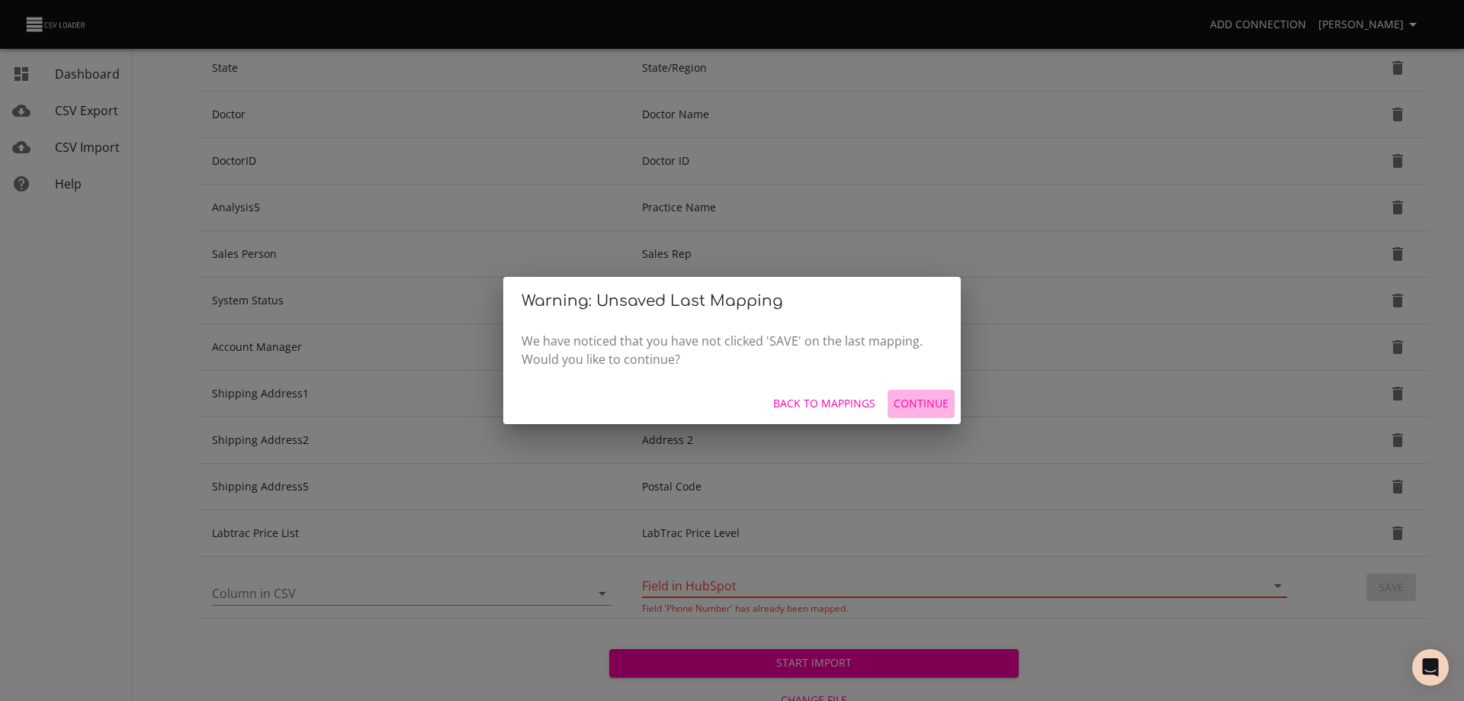
click at [924, 404] on span "Continue" at bounding box center [921, 403] width 55 height 19
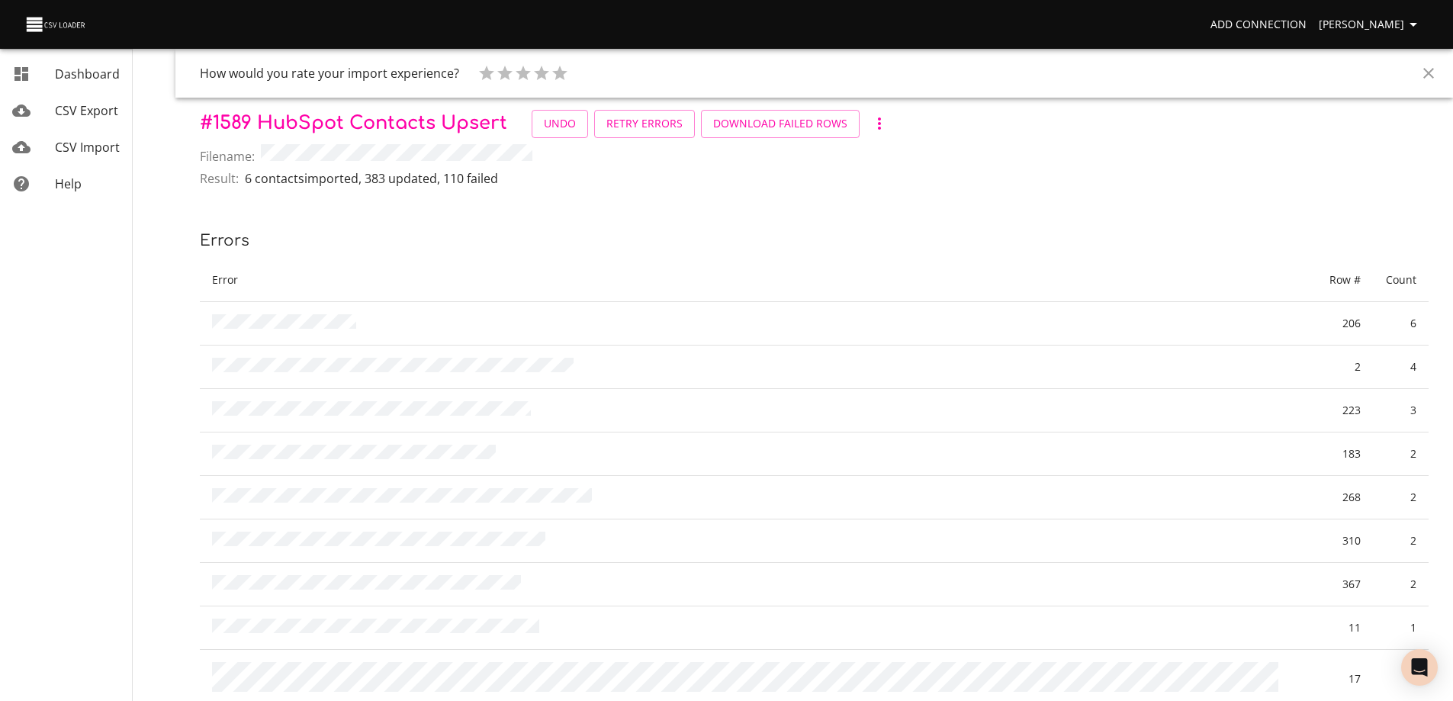
click at [1426, 71] on icon "Close" at bounding box center [1428, 73] width 11 height 11
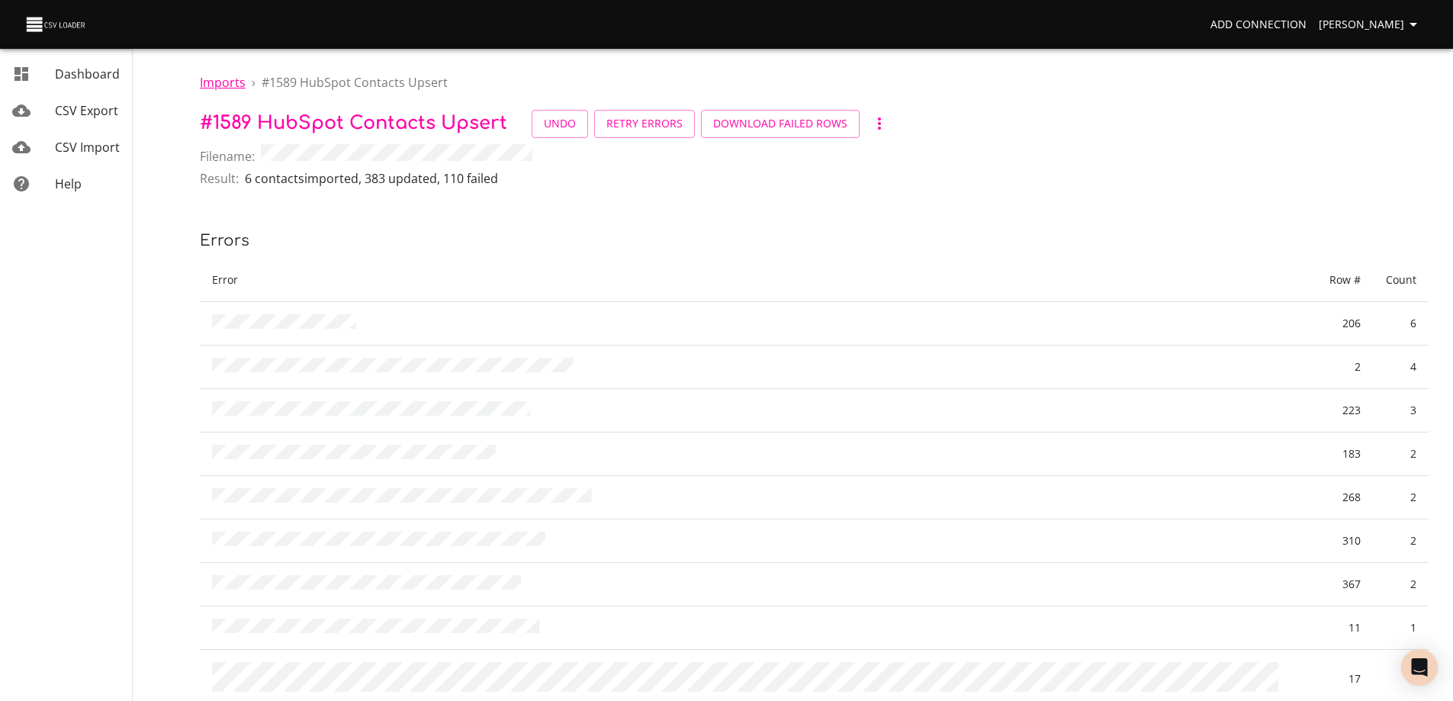
click at [223, 83] on span "Imports" at bounding box center [223, 82] width 46 height 17
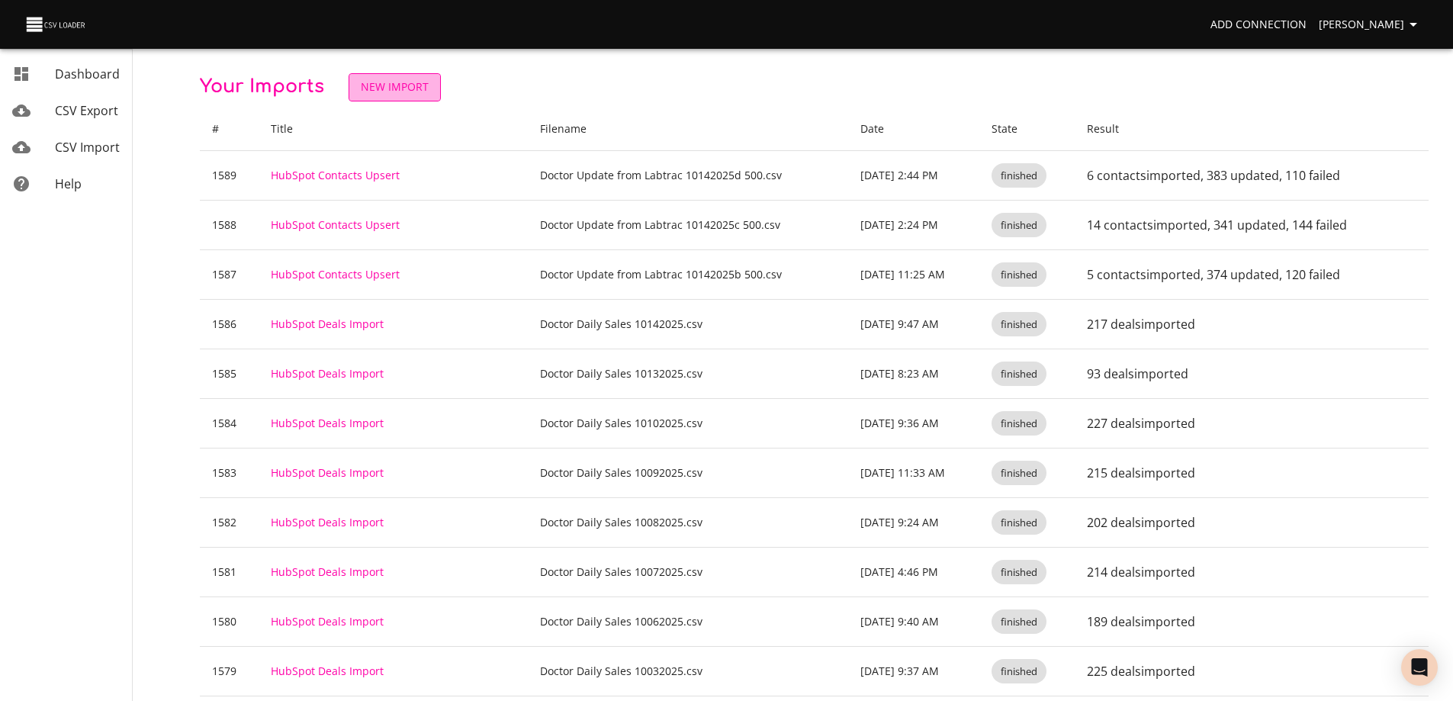
click at [381, 90] on span "New Import" at bounding box center [395, 87] width 68 height 19
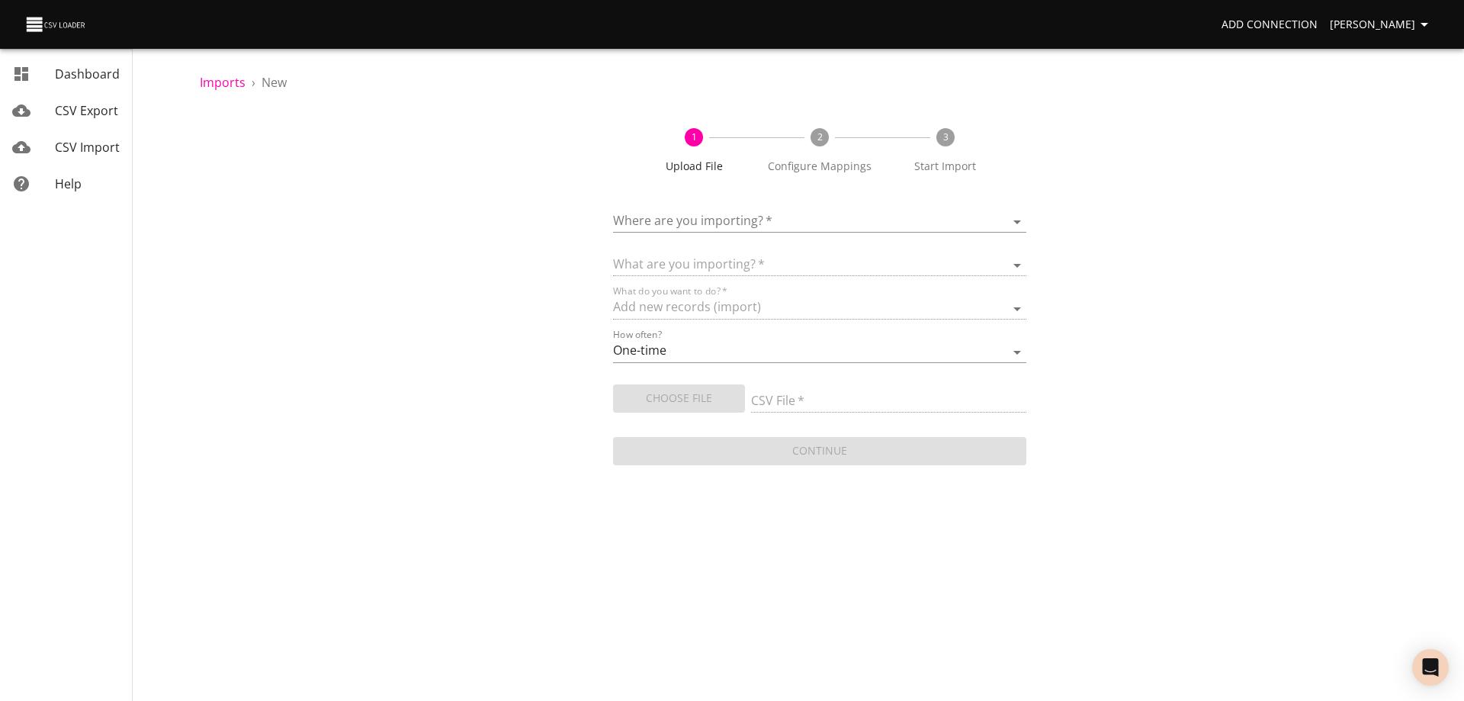
click at [763, 217] on body "Add Connection [PERSON_NAME] Dashboard CSV Export CSV Import Help Imports › New…" at bounding box center [732, 350] width 1464 height 701
click at [759, 222] on div "HubSpot" at bounding box center [841, 223] width 346 height 37
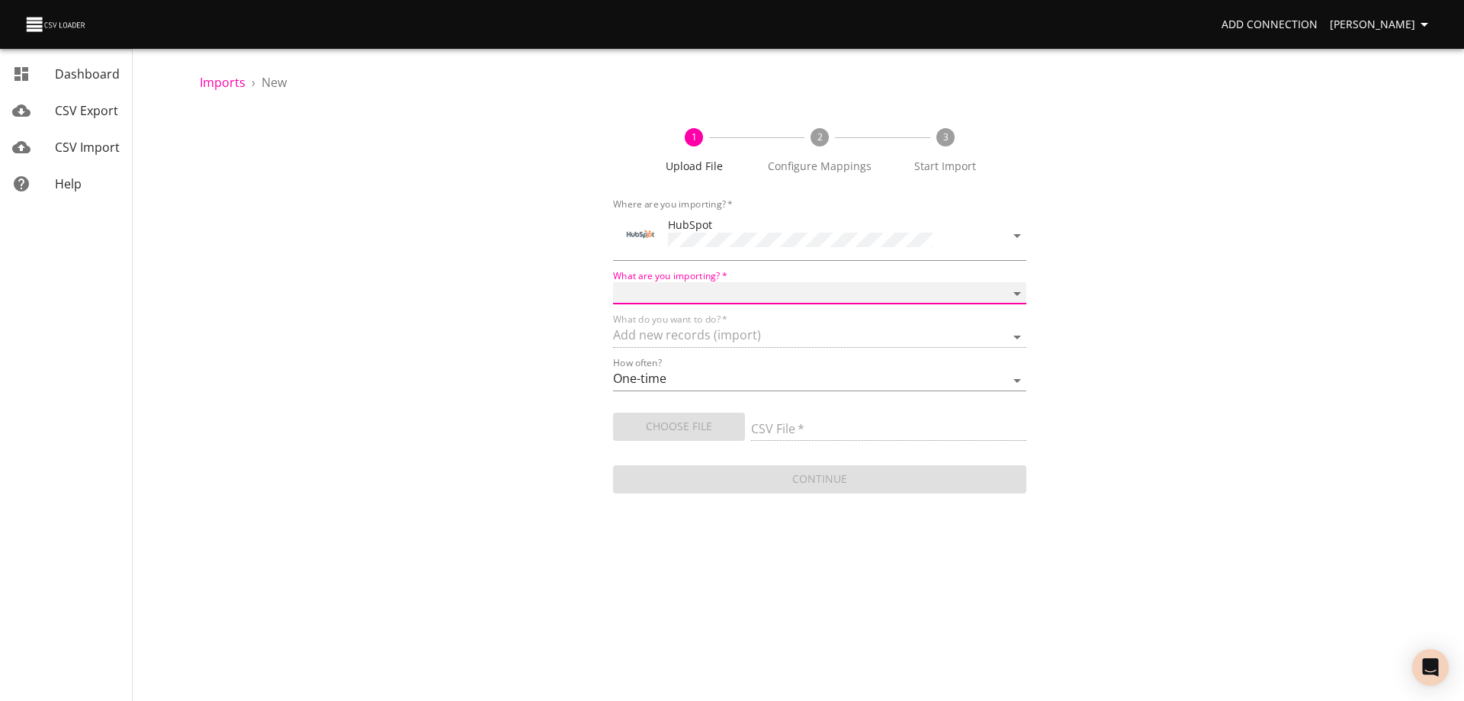
click at [753, 282] on select "Calls Companies Contacts Deals Emails Line items Meetings Notes Products Tasks …" at bounding box center [819, 293] width 413 height 22
select select "contacts"
click at [613, 282] on select "Calls Companies Contacts Deals Emails Line items Meetings Notes Products Tasks …" at bounding box center [819, 293] width 413 height 22
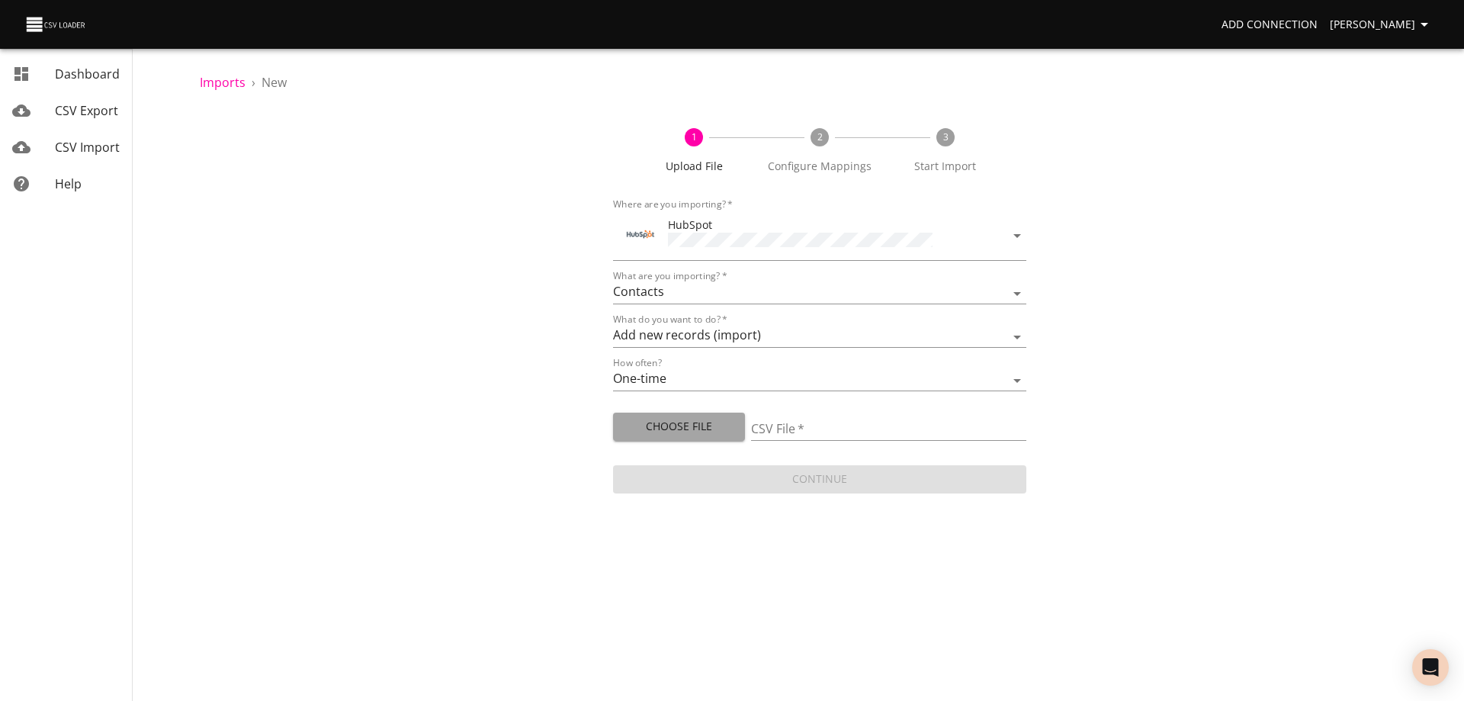
click at [714, 419] on span "Choose File" at bounding box center [679, 426] width 108 height 19
click at [786, 330] on select "Add new records (import) Update existing records (update) Add new and update ex…" at bounding box center [819, 337] width 413 height 22
select select "upsert"
click at [613, 326] on select "Add new records (import) Update existing records (update) Add new and update ex…" at bounding box center [819, 337] width 413 height 22
click at [703, 423] on span "Choose File" at bounding box center [679, 426] width 108 height 19
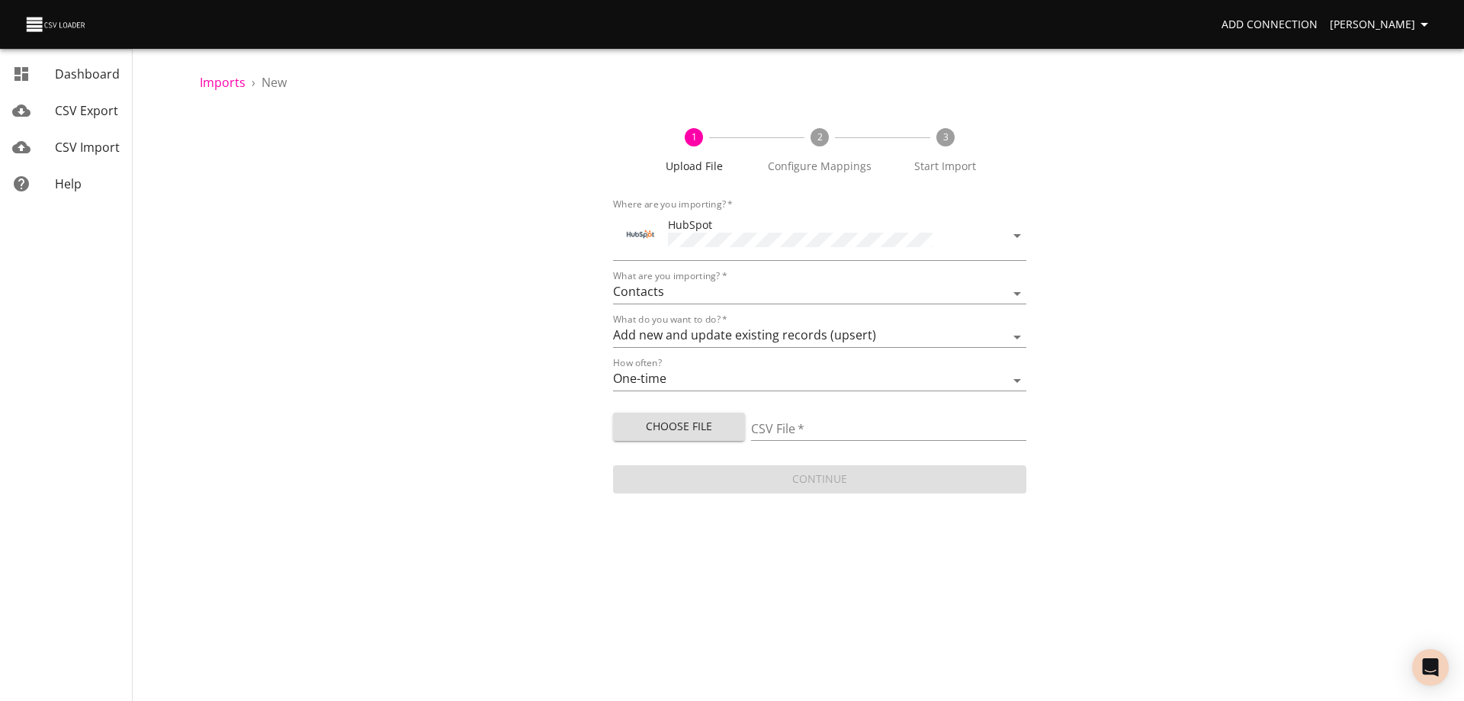
type input "Doctor Update from Labtrac 10142025e 500.csv"
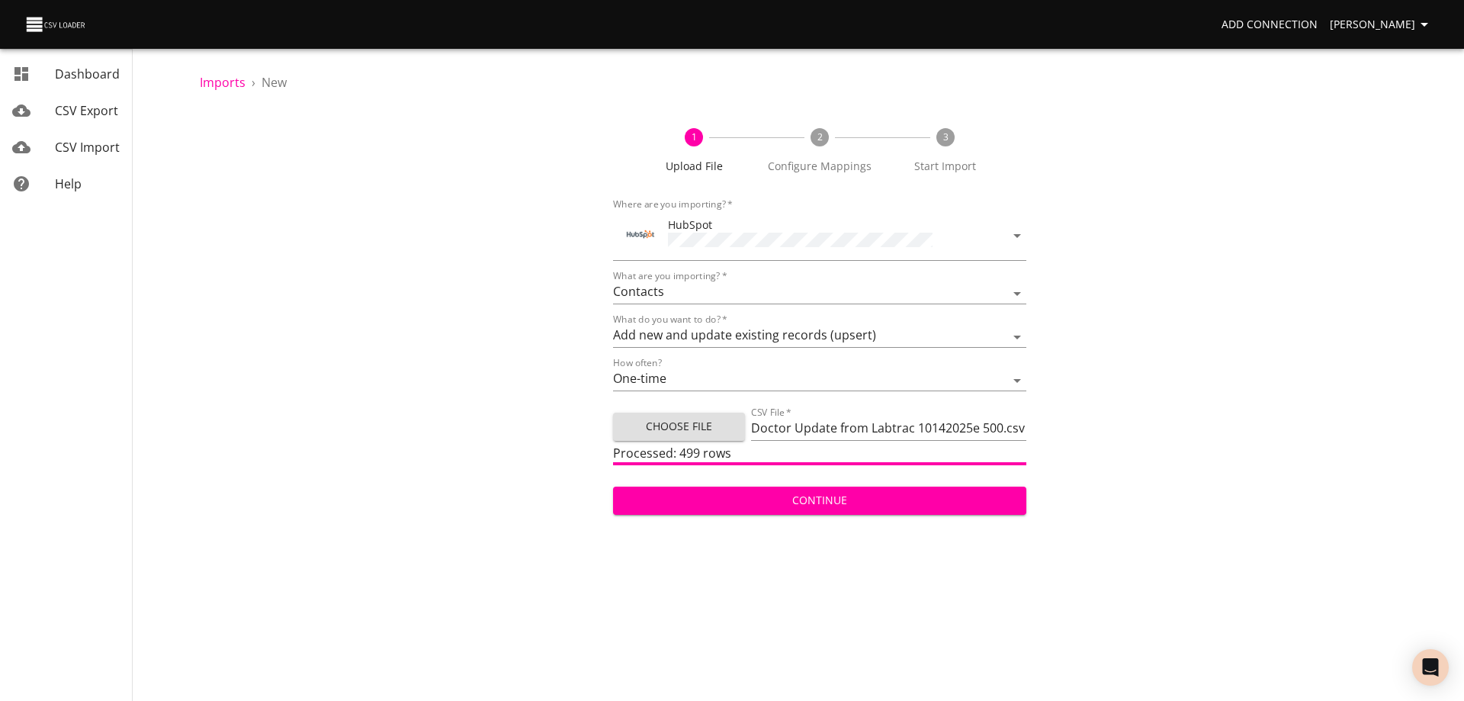
click at [843, 494] on span "Continue" at bounding box center [819, 500] width 389 height 19
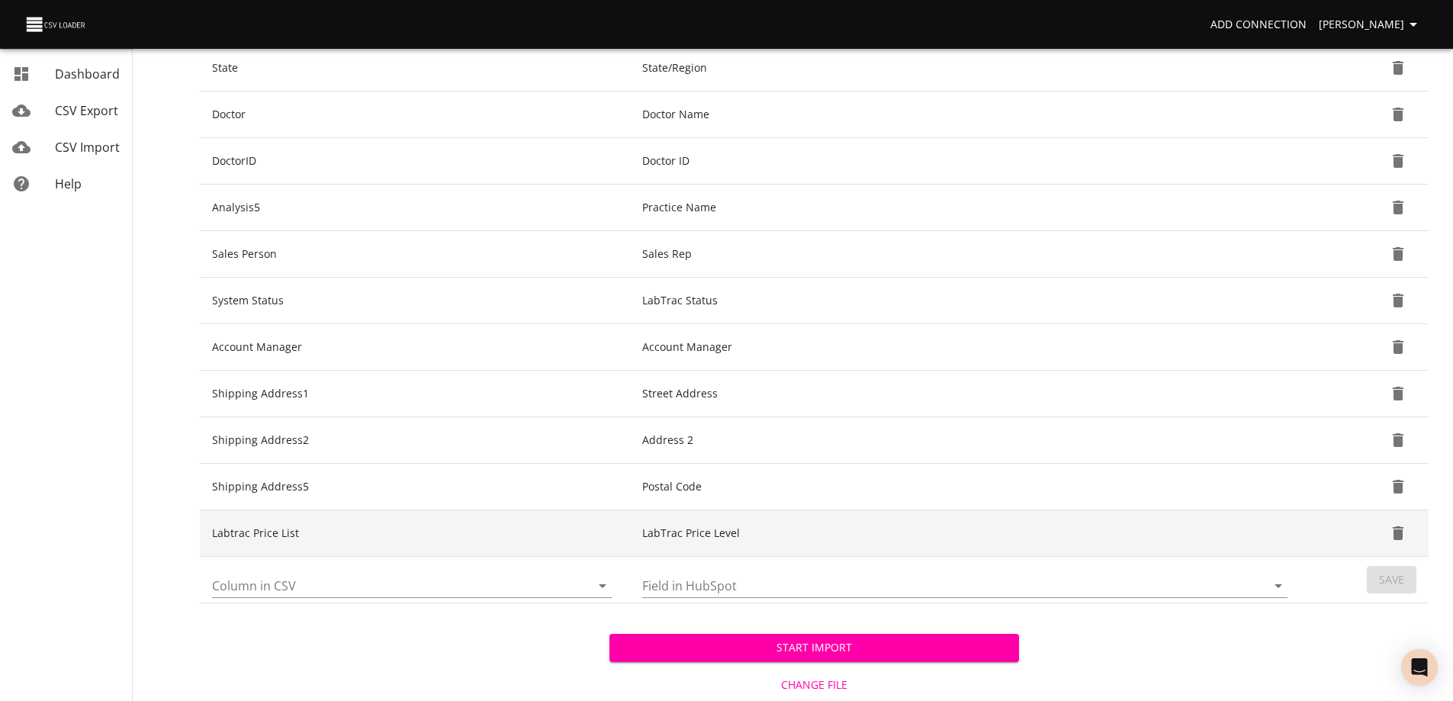
scroll to position [566, 0]
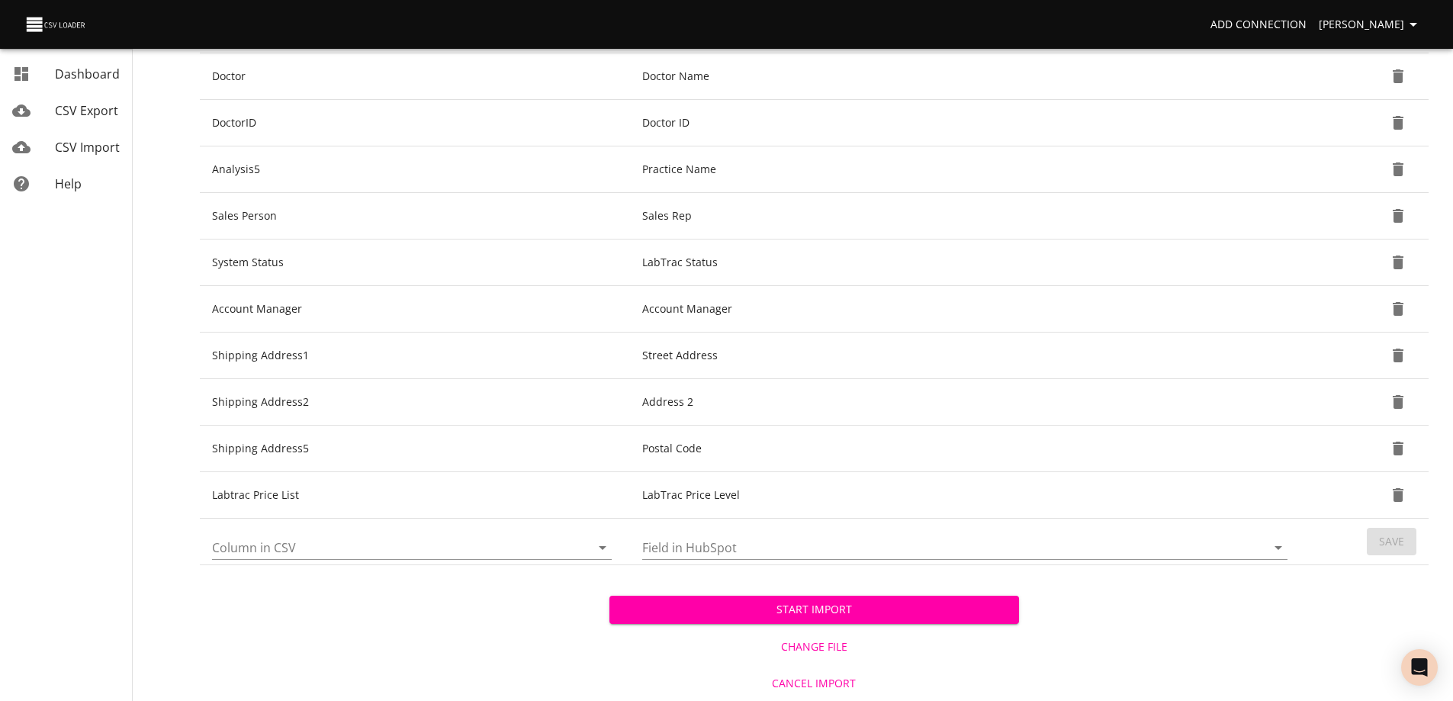
click at [386, 541] on input "Column in CSV" at bounding box center [388, 547] width 352 height 24
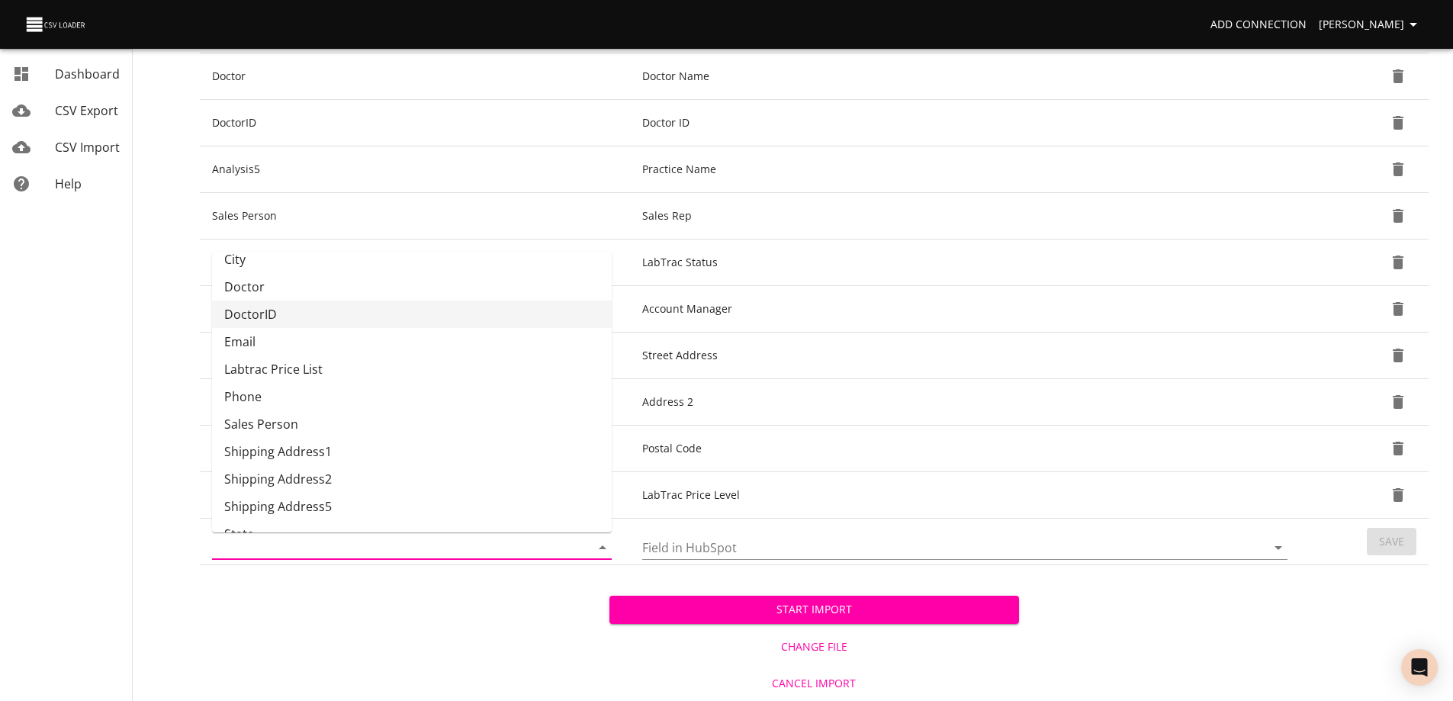
scroll to position [104, 0]
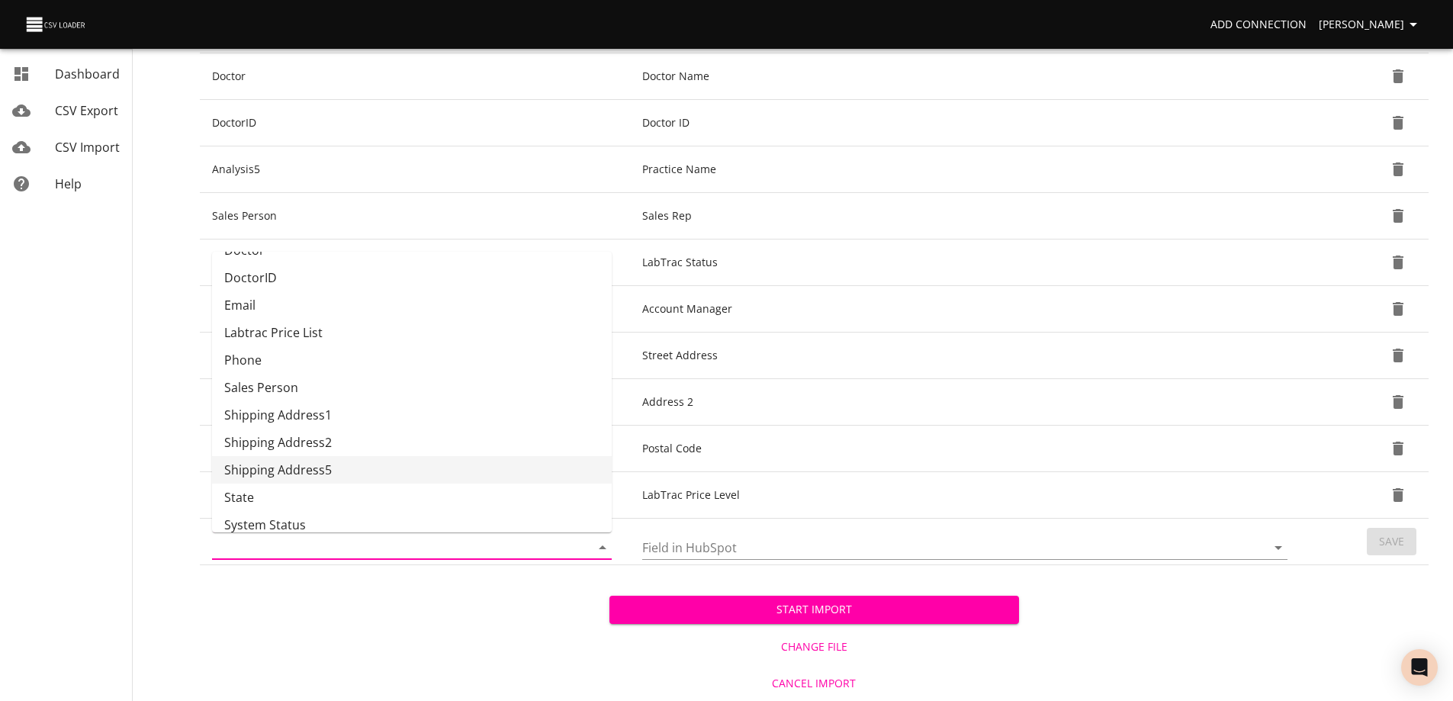
click at [355, 471] on li "Shipping Address5" at bounding box center [412, 469] width 400 height 27
type input "Shipping Address5"
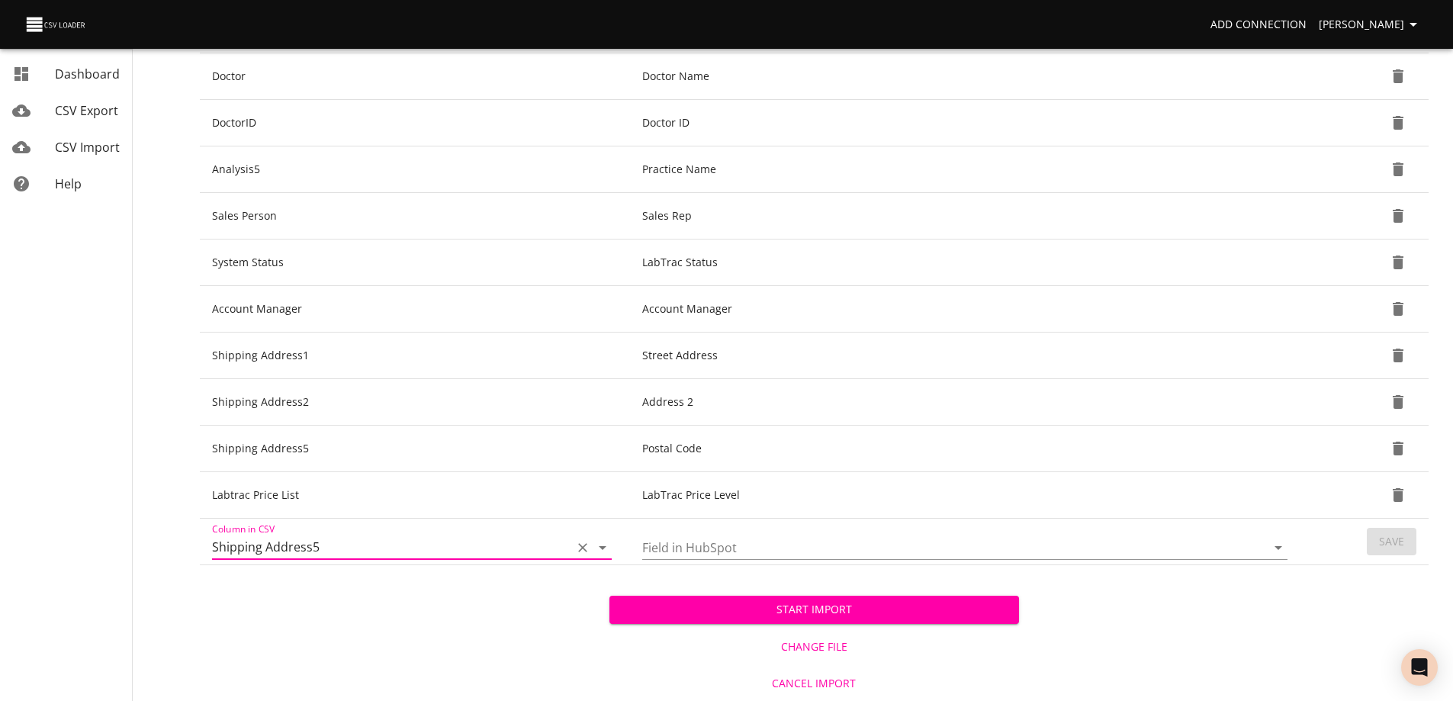
click at [723, 542] on input "Field in HubSpot" at bounding box center [941, 547] width 598 height 24
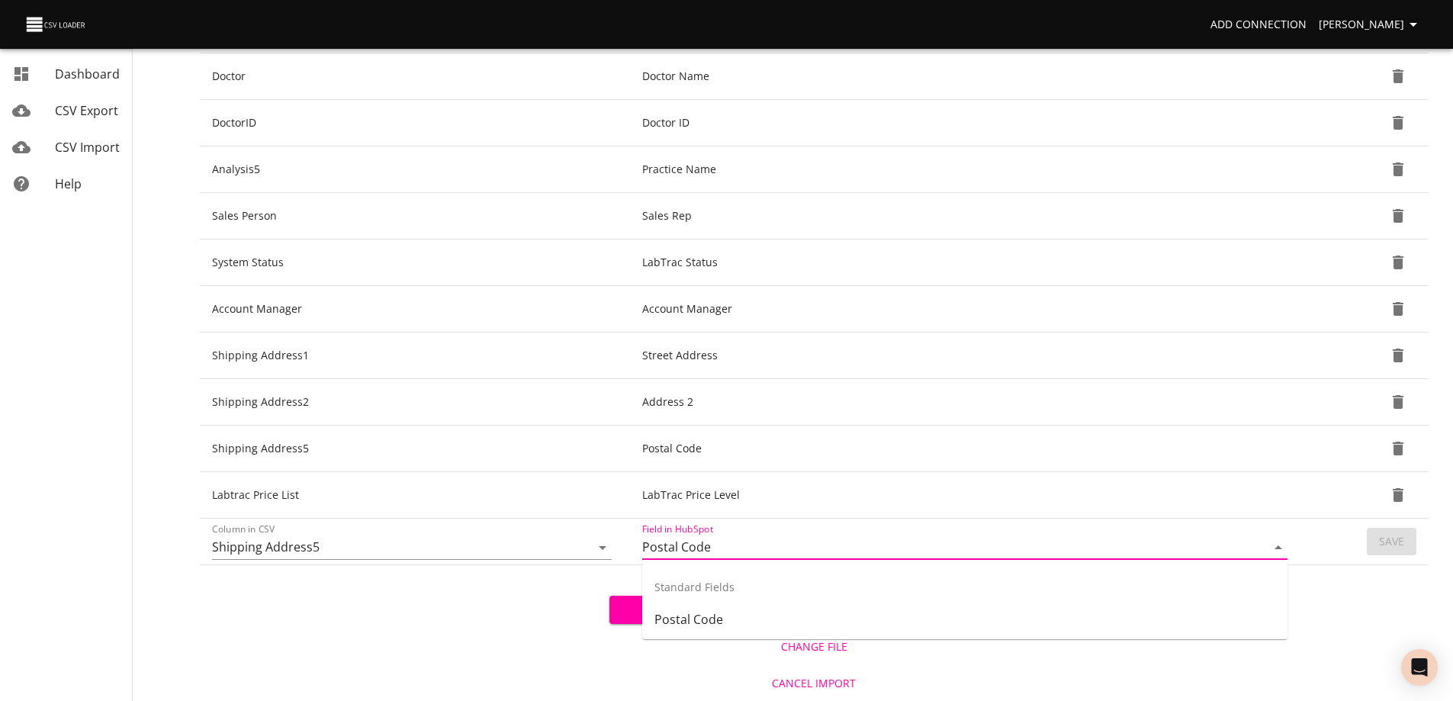
type input "Postal Code"
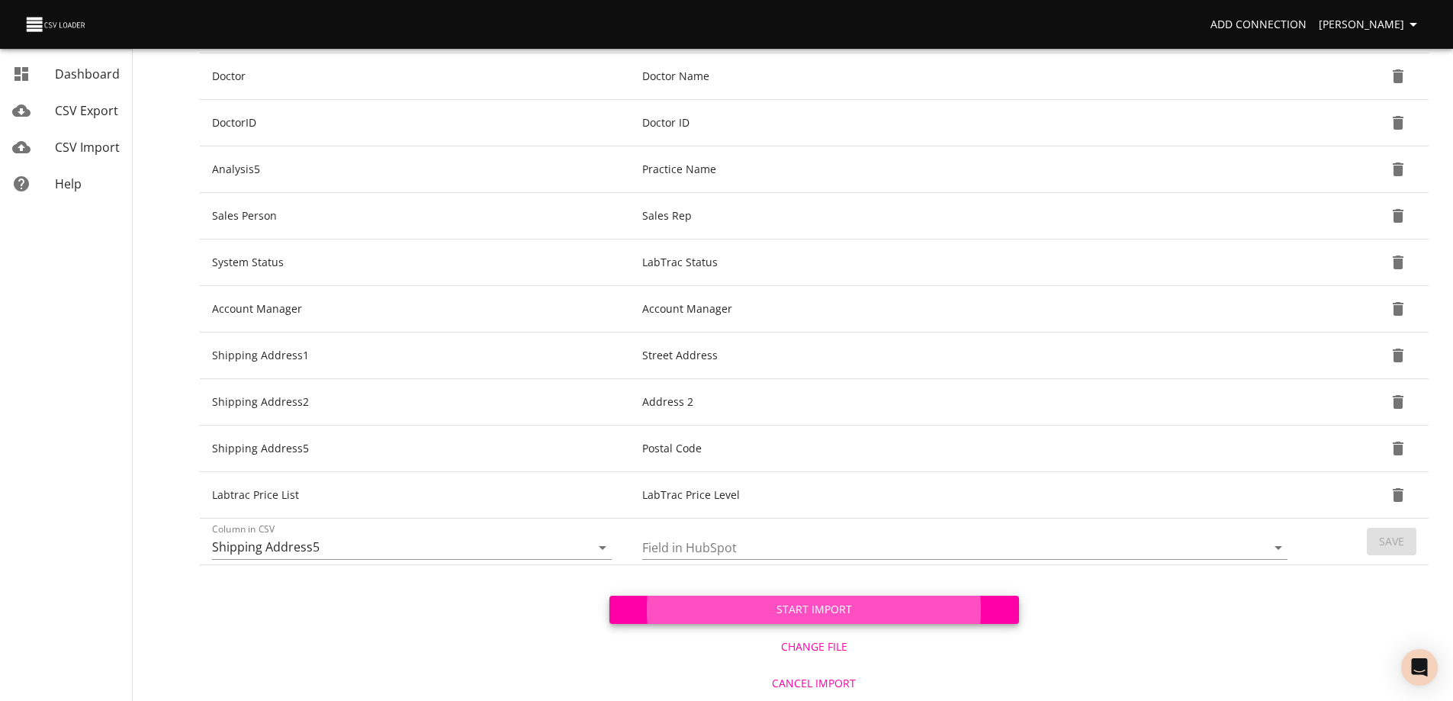
click at [959, 535] on div "Field in HubSpot" at bounding box center [964, 541] width 645 height 37
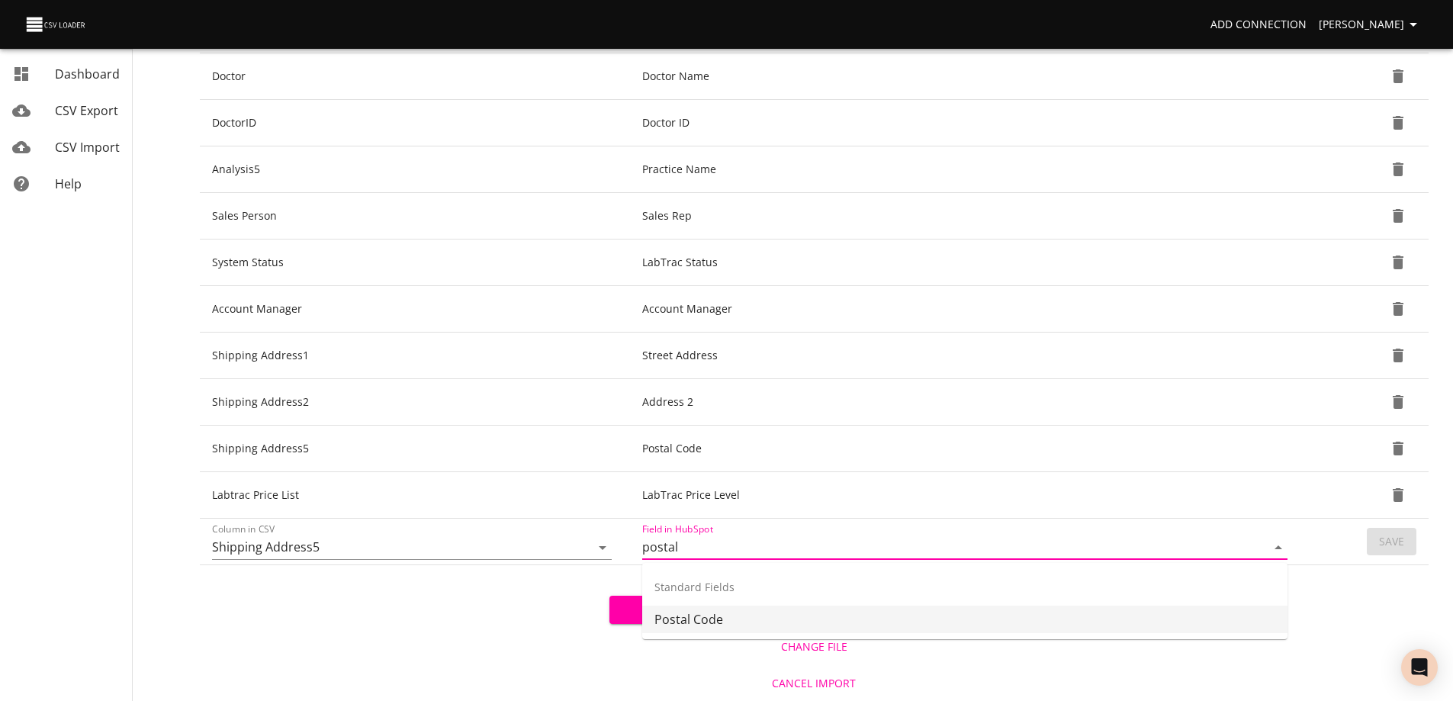
click at [714, 618] on li "Postal Code" at bounding box center [964, 618] width 645 height 27
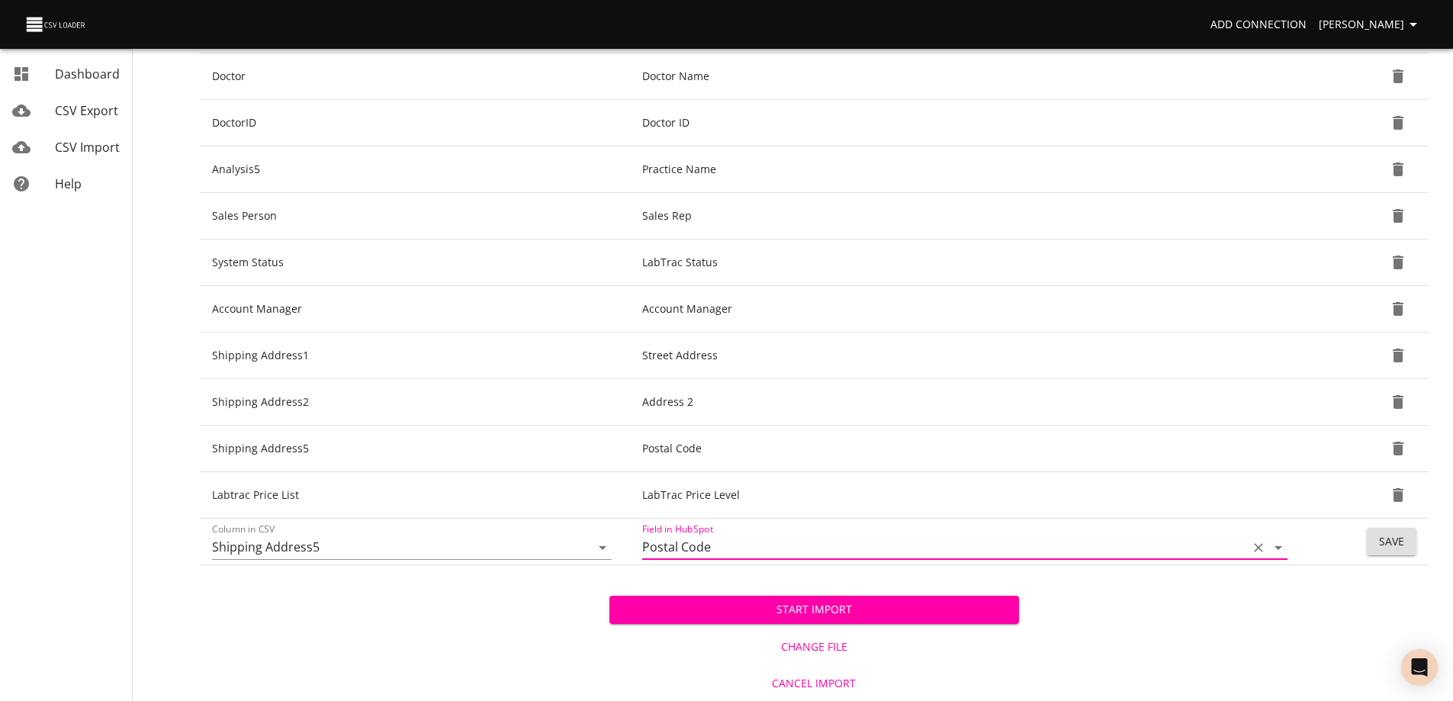
type input "Postal Code"
click at [1378, 537] on button "Save" at bounding box center [1391, 542] width 50 height 28
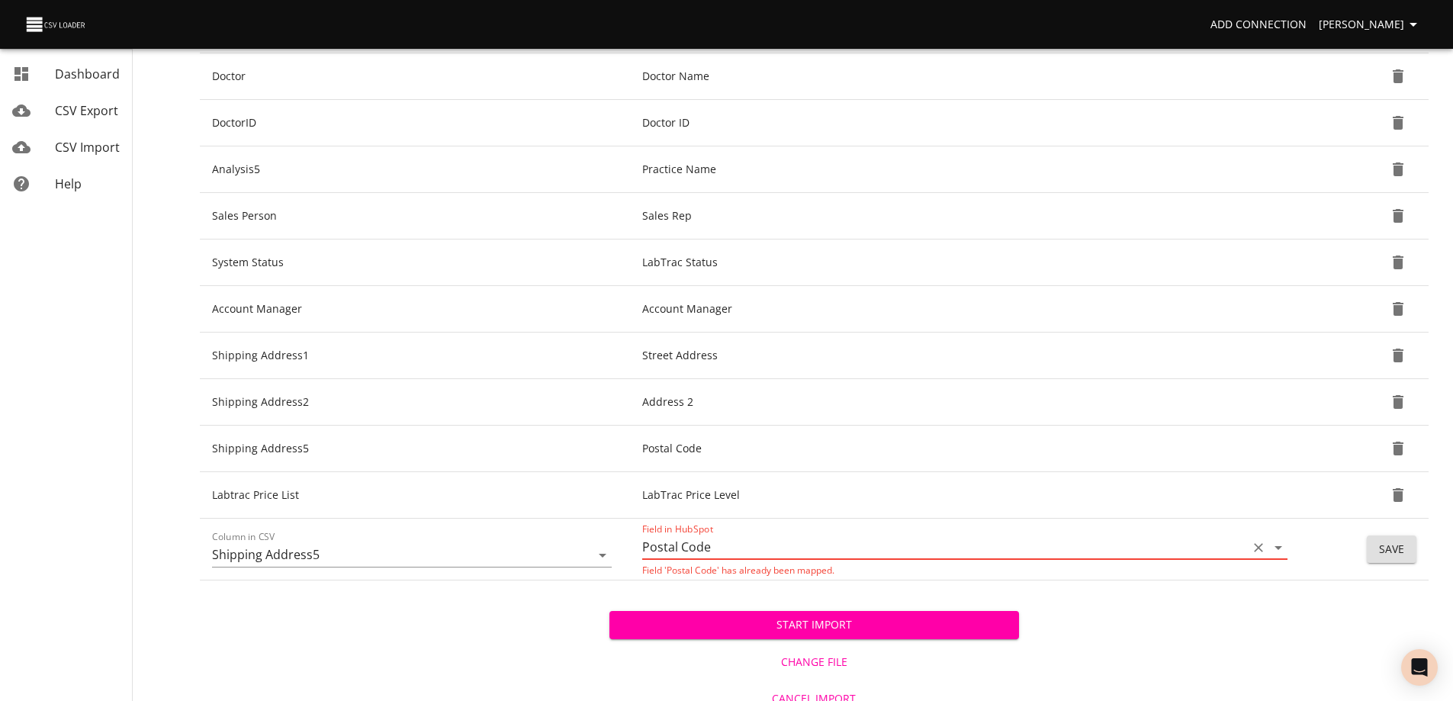
click at [1256, 545] on icon "Clear" at bounding box center [1258, 547] width 9 height 9
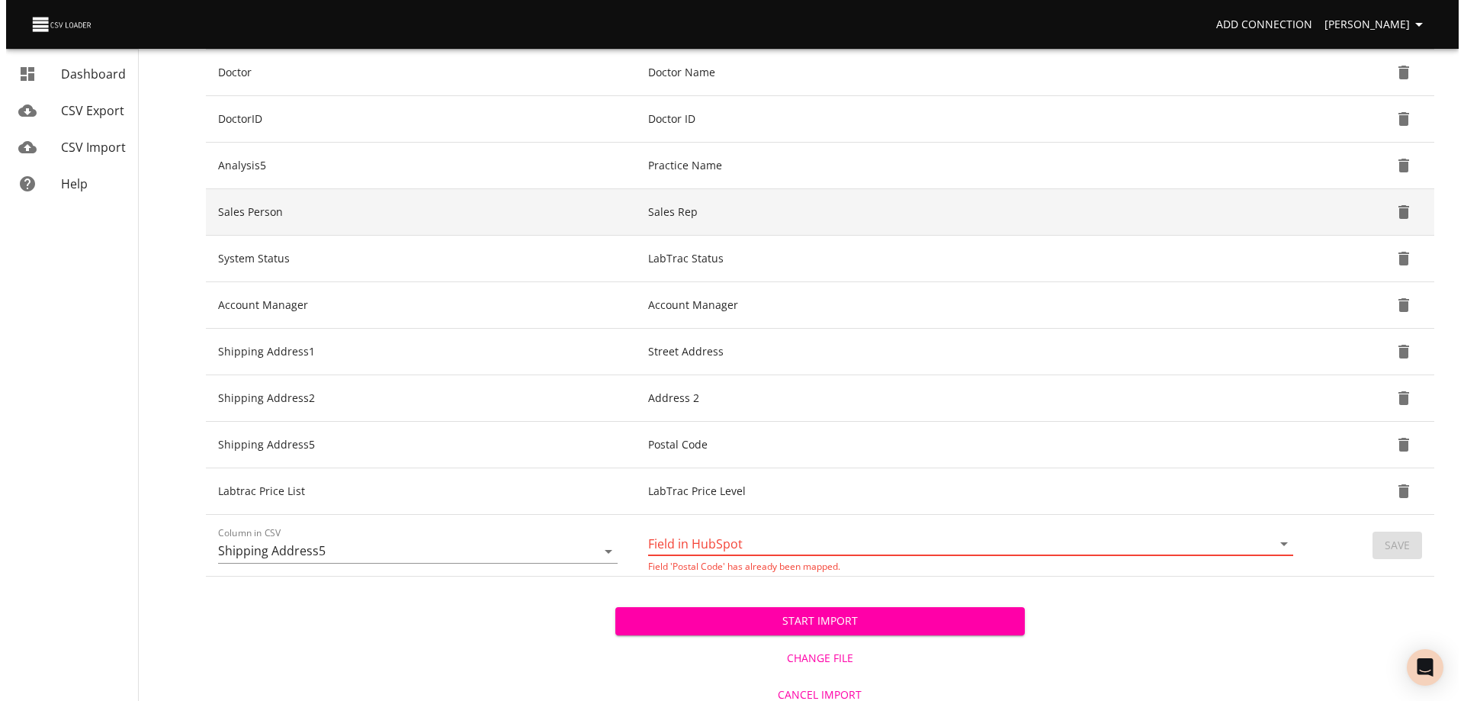
scroll to position [581, 0]
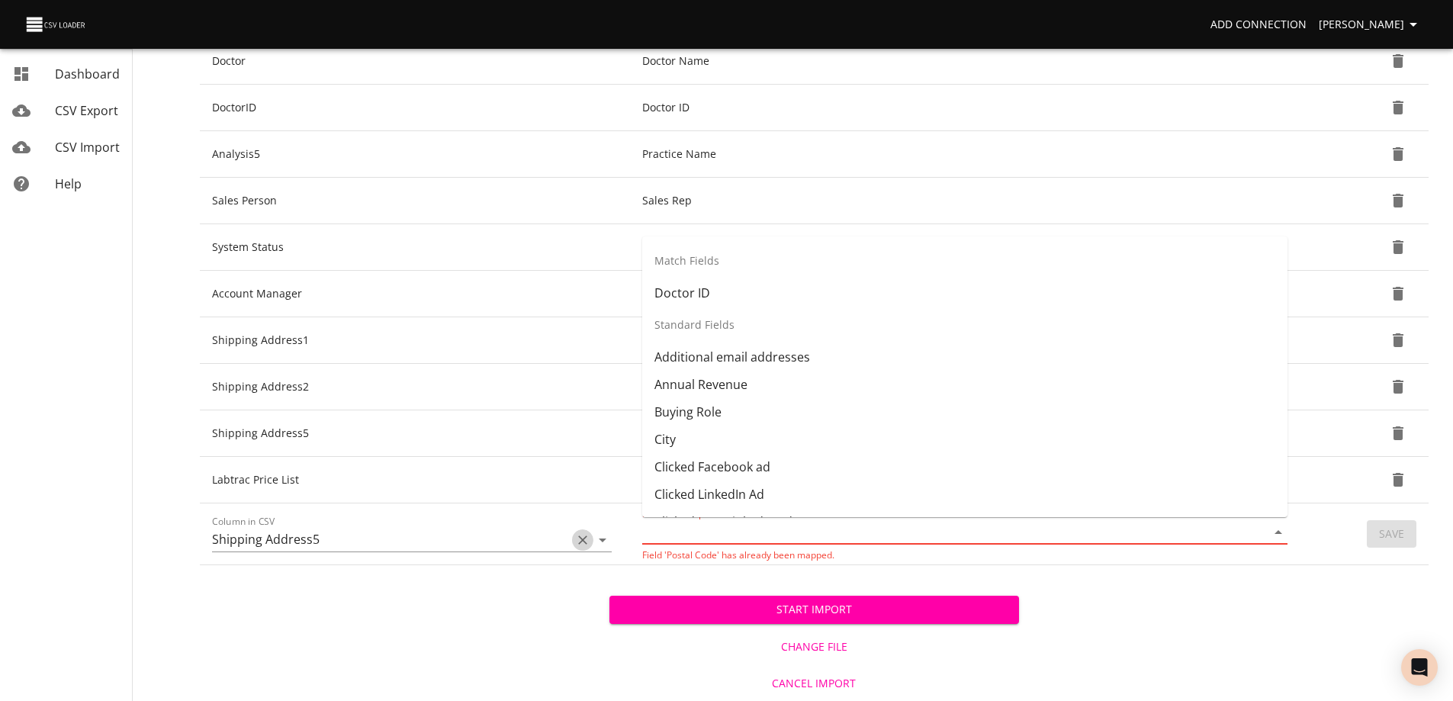
click at [585, 541] on icon "Clear" at bounding box center [582, 539] width 15 height 15
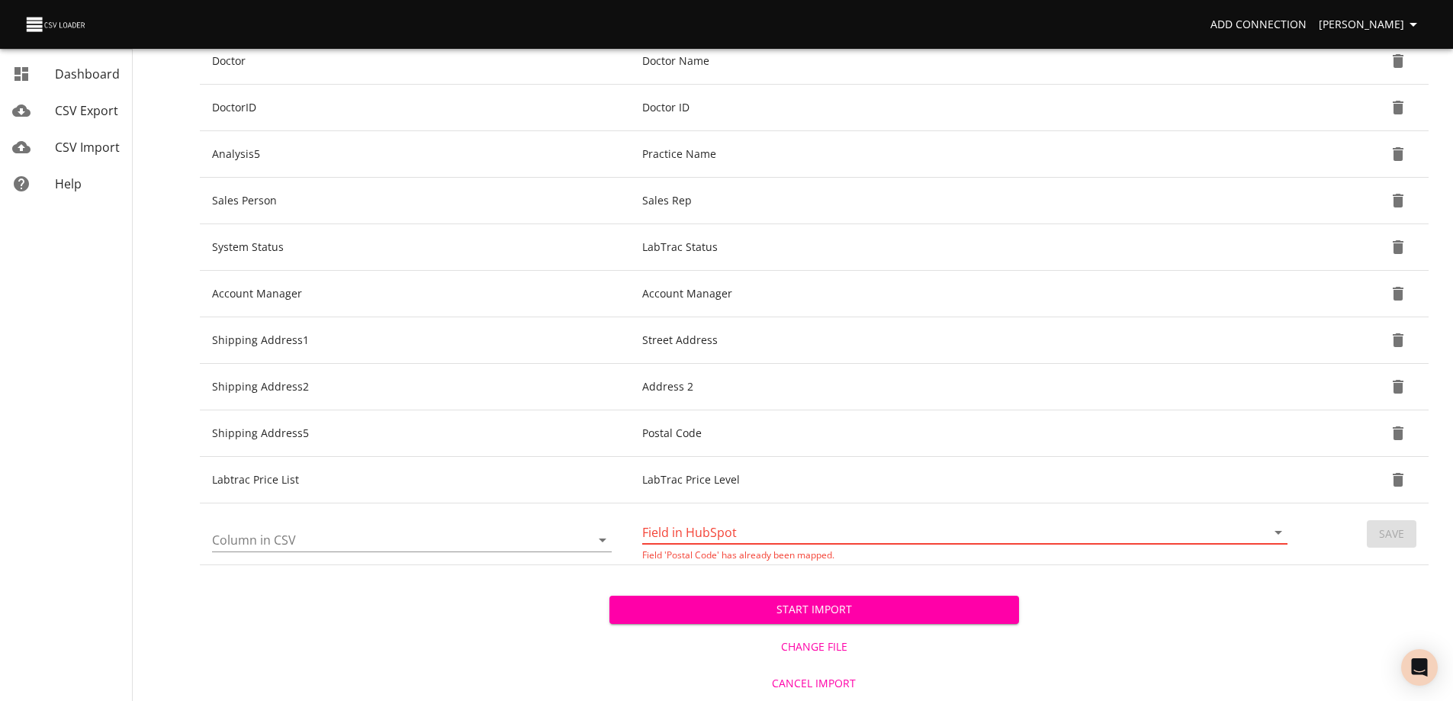
click at [1220, 610] on div "Start Import Change File Cancel Import" at bounding box center [814, 633] width 1228 height 136
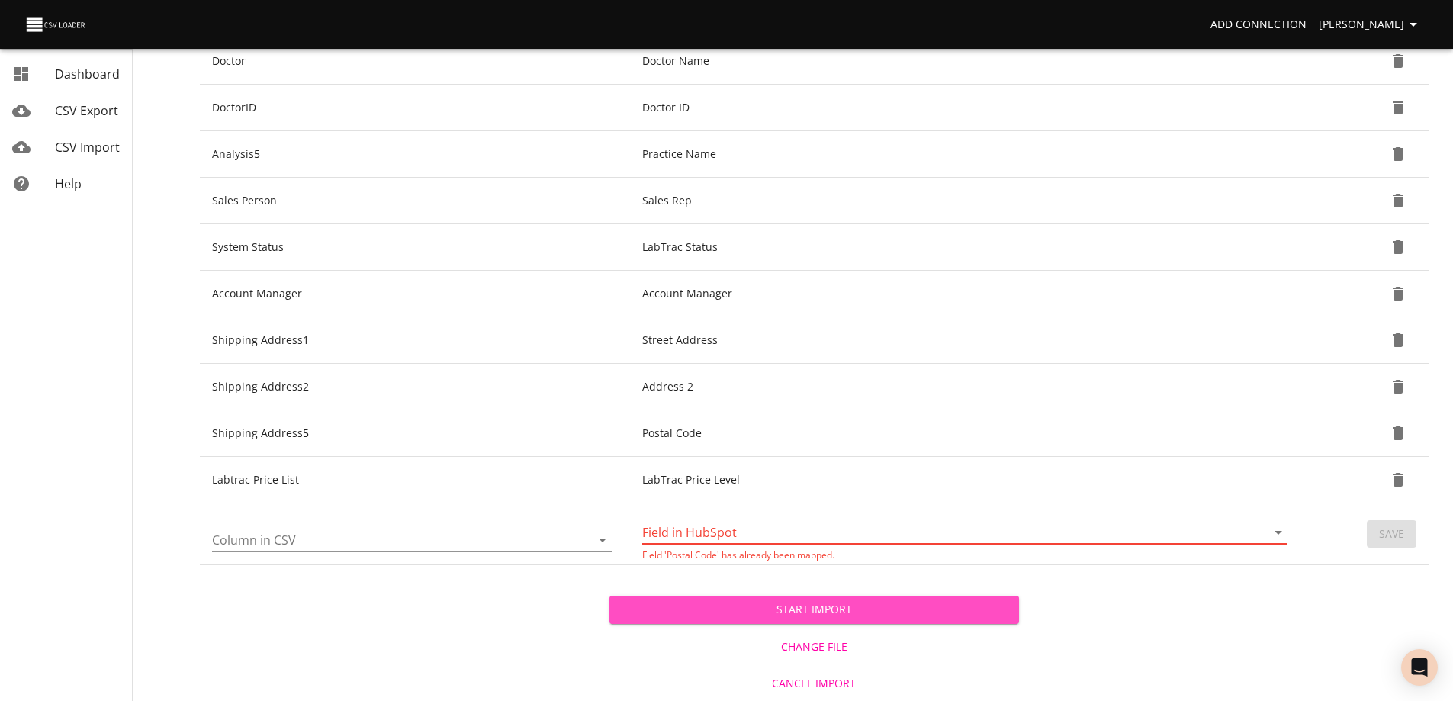
click at [822, 606] on span "Start Import" at bounding box center [813, 609] width 385 height 19
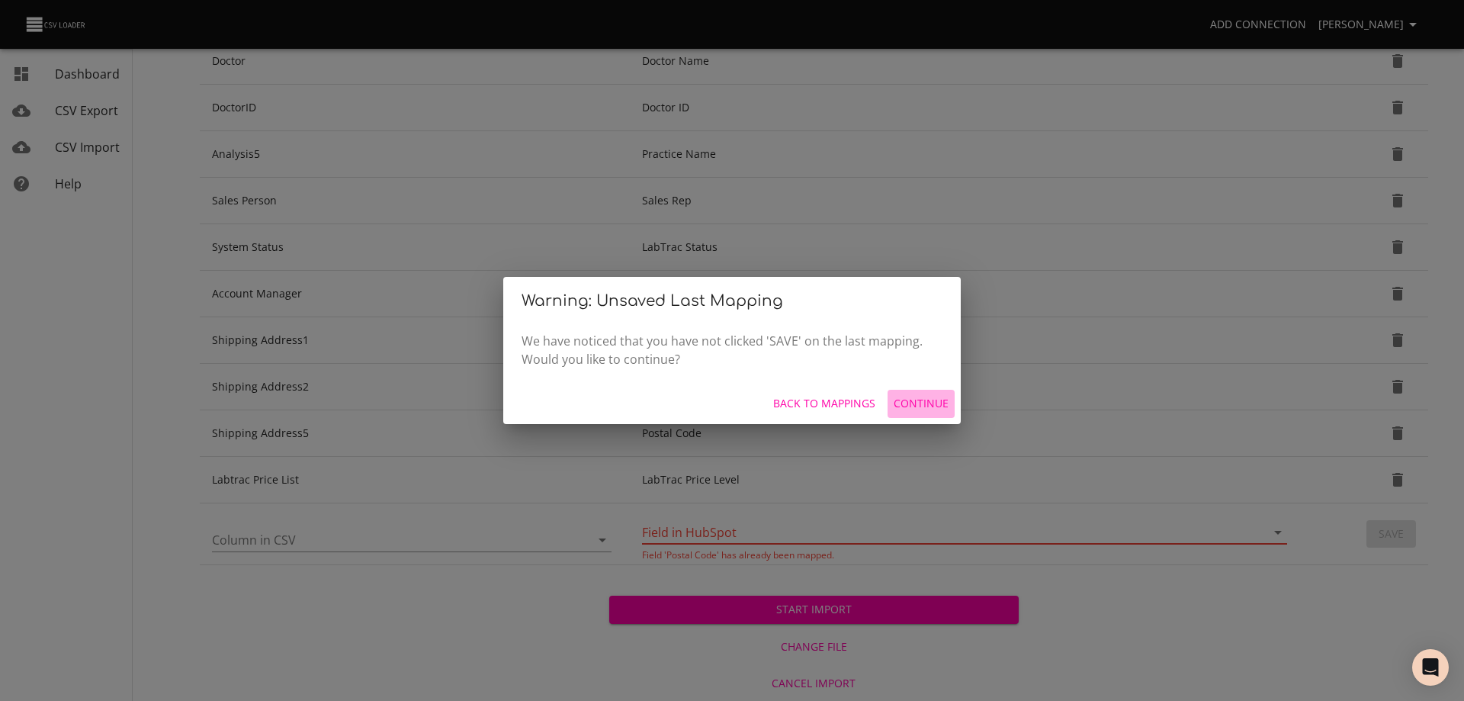
click at [919, 402] on span "Continue" at bounding box center [921, 403] width 55 height 19
